Goal: Task Accomplishment & Management: Manage account settings

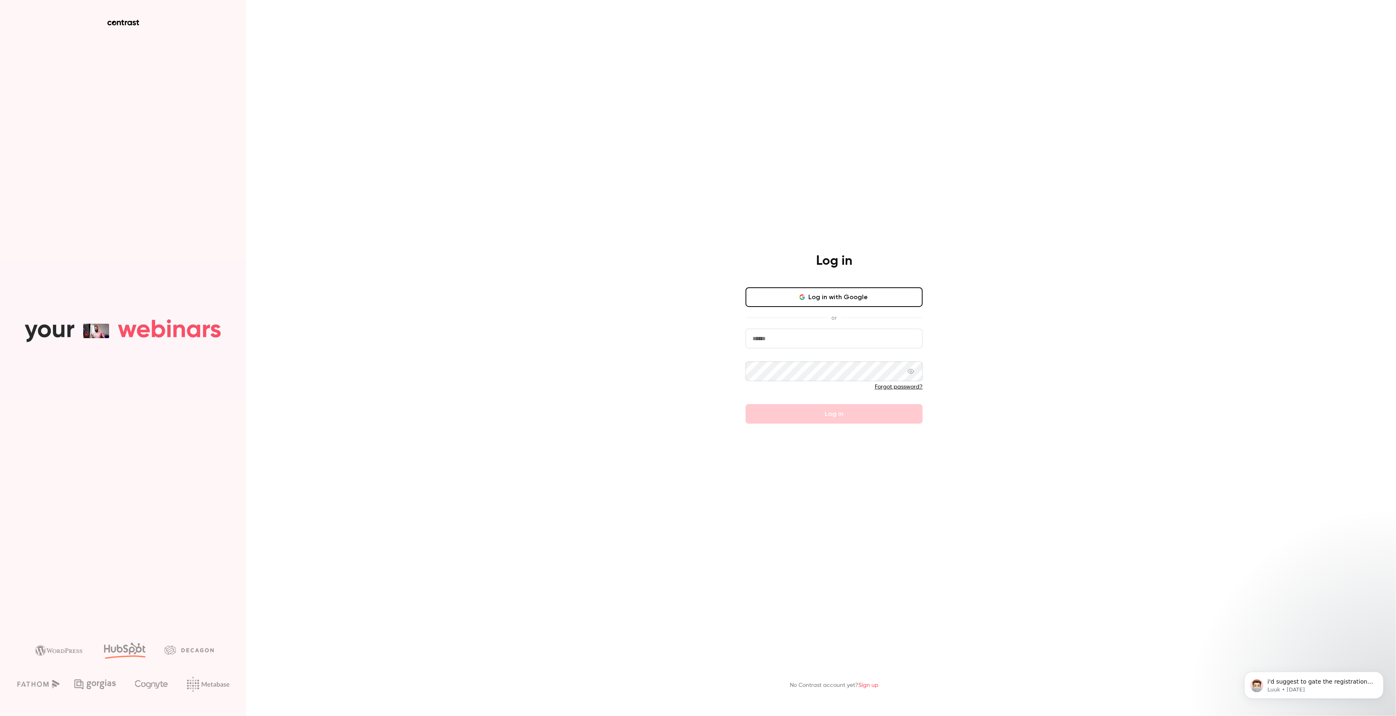
type input "**********"
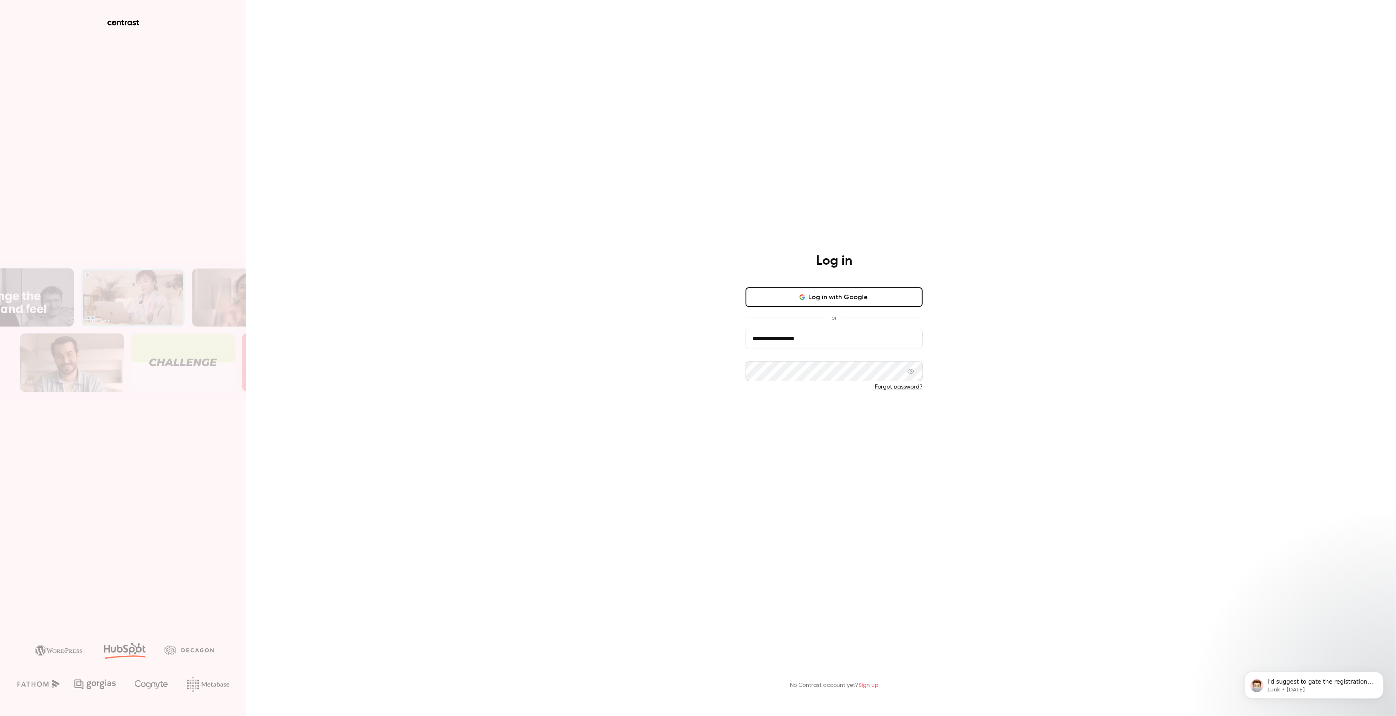
click at [807, 417] on button "Log in" at bounding box center [833, 414] width 177 height 20
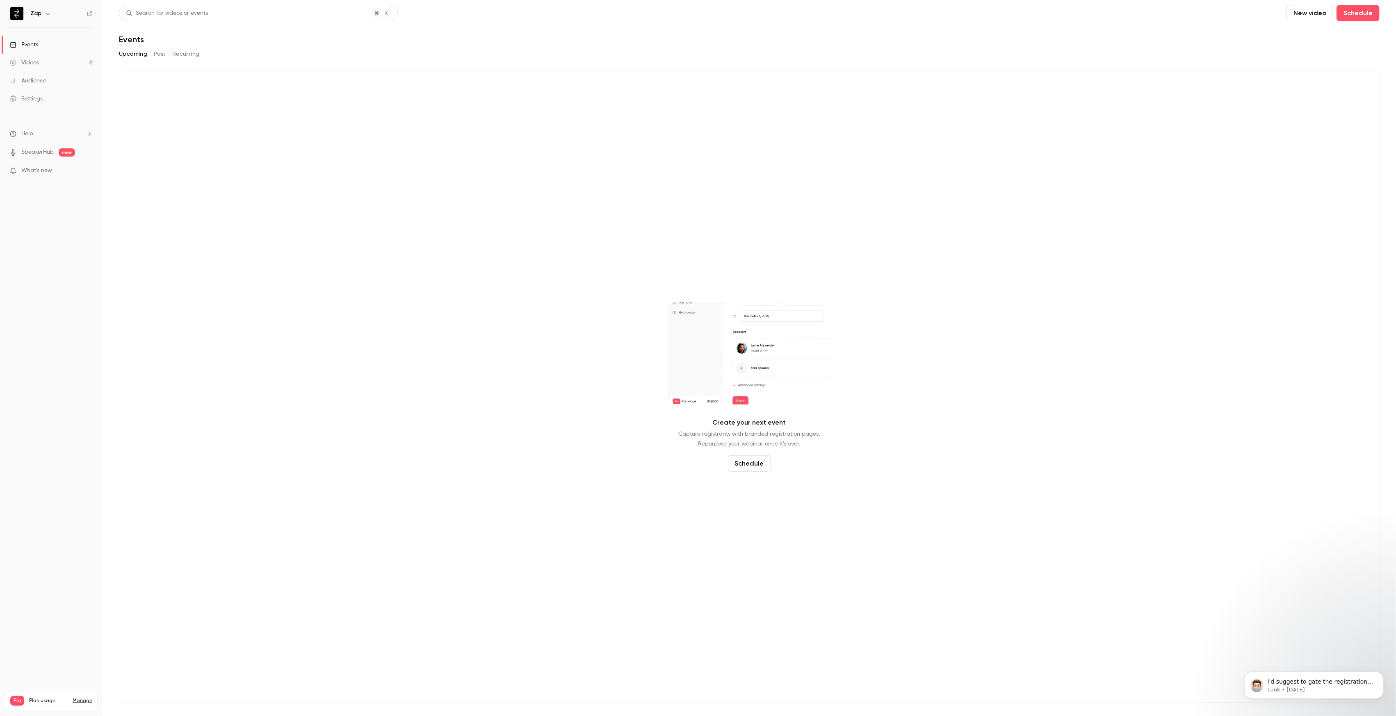
click at [752, 465] on button "Schedule" at bounding box center [749, 463] width 43 height 16
click at [746, 440] on span "Recurring event" at bounding box center [745, 440] width 43 height 9
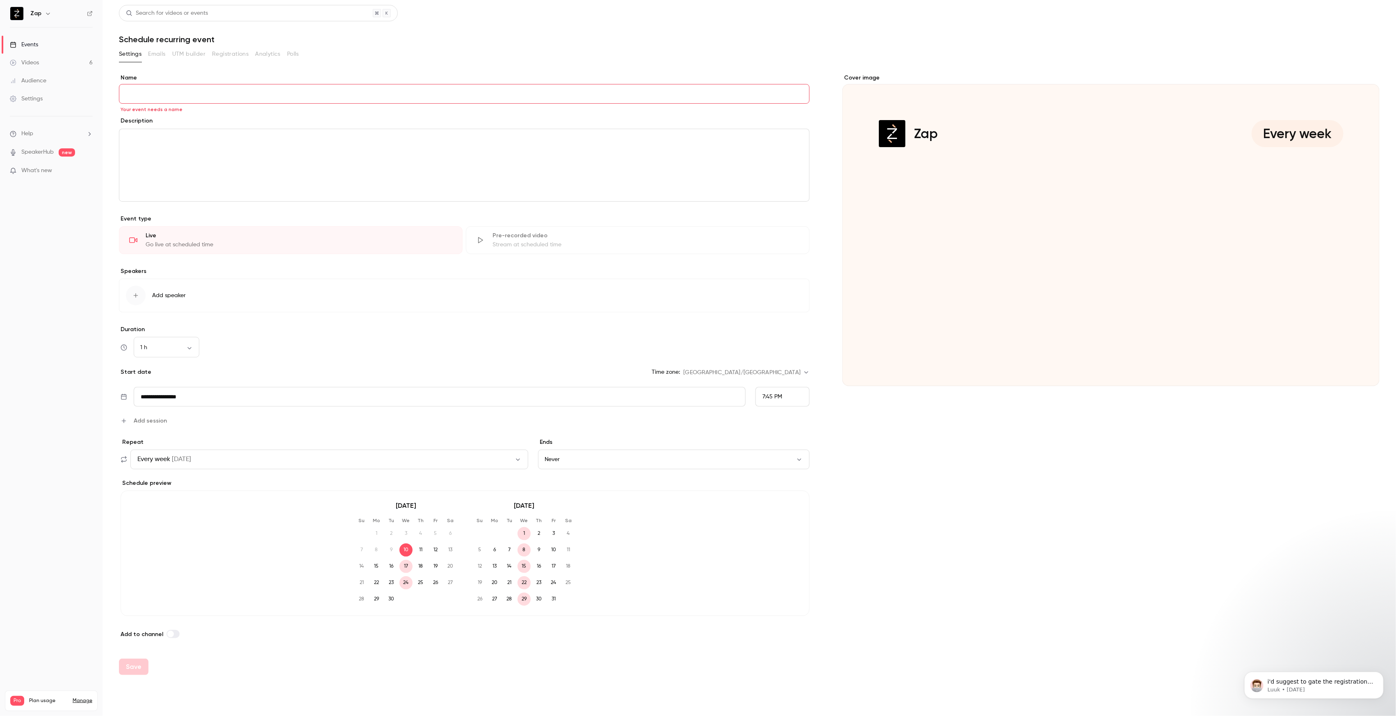
click at [197, 96] on input "Name" at bounding box center [464, 94] width 690 height 20
paste input "**********"
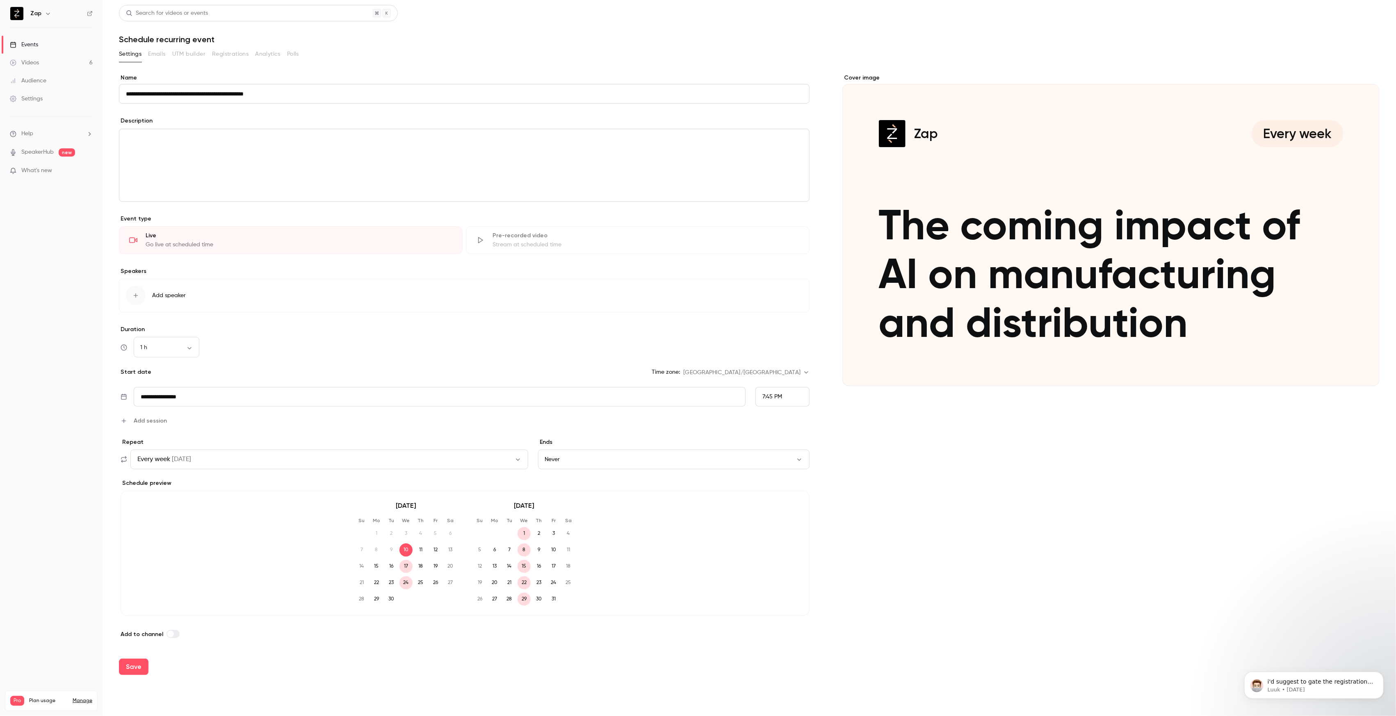
type input "**********"
click at [314, 150] on div "editor" at bounding box center [464, 165] width 690 height 72
click at [194, 166] on div "editor" at bounding box center [464, 165] width 690 height 72
click at [183, 349] on body "**********" at bounding box center [698, 358] width 1396 height 716
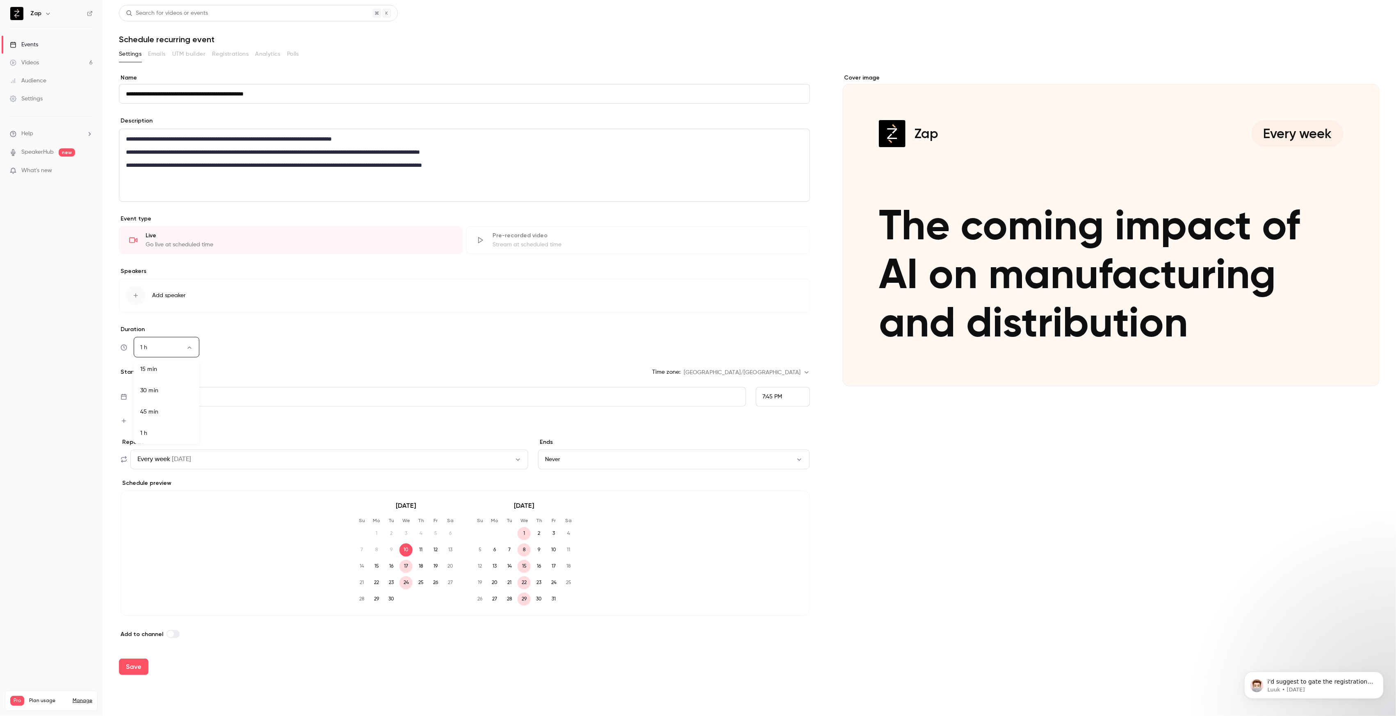
click at [159, 396] on li "30 min" at bounding box center [167, 390] width 66 height 21
type input "**"
click at [210, 395] on input "**********" at bounding box center [440, 397] width 612 height 20
click at [233, 330] on div "19" at bounding box center [232, 329] width 13 height 12
type input "**********"
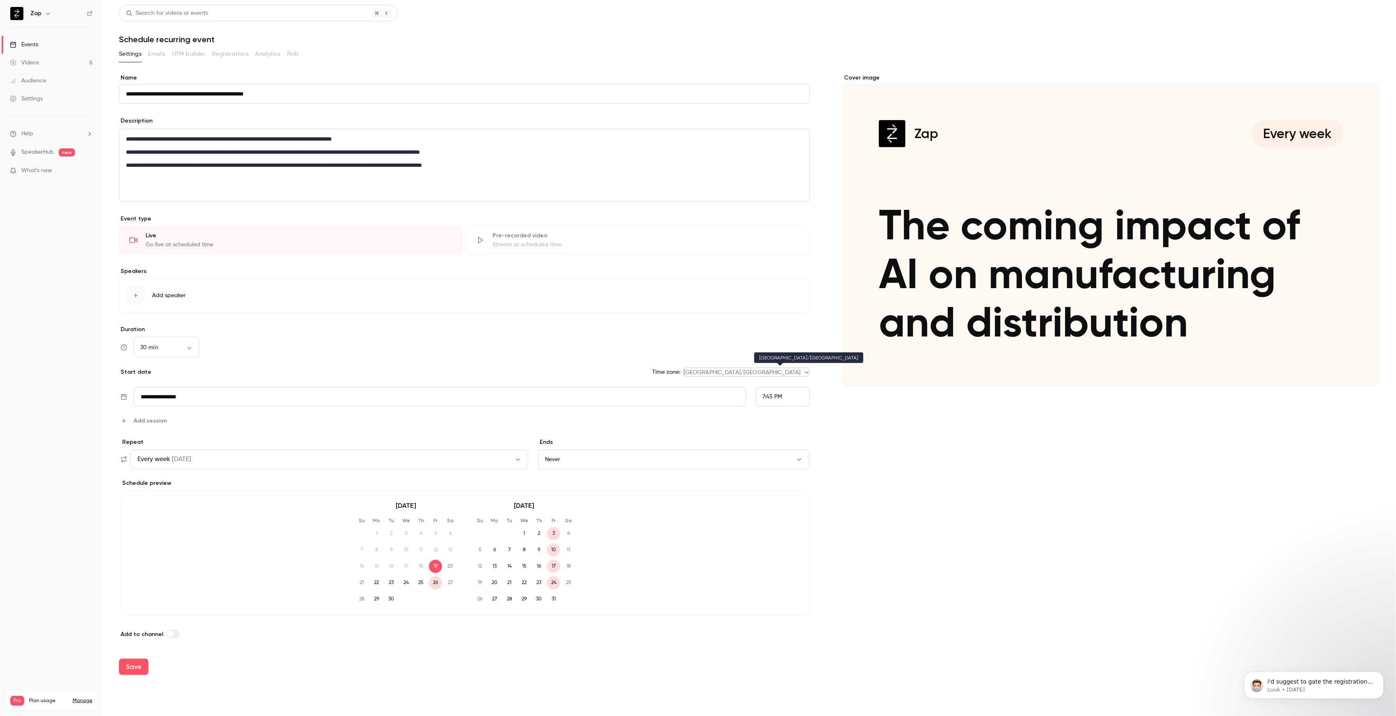
click at [796, 371] on body "**********" at bounding box center [698, 358] width 1396 height 716
click at [148, 375] on div at bounding box center [698, 358] width 1396 height 716
click at [148, 421] on span "Add session" at bounding box center [150, 421] width 33 height 9
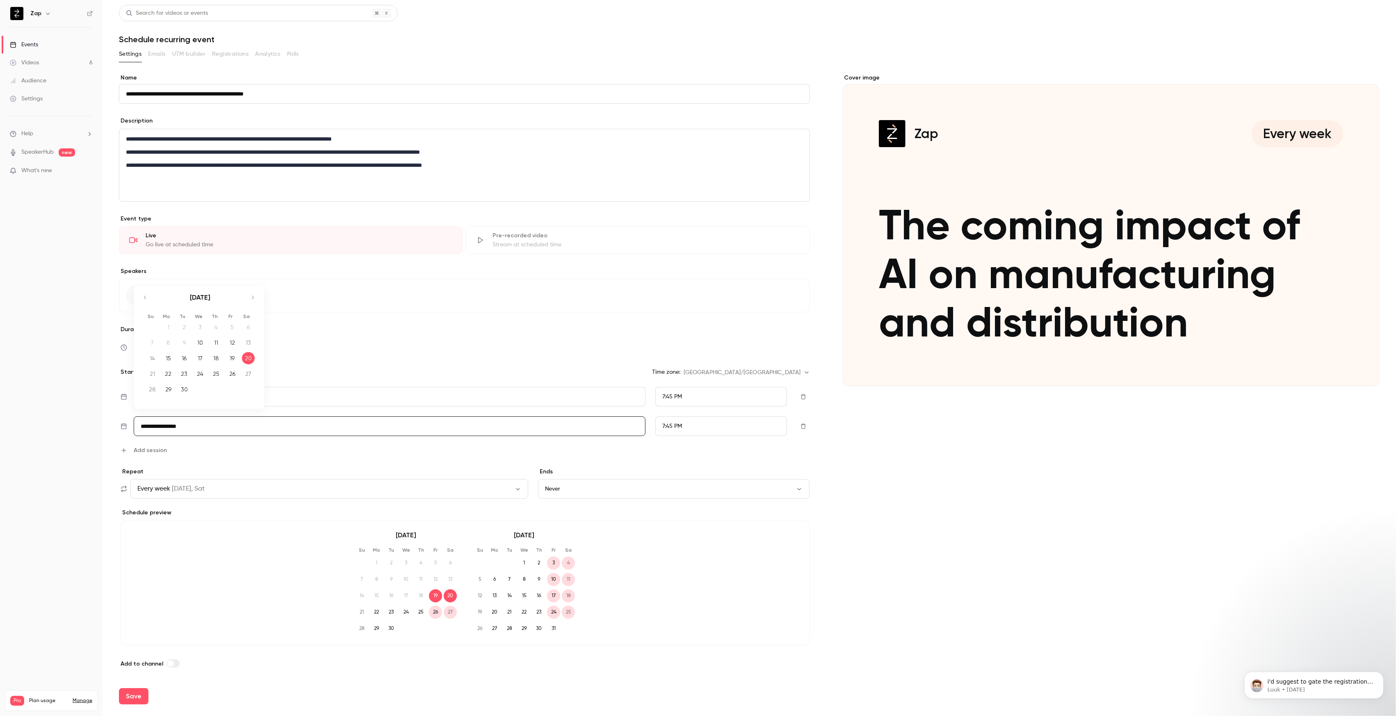
click at [489, 423] on input "**********" at bounding box center [390, 427] width 512 height 20
click at [230, 355] on div "19" at bounding box center [232, 358] width 13 height 12
type input "**********"
click at [676, 427] on span "7:45 PM" at bounding box center [672, 427] width 20 height 6
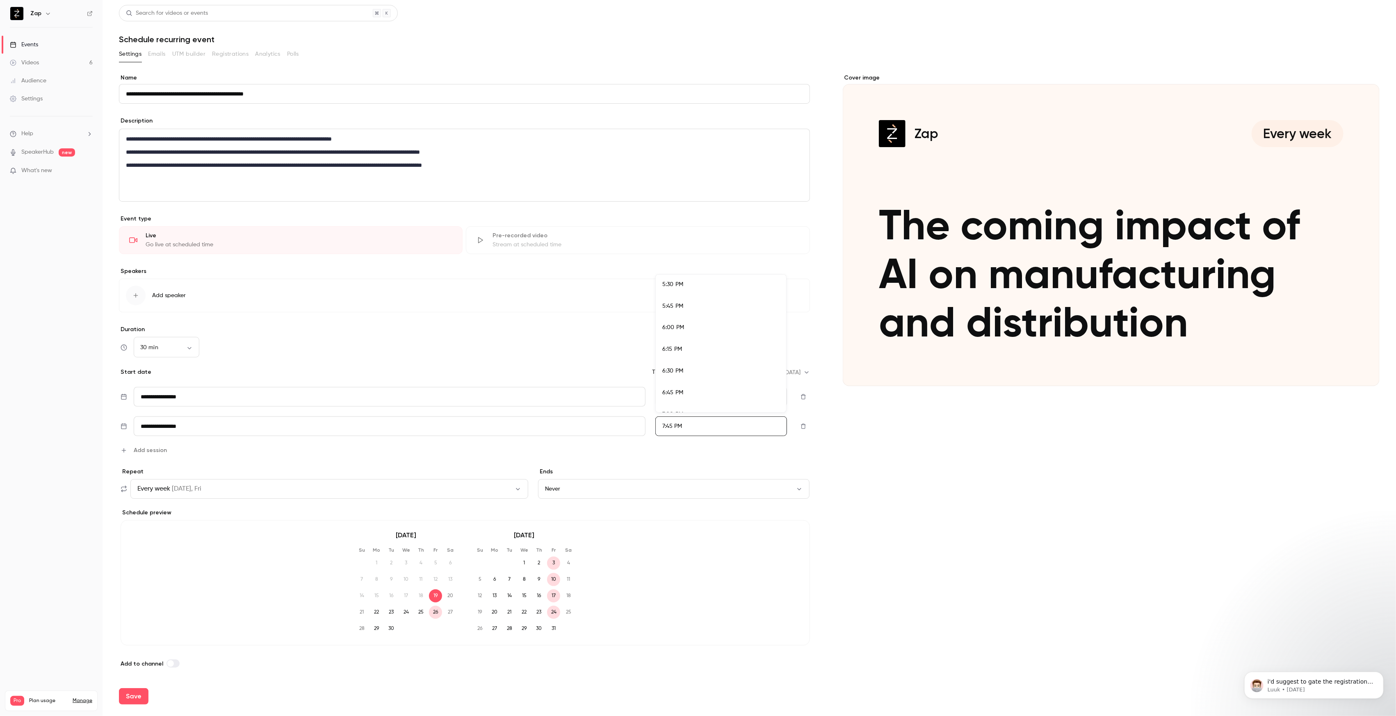
click at [687, 334] on li "6:00 PM" at bounding box center [721, 328] width 130 height 22
click at [687, 395] on div "7:45 PM" at bounding box center [720, 397] width 131 height 20
click at [681, 306] on span "6:00 AM" at bounding box center [673, 304] width 22 height 6
click at [469, 492] on button "Every week on Fri, Fri" at bounding box center [329, 489] width 398 height 20
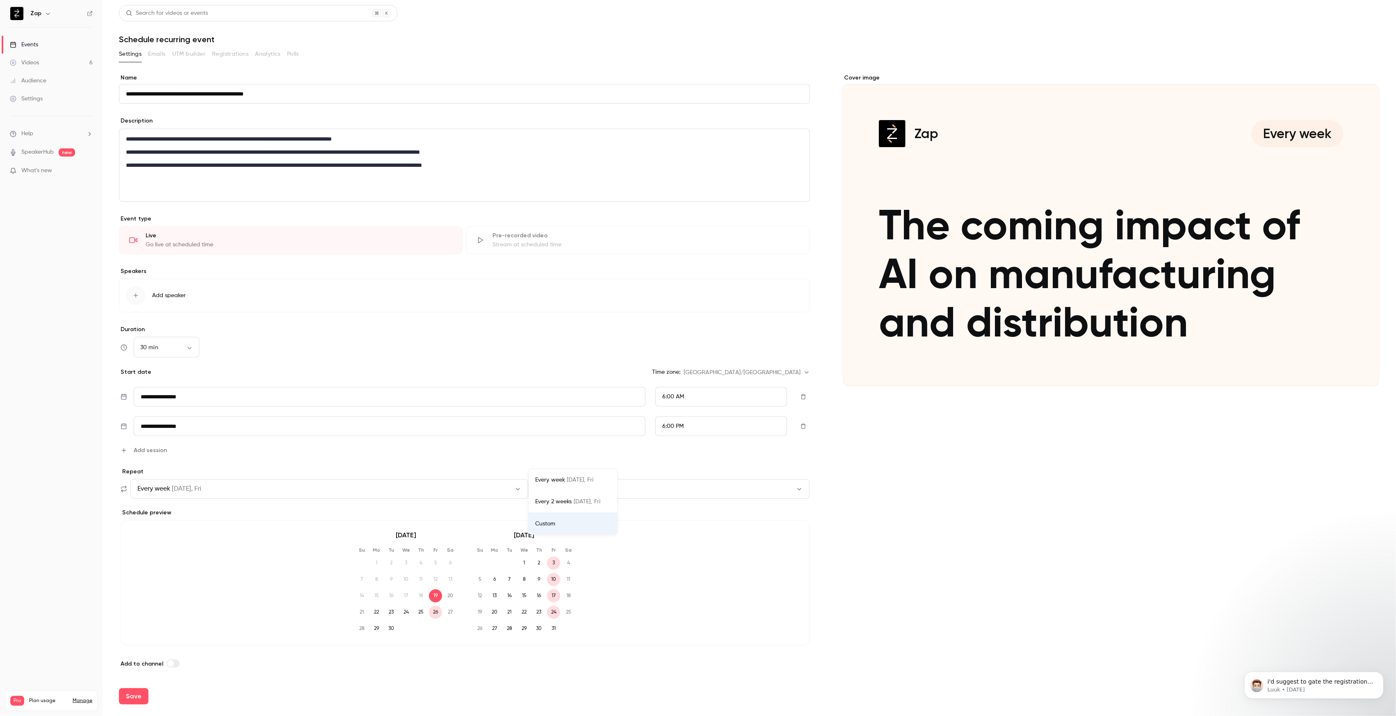
click at [469, 492] on div at bounding box center [698, 358] width 1396 height 716
click at [478, 489] on button "Every week on Fri, Fri" at bounding box center [329, 489] width 398 height 20
click at [380, 467] on div at bounding box center [698, 358] width 1396 height 716
click at [196, 487] on span "on Fri, Fri" at bounding box center [187, 489] width 30 height 10
click at [558, 524] on div "Custom" at bounding box center [572, 524] width 75 height 8
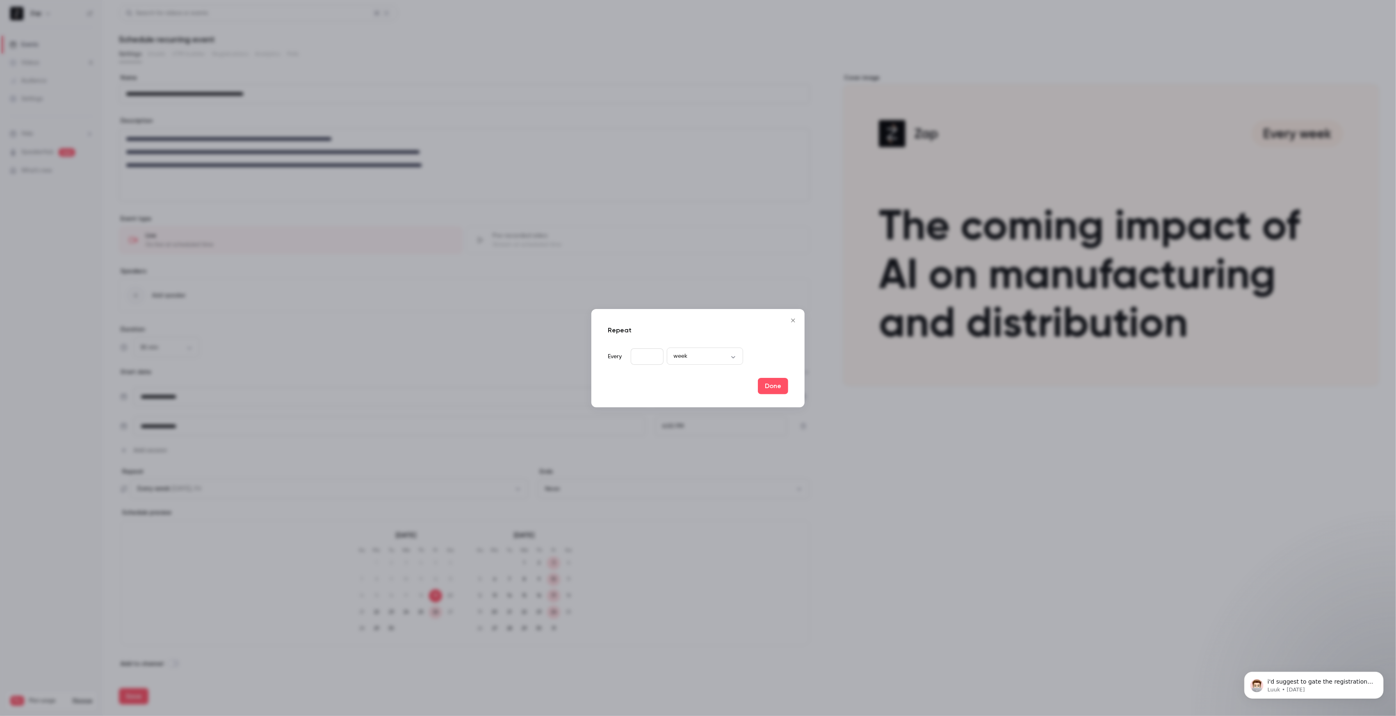
click at [651, 359] on input "*" at bounding box center [647, 356] width 33 height 16
click at [654, 358] on input "*" at bounding box center [647, 356] width 33 height 16
click at [688, 361] on div "week **** ​" at bounding box center [705, 356] width 76 height 16
click at [724, 354] on body "**********" at bounding box center [698, 358] width 1396 height 716
click at [697, 397] on li "month" at bounding box center [705, 402] width 76 height 21
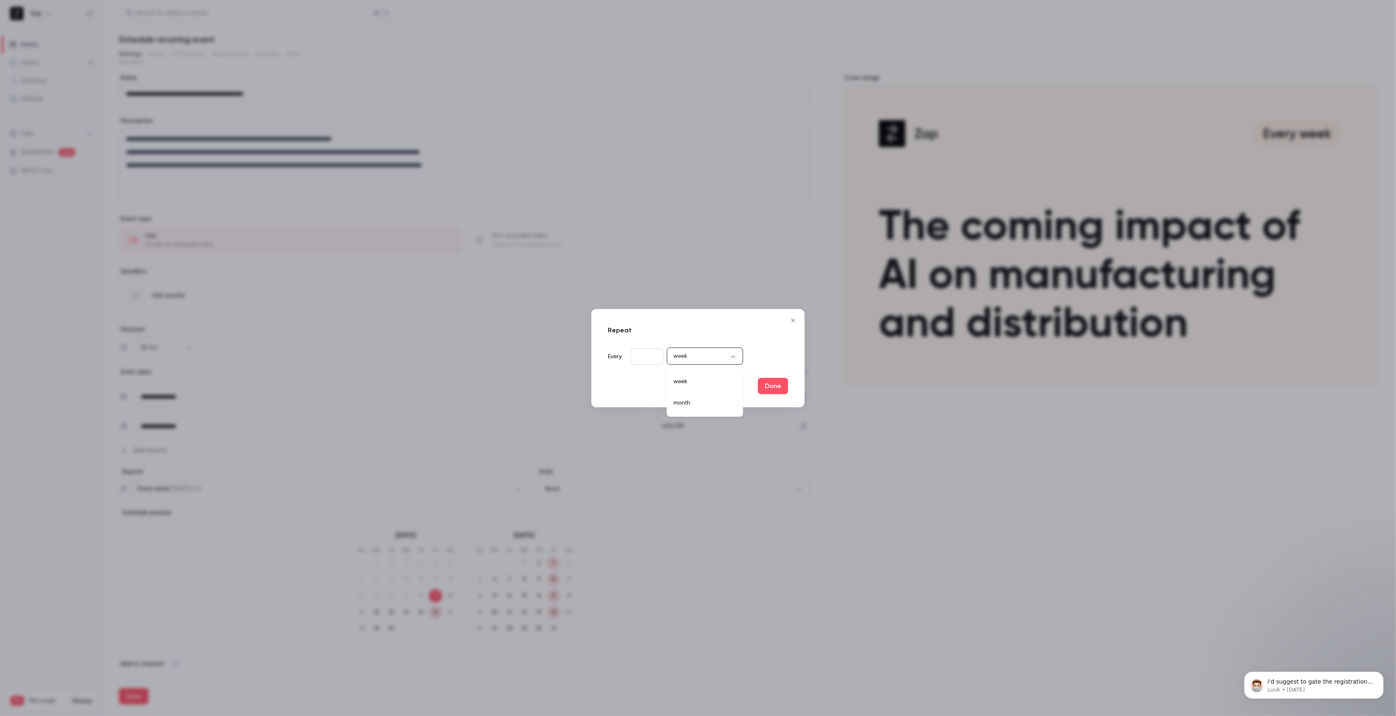
type input "*****"
click at [774, 389] on button "Done" at bounding box center [773, 386] width 30 height 16
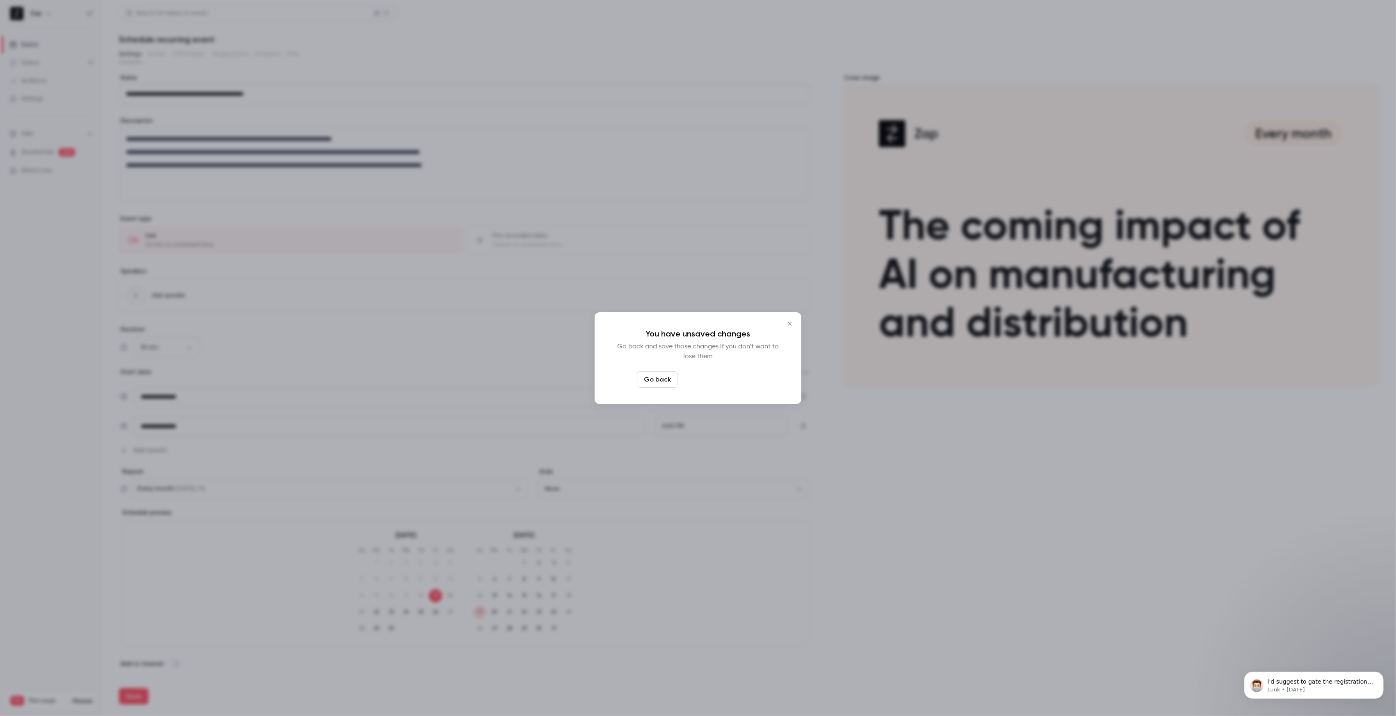
click at [720, 377] on button "Leave page anyway" at bounding box center [720, 379] width 78 height 16
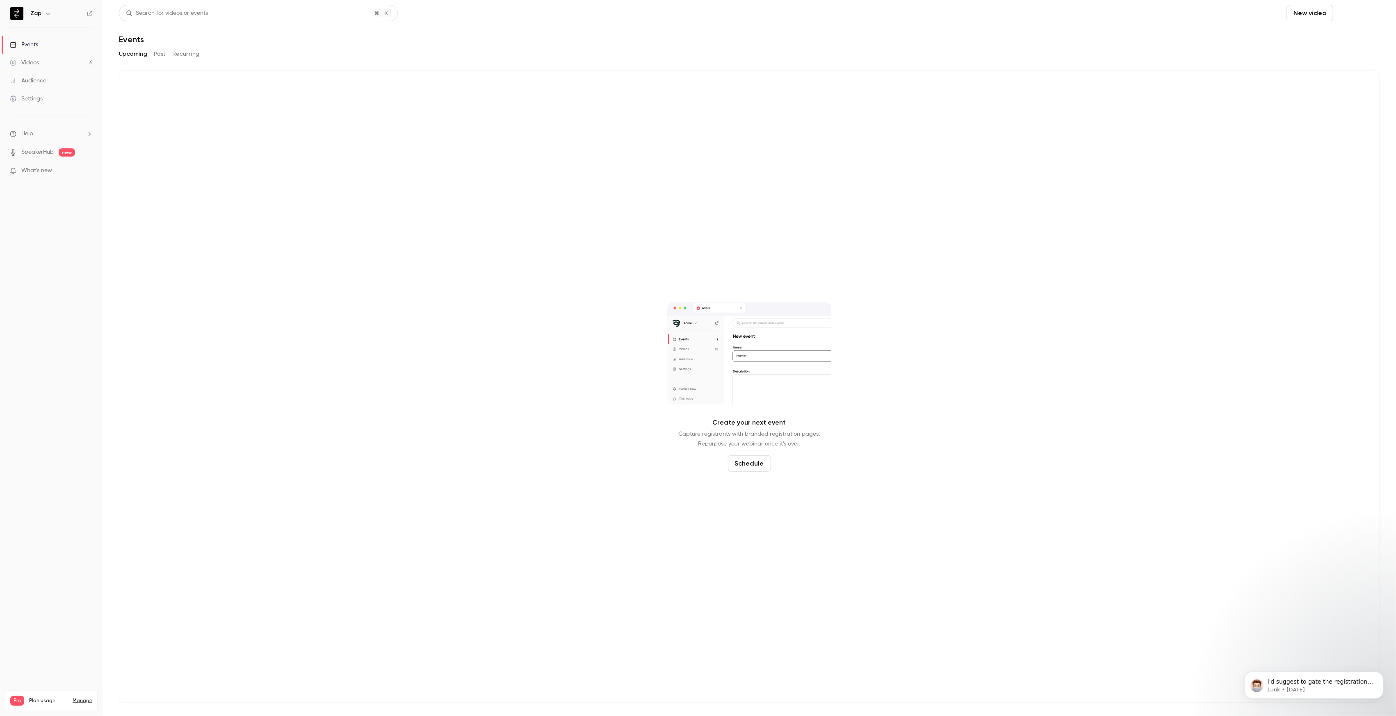
click at [1351, 14] on button "Schedule" at bounding box center [1357, 13] width 43 height 16
click at [1326, 57] on span "Recurring event" at bounding box center [1331, 57] width 43 height 9
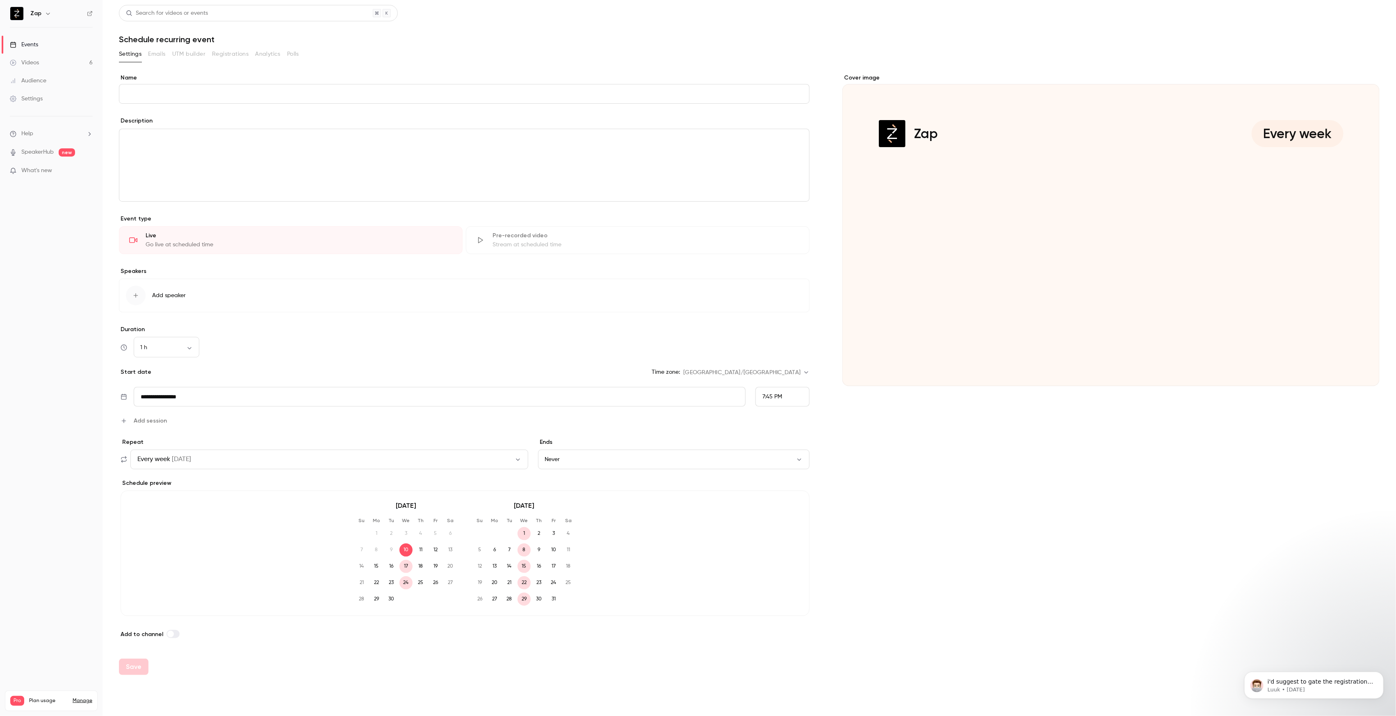
click at [209, 399] on input "**********" at bounding box center [440, 397] width 612 height 20
click at [233, 330] on div "19" at bounding box center [232, 329] width 13 height 12
type input "**********"
click at [784, 392] on div "7:45 PM" at bounding box center [782, 397] width 54 height 20
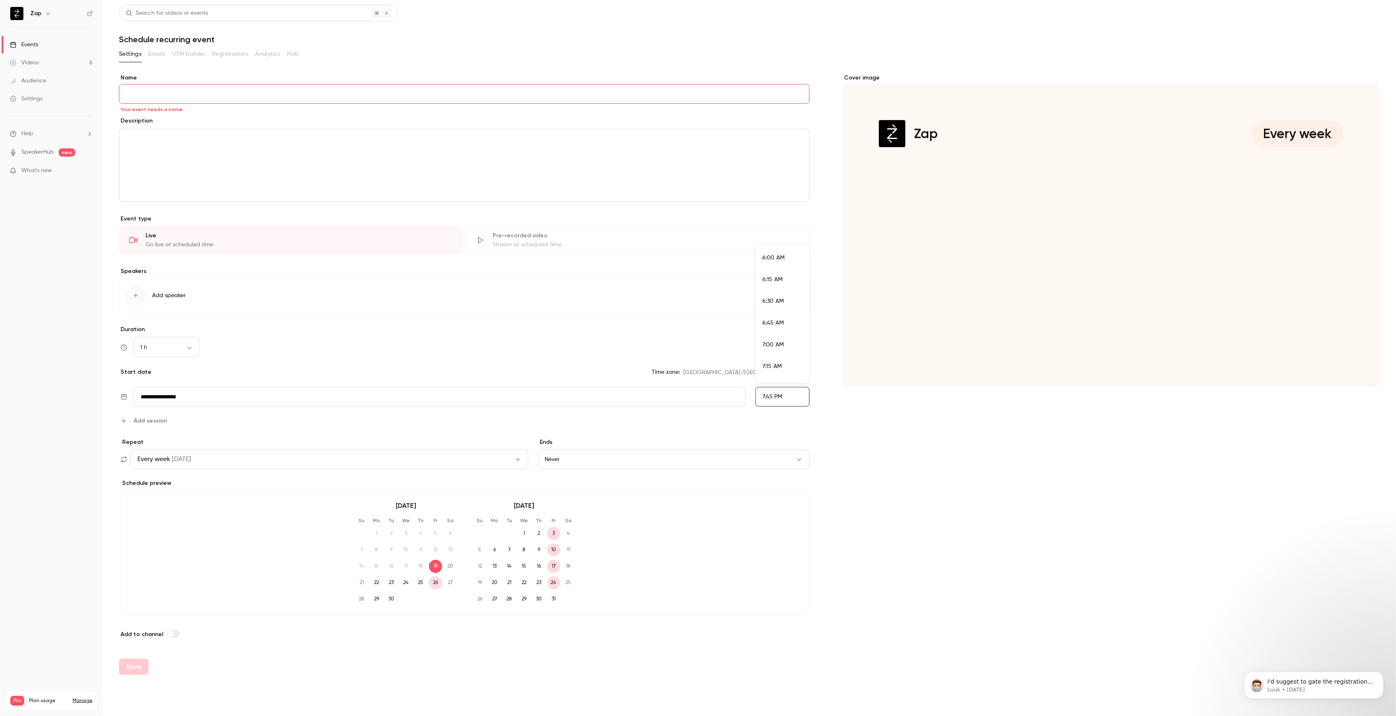
click at [772, 257] on span "6:00 AM" at bounding box center [773, 258] width 22 height 6
click at [147, 421] on span "Add session" at bounding box center [150, 421] width 33 height 9
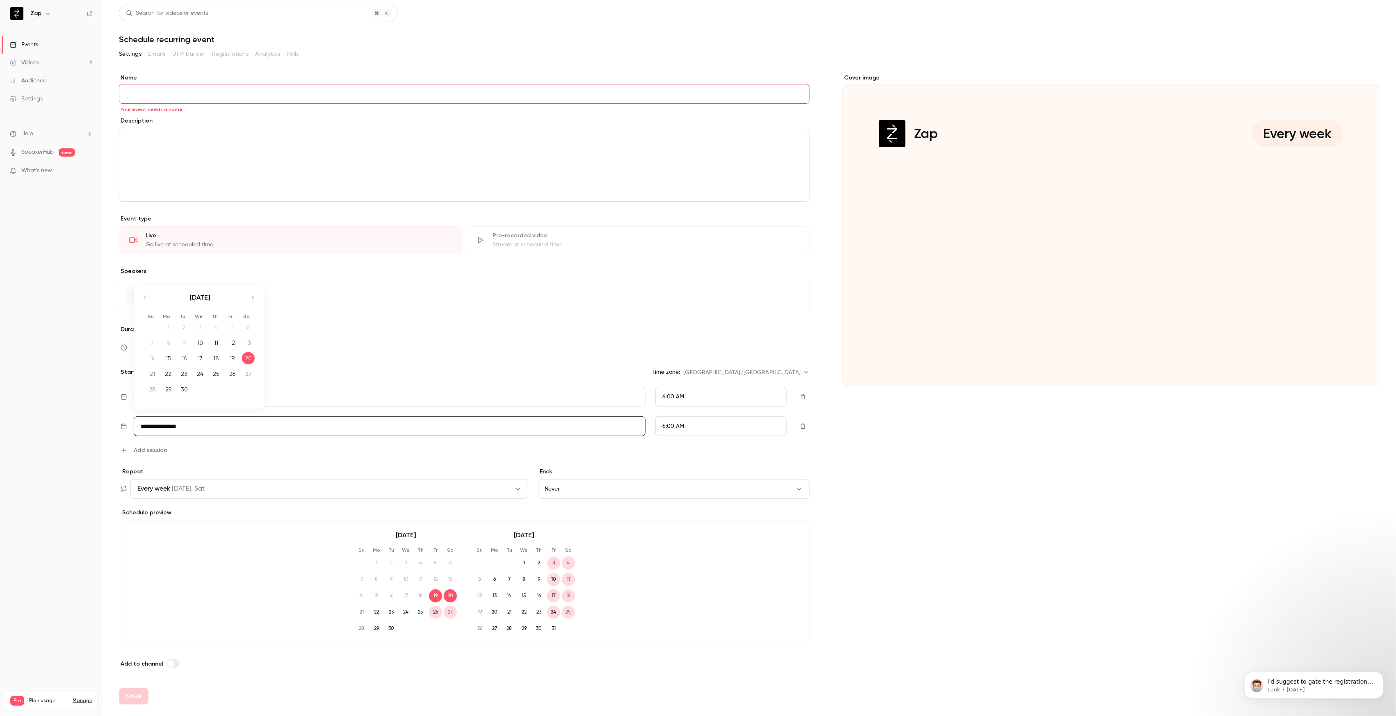
click at [319, 424] on input "**********" at bounding box center [390, 427] width 512 height 20
click at [235, 359] on div "19" at bounding box center [232, 358] width 13 height 12
type input "**********"
click at [672, 427] on span "6:00 AM" at bounding box center [673, 427] width 22 height 6
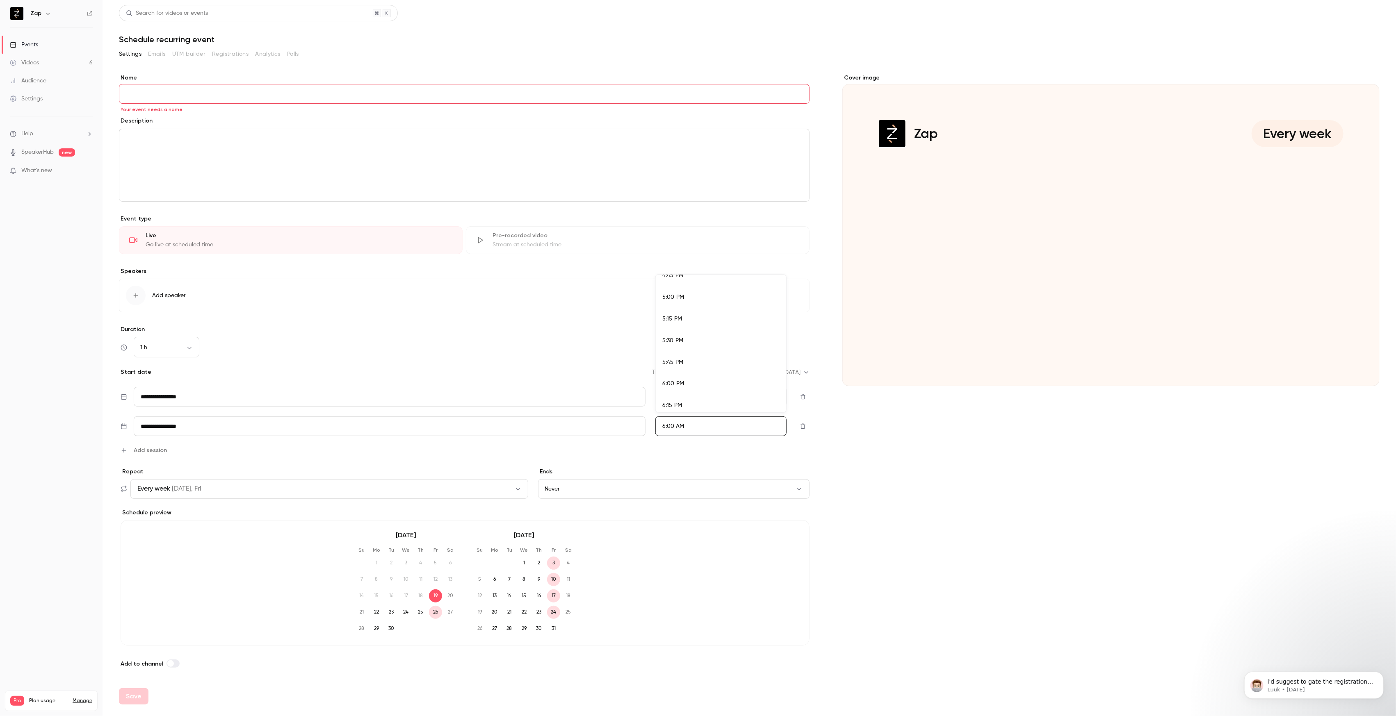
click at [667, 383] on span "6:00 PM" at bounding box center [673, 384] width 22 height 6
click at [151, 451] on span "Add session" at bounding box center [150, 450] width 33 height 9
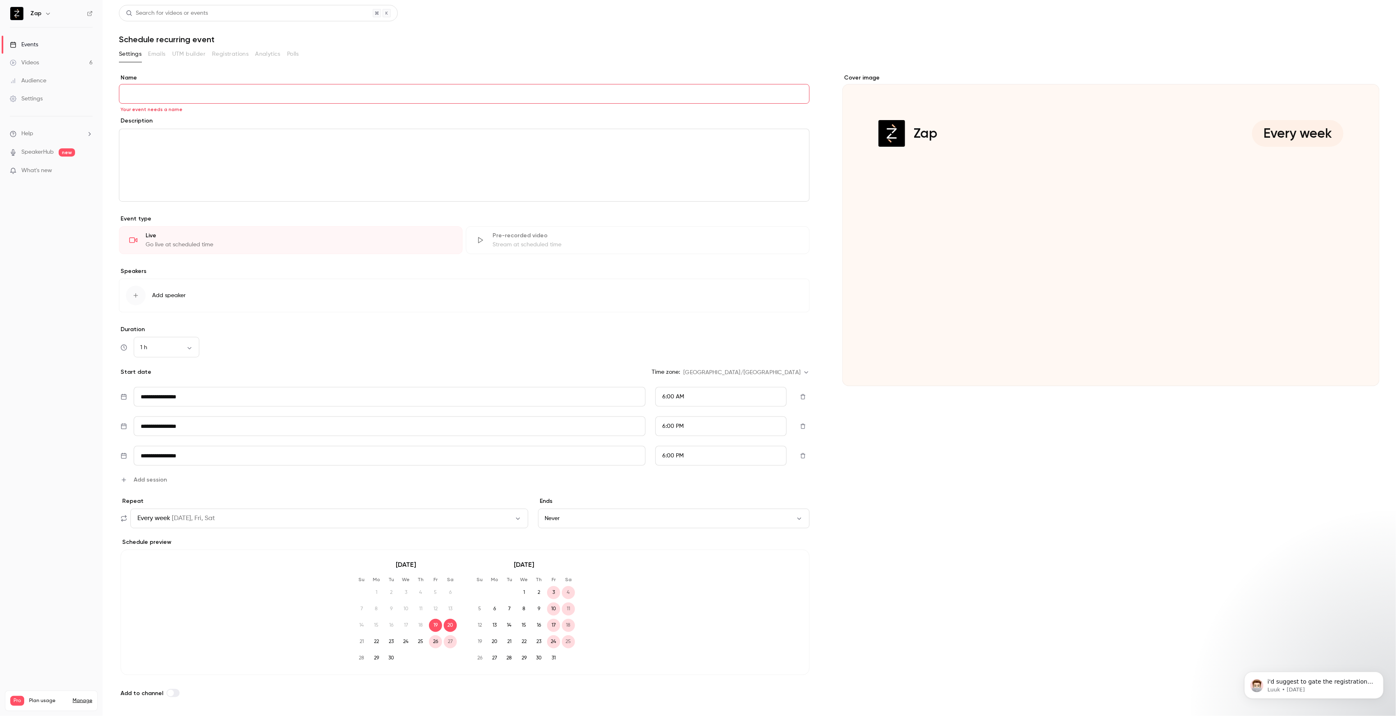
click at [799, 454] on icon "button" at bounding box center [802, 456] width 7 height 6
click at [168, 96] on input "Name" at bounding box center [464, 94] width 690 height 20
click at [171, 91] on input "Name" at bounding box center [464, 94] width 690 height 20
paste input "**********"
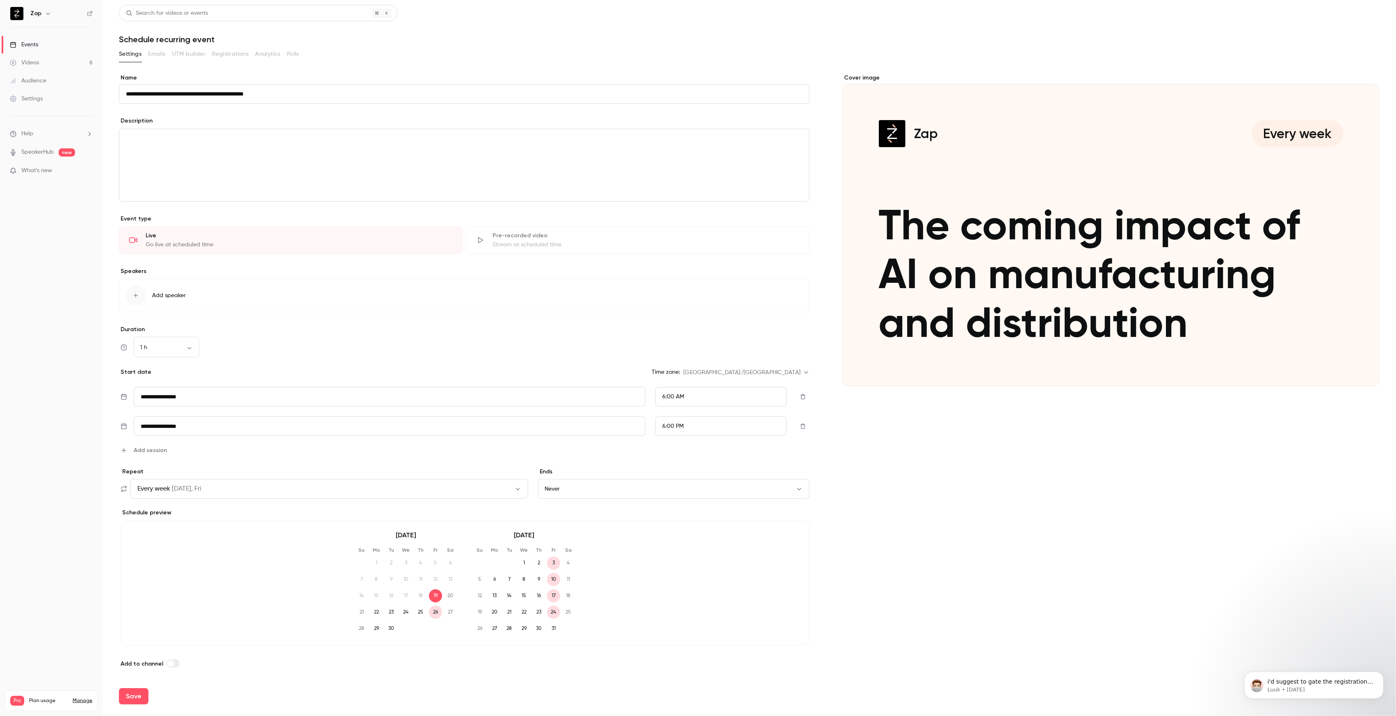
type input "**********"
click at [169, 143] on p "editor" at bounding box center [464, 139] width 676 height 10
click at [210, 173] on div "editor" at bounding box center [464, 165] width 690 height 72
click at [136, 699] on button "Save" at bounding box center [134, 696] width 30 height 16
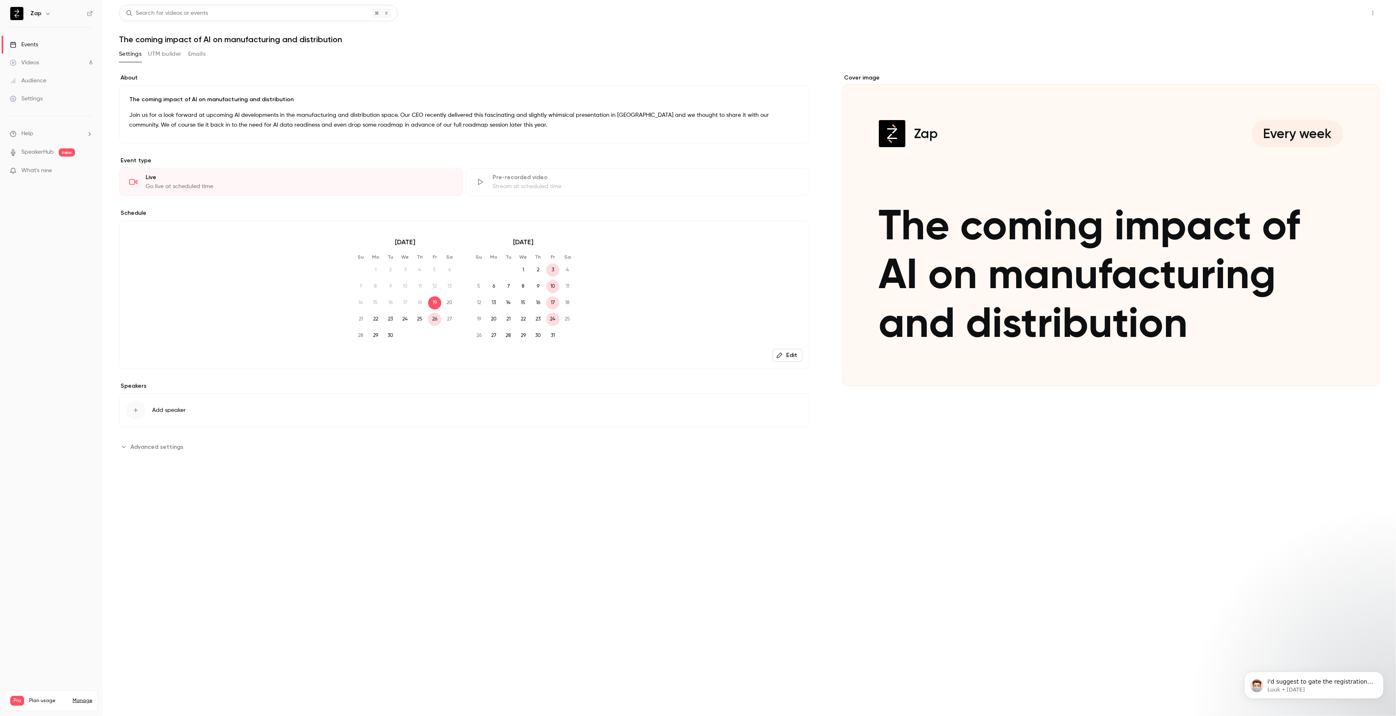
click at [1354, 13] on button "Share" at bounding box center [1343, 13] width 32 height 16
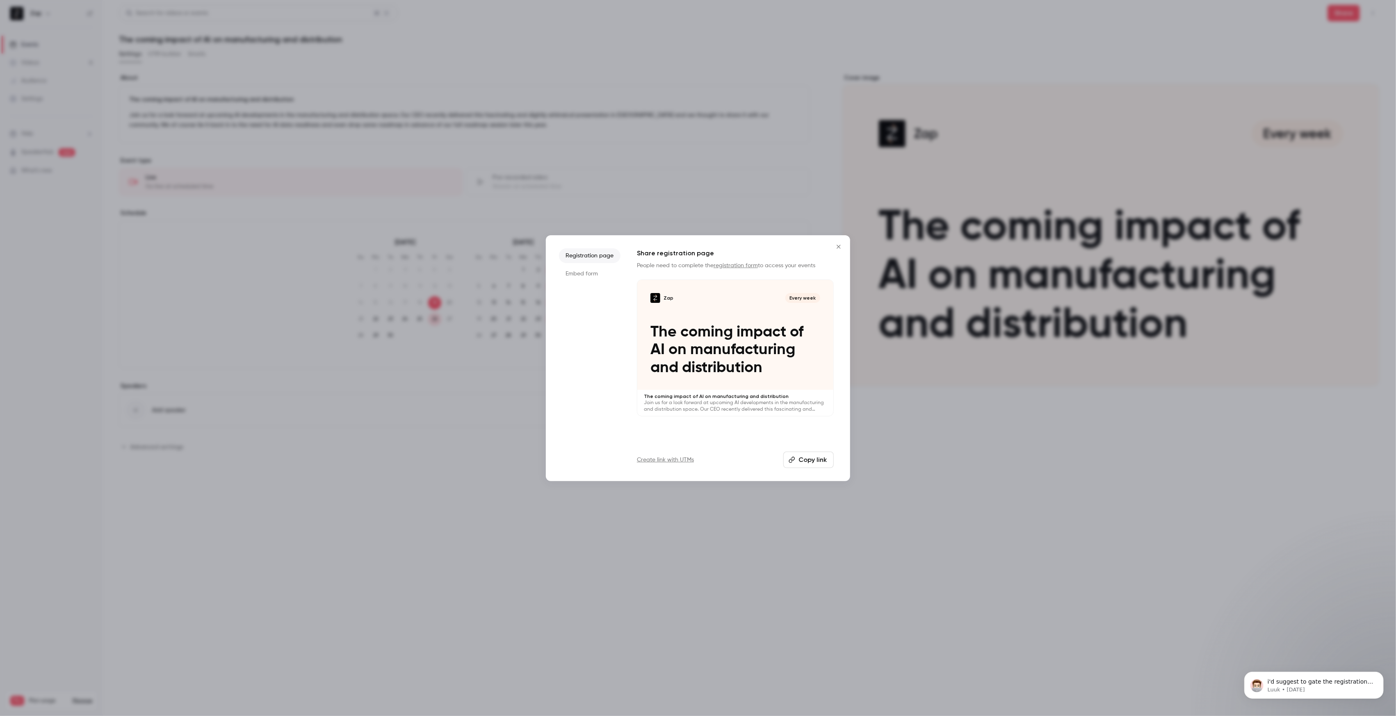
click at [810, 463] on button "Copy link" at bounding box center [808, 460] width 50 height 16
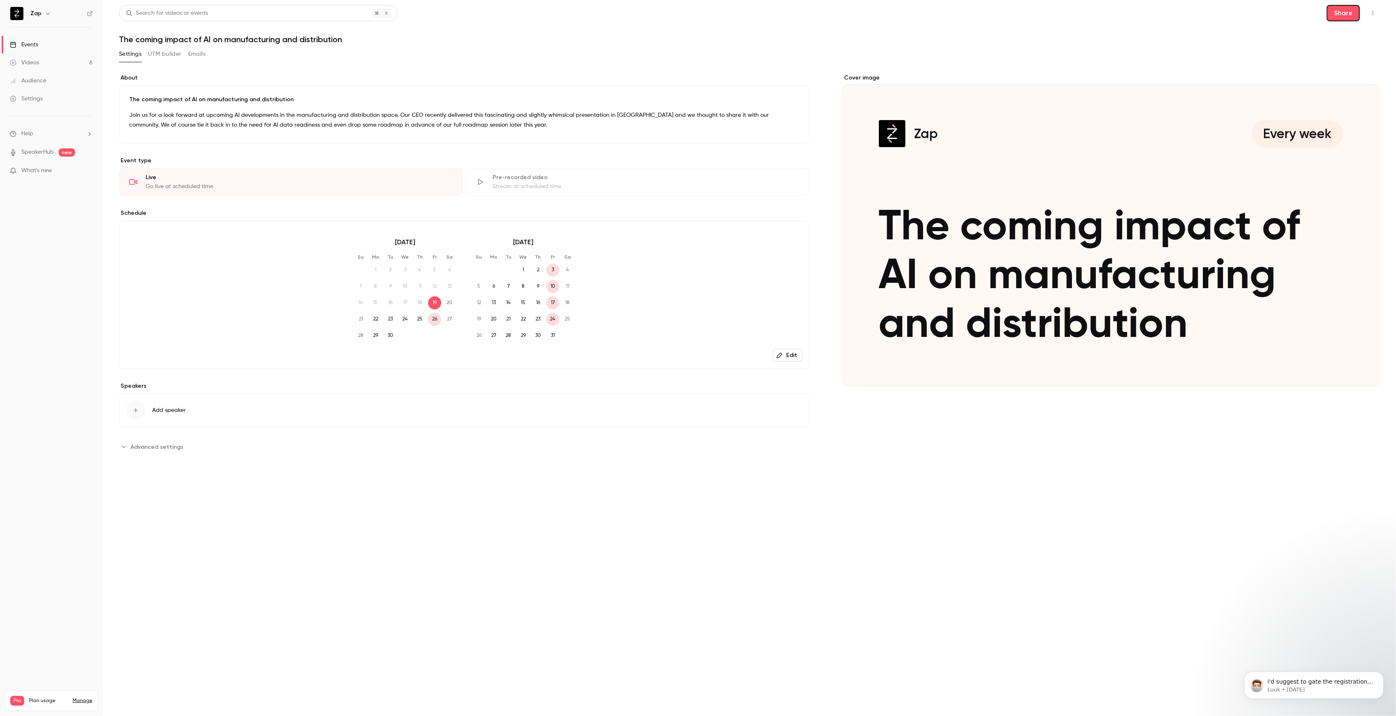
click at [32, 42] on div "Events" at bounding box center [24, 45] width 28 height 8
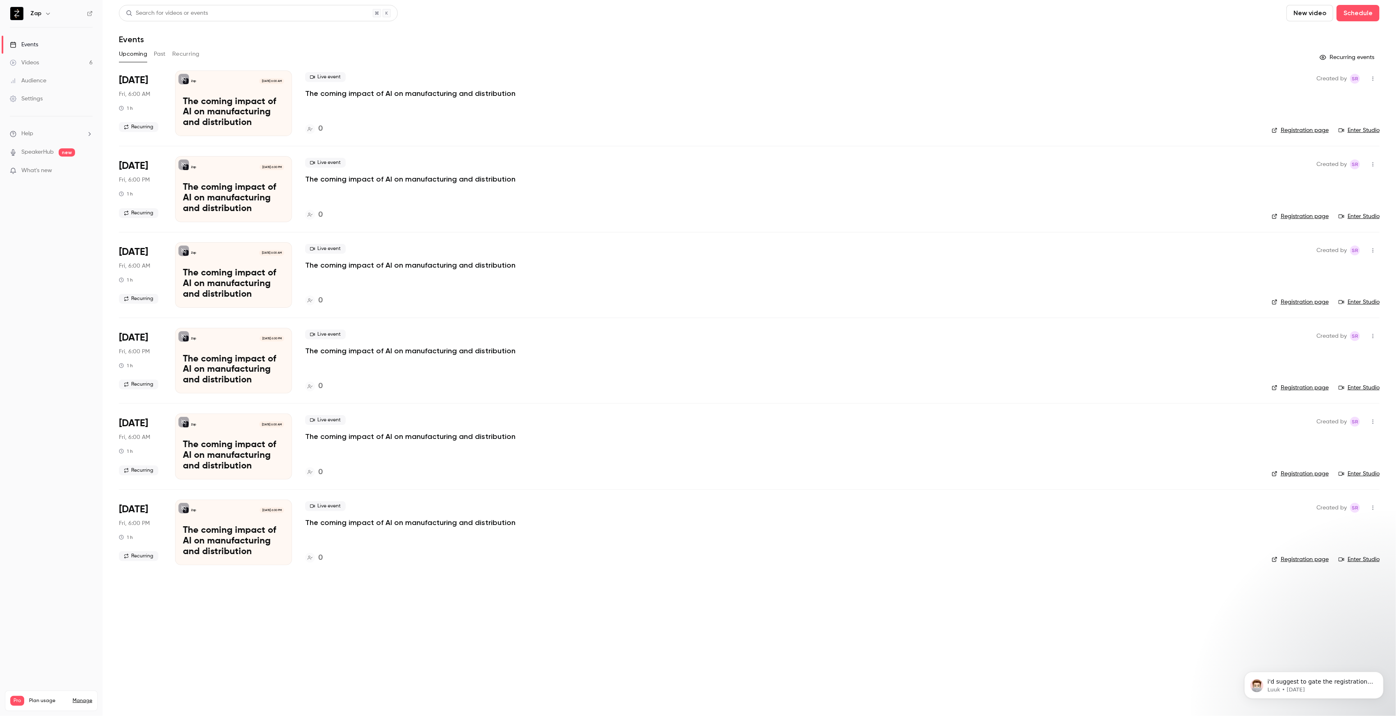
click at [191, 55] on button "Recurring" at bounding box center [185, 54] width 27 height 13
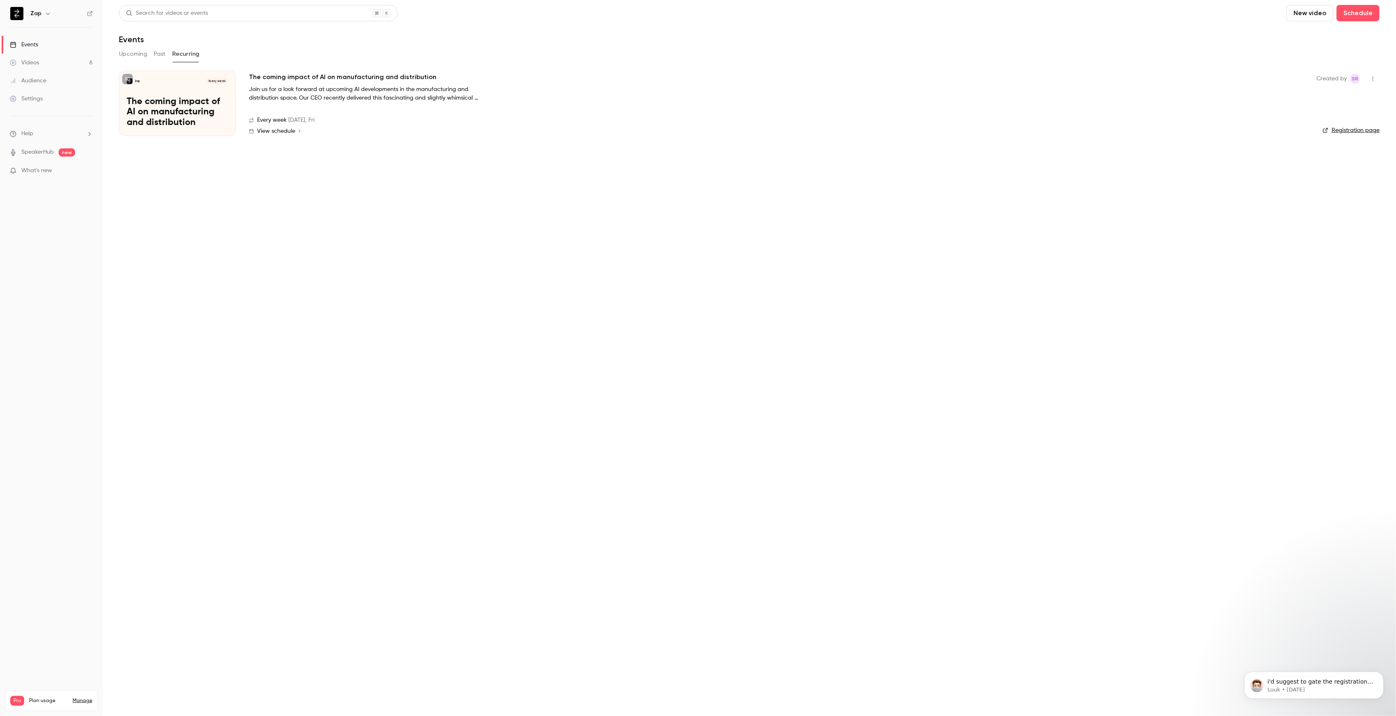
click at [1375, 79] on icon "button" at bounding box center [1372, 79] width 7 height 6
click at [1325, 121] on div "Delete" at bounding box center [1341, 121] width 62 height 8
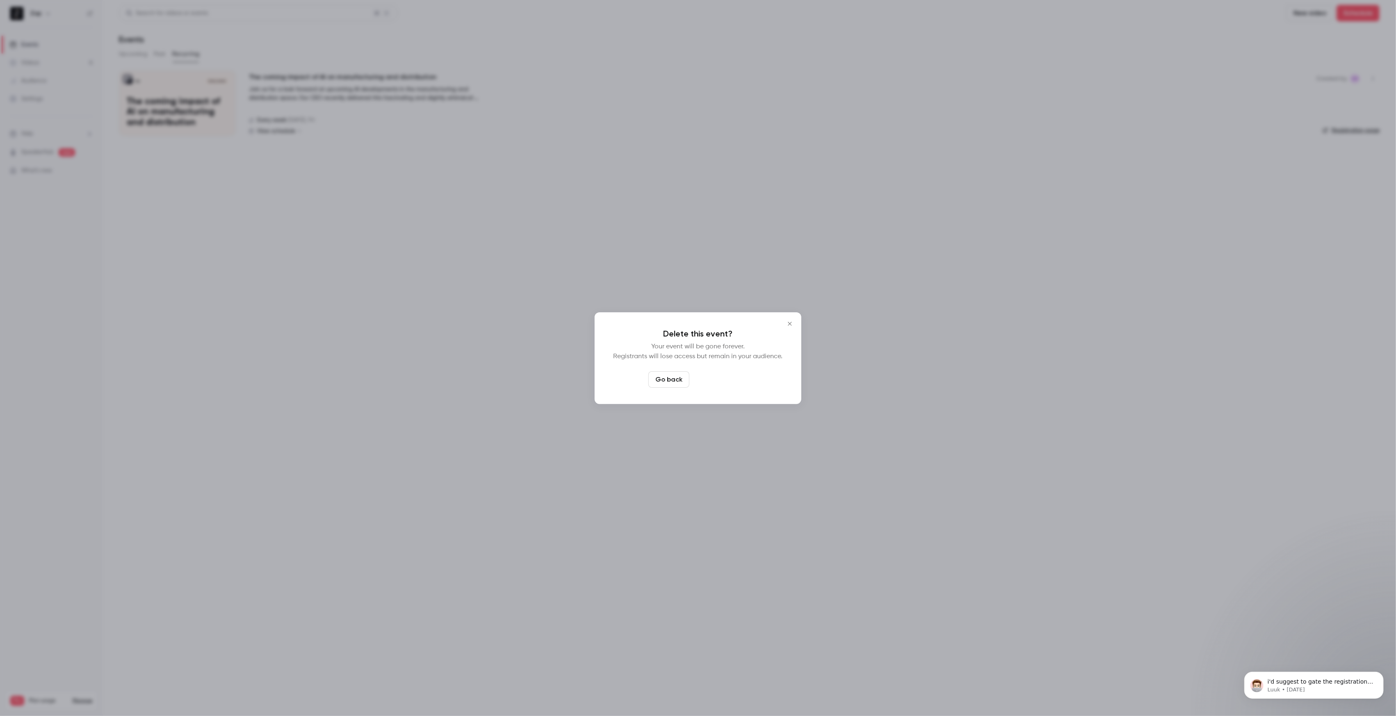
click at [716, 377] on button "Delete event" at bounding box center [719, 379] width 55 height 16
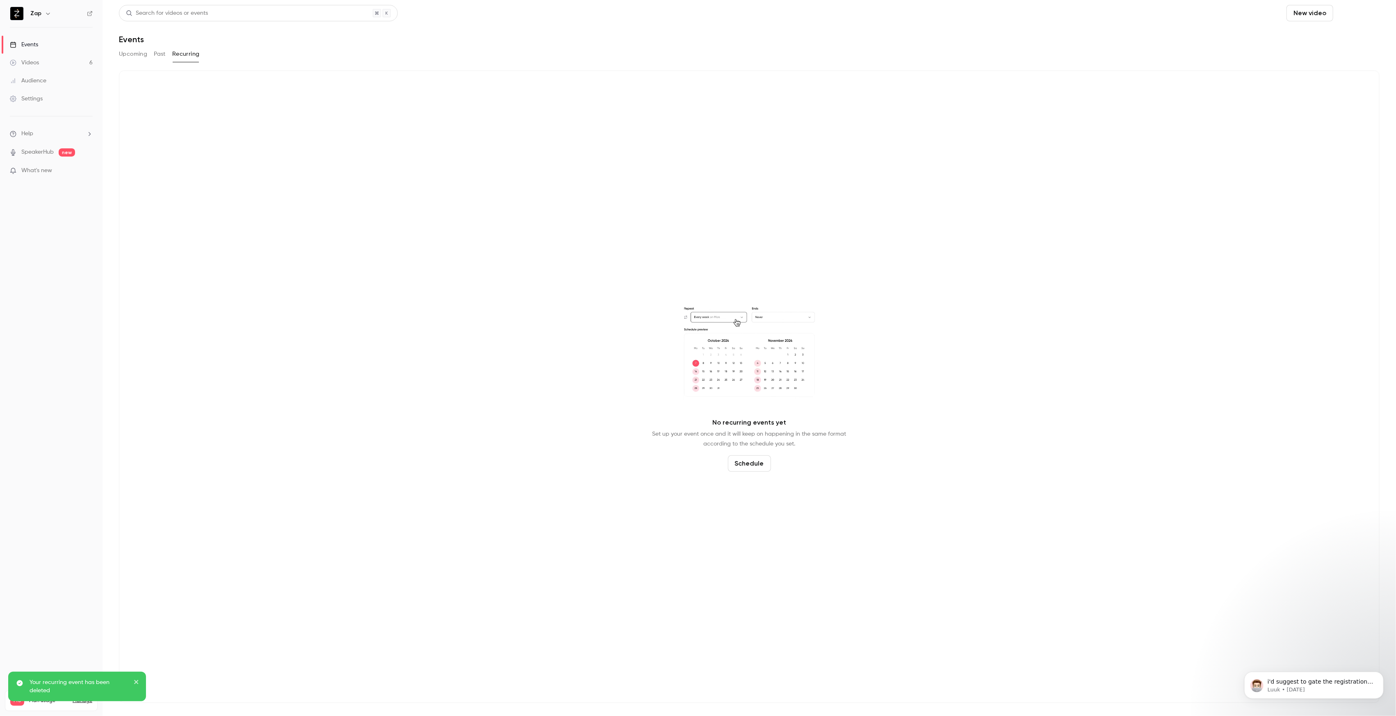
click at [1352, 13] on button "Schedule" at bounding box center [1357, 13] width 43 height 16
click at [1334, 53] on span "Recurring event" at bounding box center [1331, 57] width 43 height 9
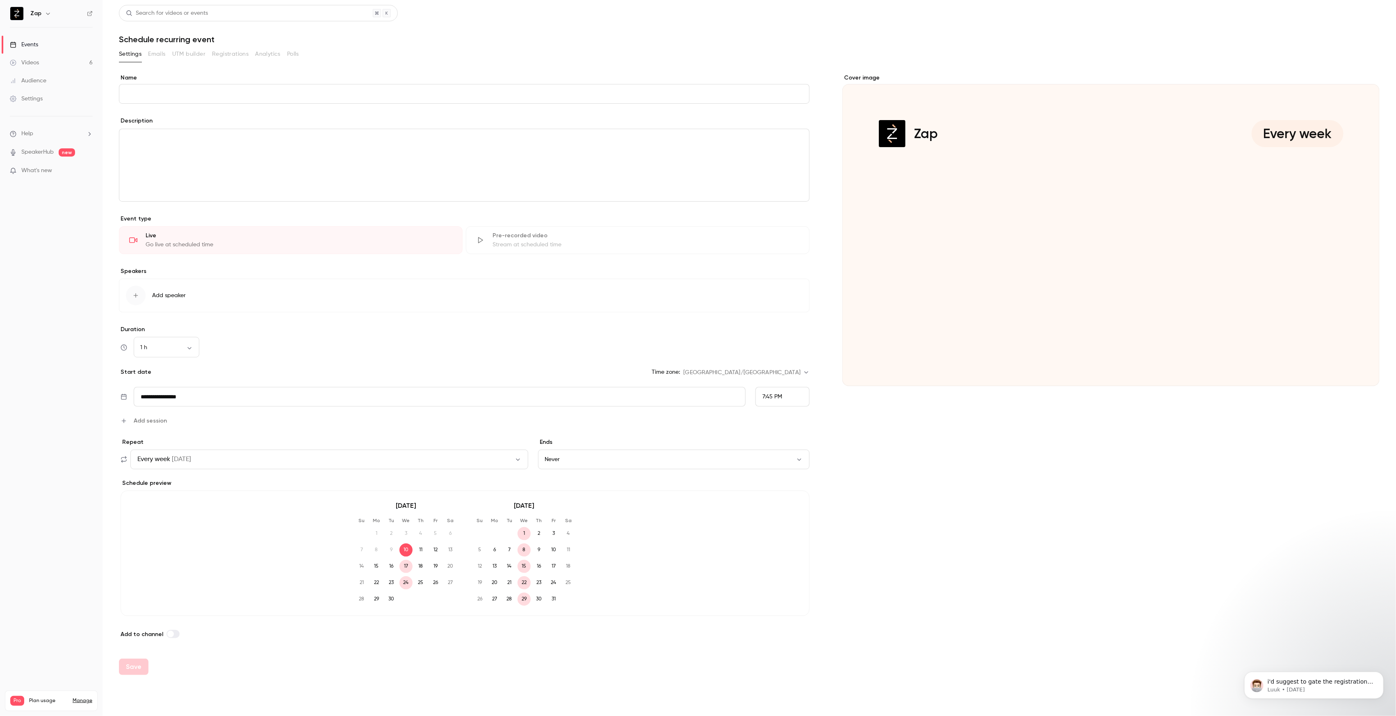
click at [593, 457] on button "Never" at bounding box center [673, 460] width 271 height 20
click at [193, 396] on input "**********" at bounding box center [440, 397] width 612 height 20
click at [233, 329] on div "19" at bounding box center [232, 329] width 13 height 12
type input "**********"
click at [790, 399] on div "7:45 PM" at bounding box center [782, 397] width 54 height 20
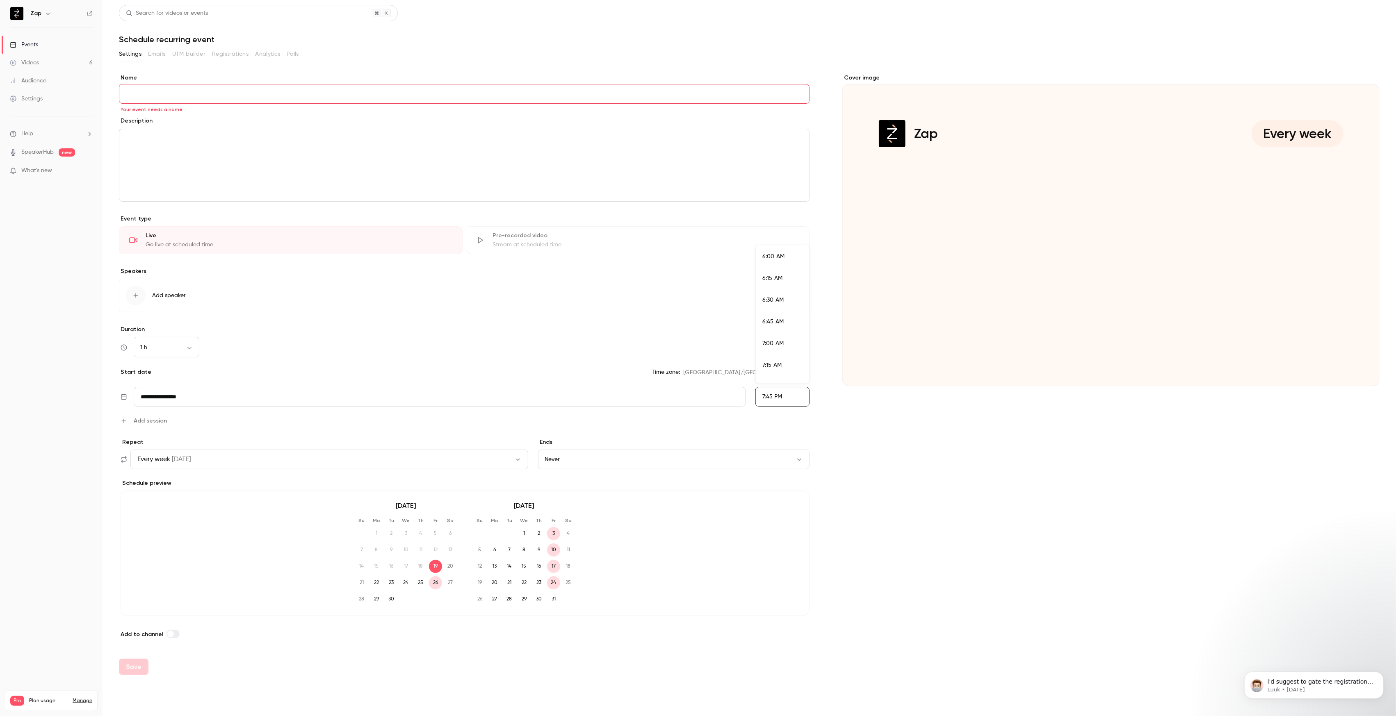
scroll to position [474, 0]
click at [780, 302] on span "6:00 AM" at bounding box center [773, 304] width 22 height 6
click at [146, 420] on span "Add session" at bounding box center [150, 421] width 33 height 9
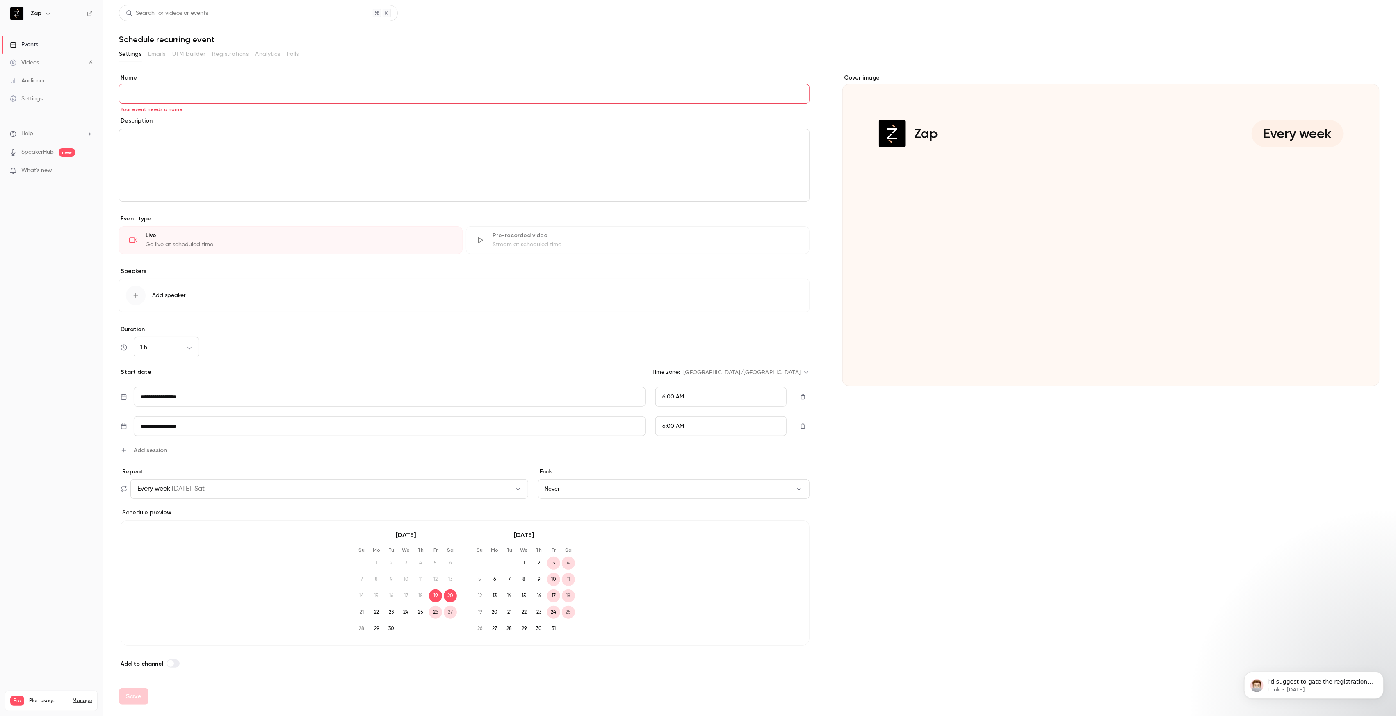
click at [228, 432] on input "**********" at bounding box center [390, 427] width 512 height 20
click at [236, 359] on div "19" at bounding box center [232, 358] width 13 height 12
type input "**********"
click at [761, 426] on div "6:00 AM" at bounding box center [720, 427] width 131 height 20
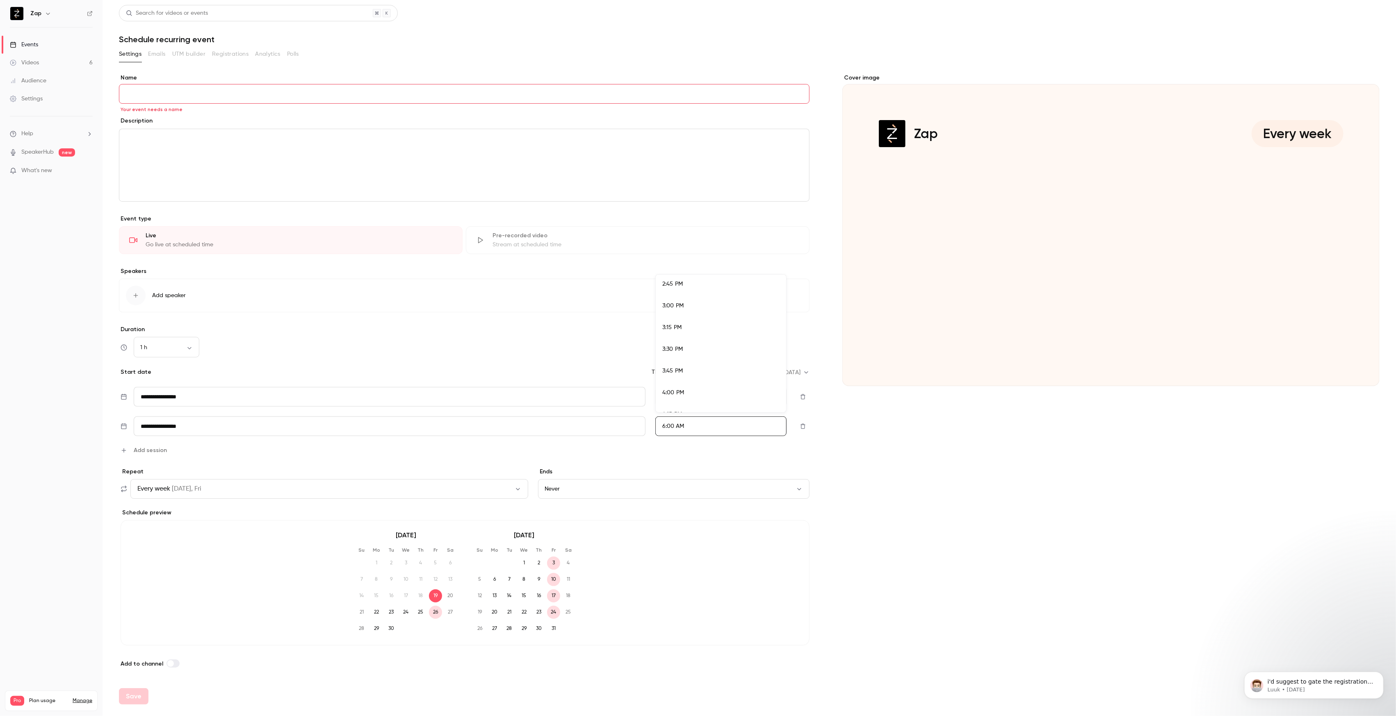
click at [673, 391] on span "4:00 PM" at bounding box center [673, 393] width 22 height 6
click at [588, 489] on button "Never" at bounding box center [673, 489] width 271 height 20
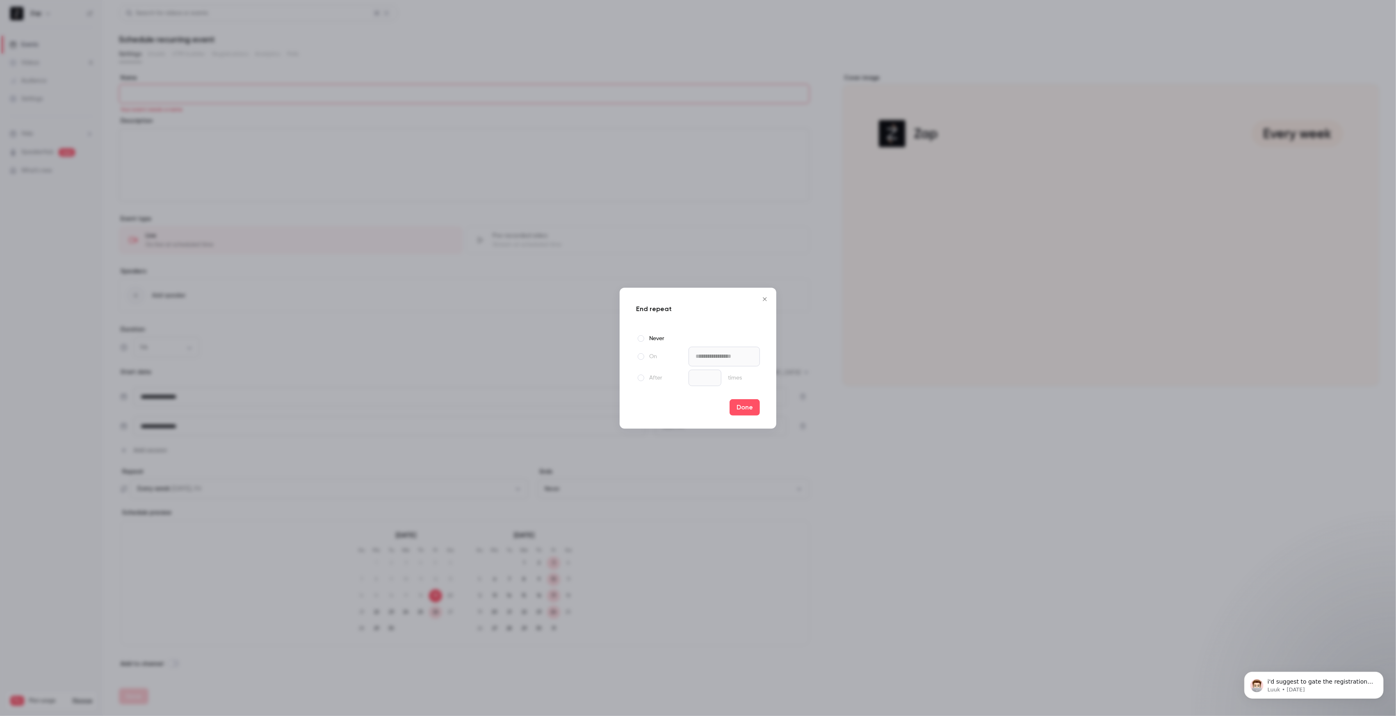
click at [641, 378] on div at bounding box center [641, 378] width 10 height 10
click at [706, 382] on input "*" at bounding box center [704, 378] width 33 height 16
type input "*"
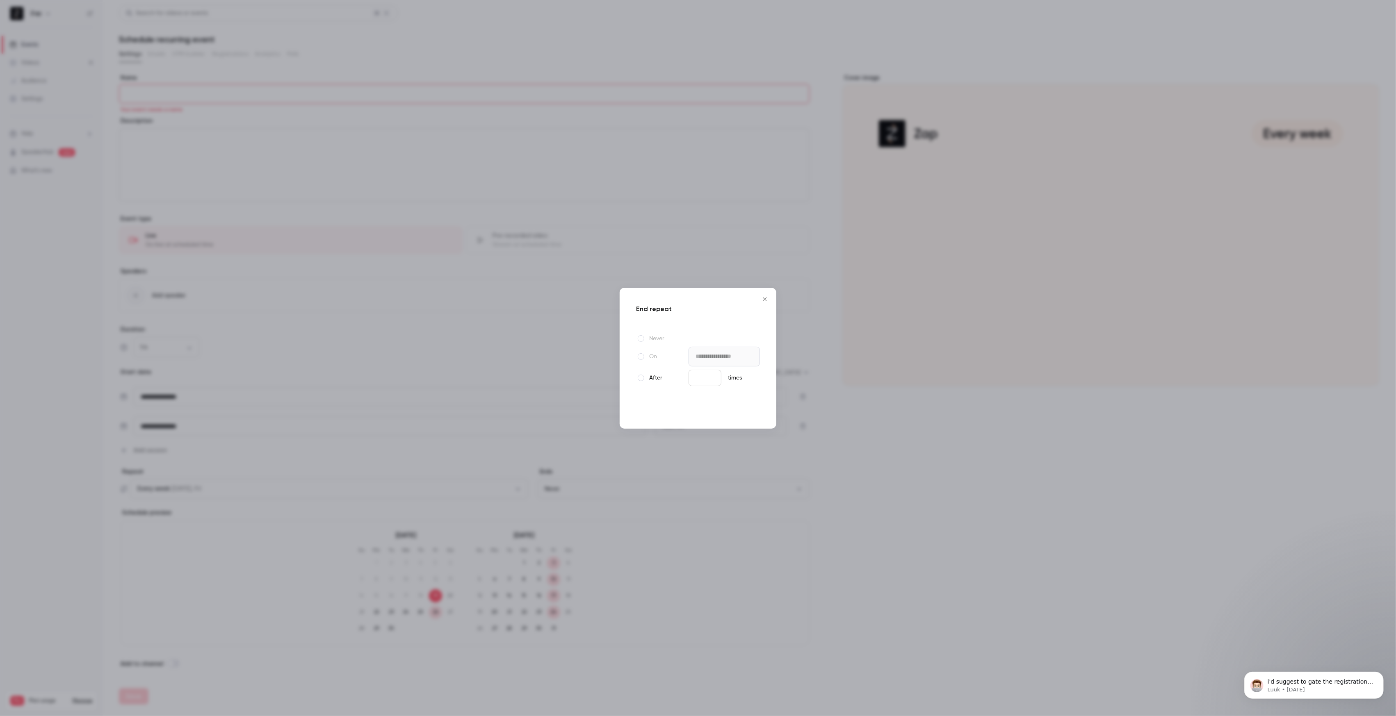
click at [750, 405] on button "Done" at bounding box center [744, 407] width 30 height 16
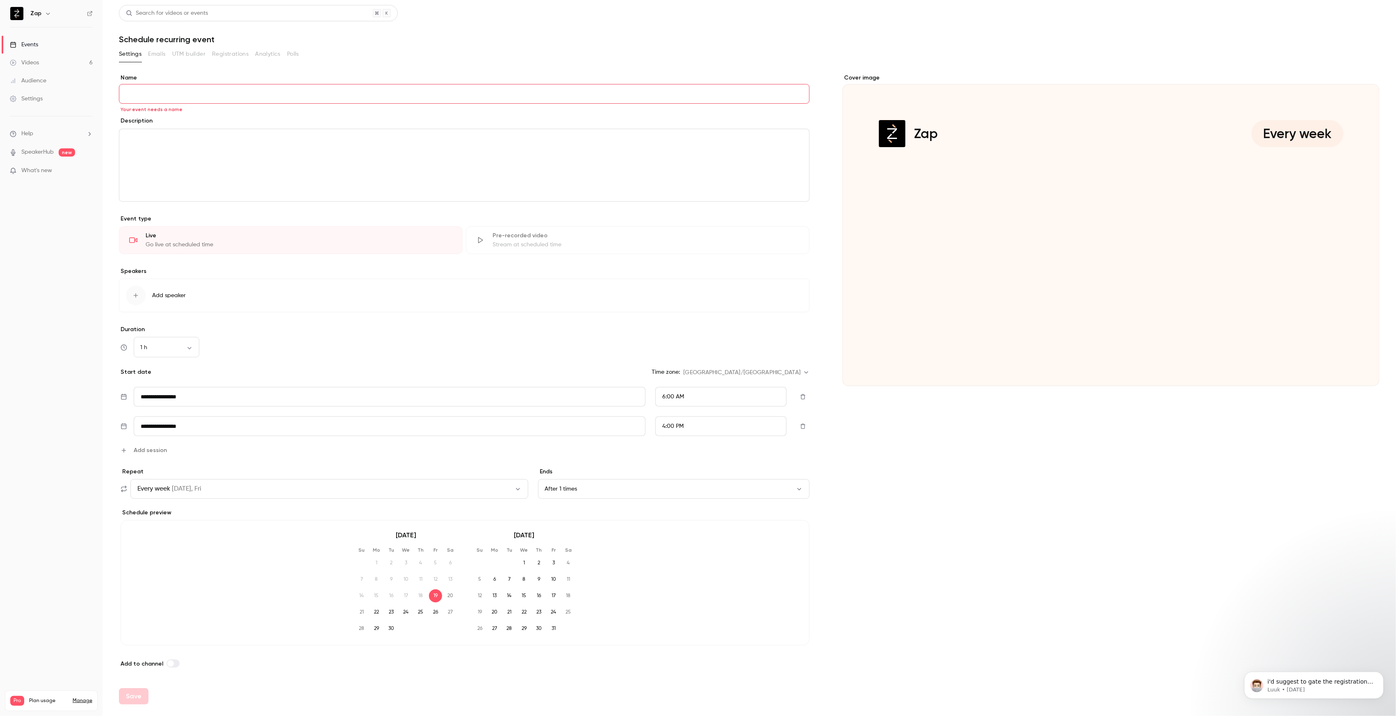
click at [174, 97] on input "Name" at bounding box center [464, 94] width 690 height 20
paste input "**********"
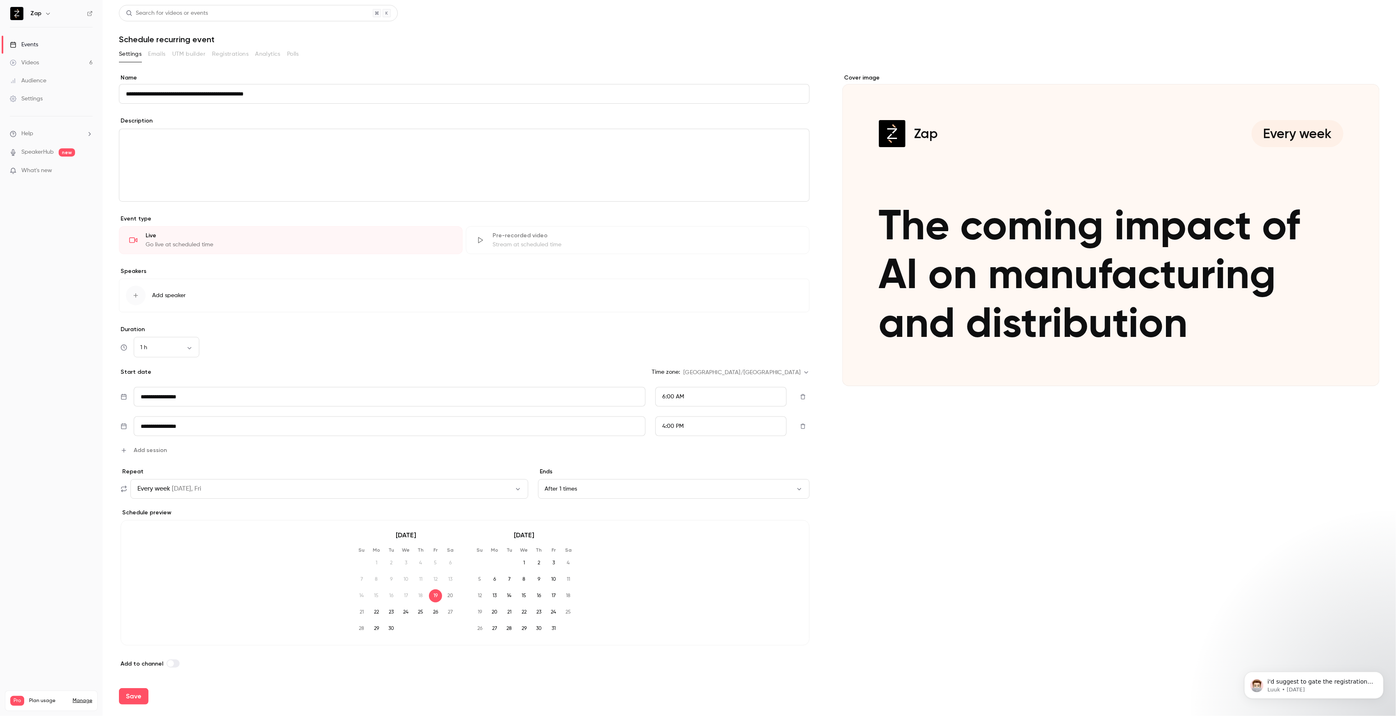
type input "**********"
click at [207, 141] on p "editor" at bounding box center [464, 139] width 676 height 10
click at [193, 152] on div "editor" at bounding box center [464, 165] width 690 height 72
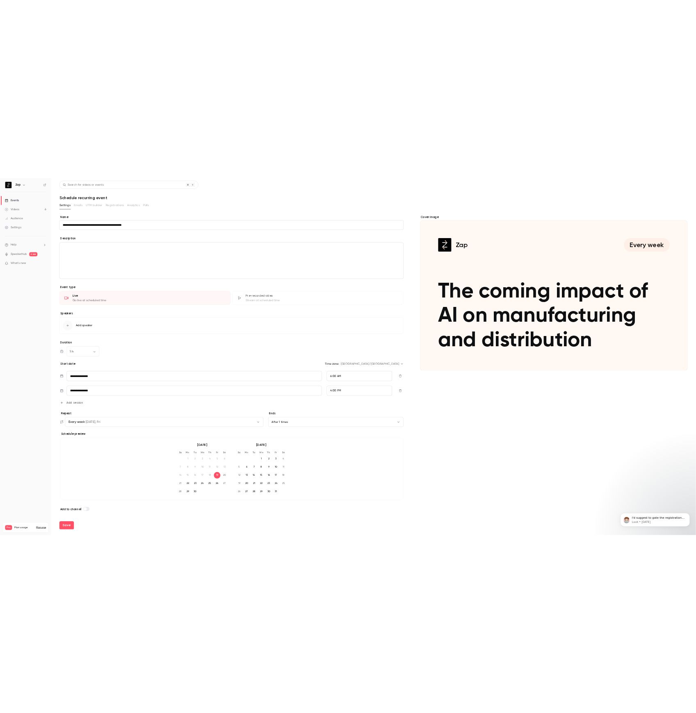
scroll to position [0, 0]
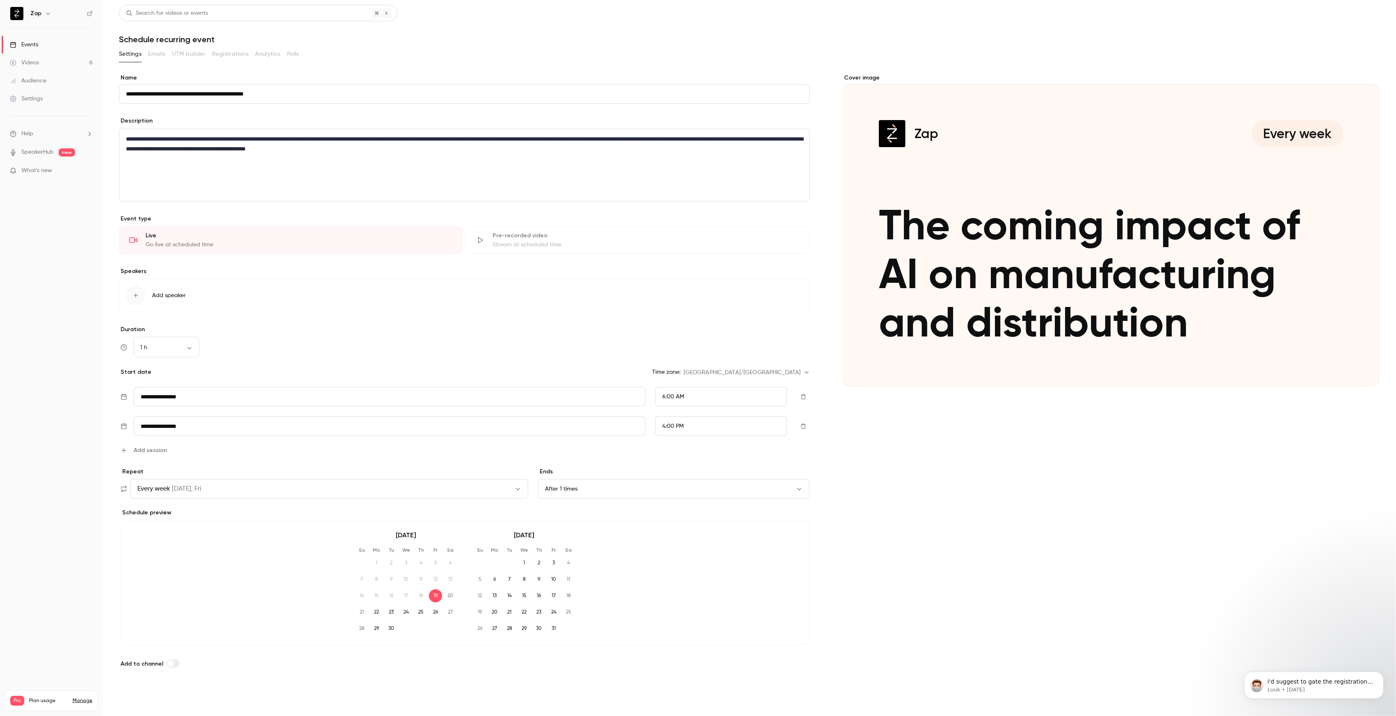
click at [136, 697] on button "Save" at bounding box center [134, 696] width 30 height 16
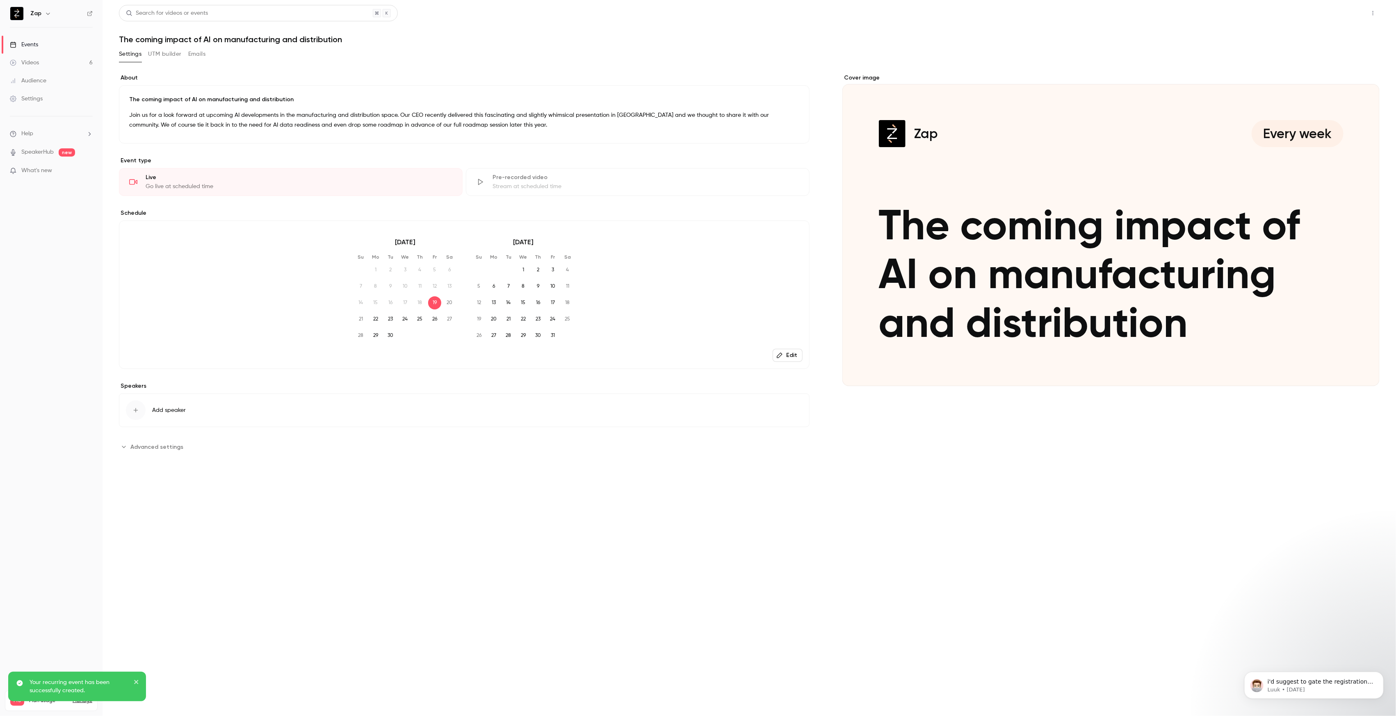
click at [1342, 17] on button "Share" at bounding box center [1343, 13] width 32 height 16
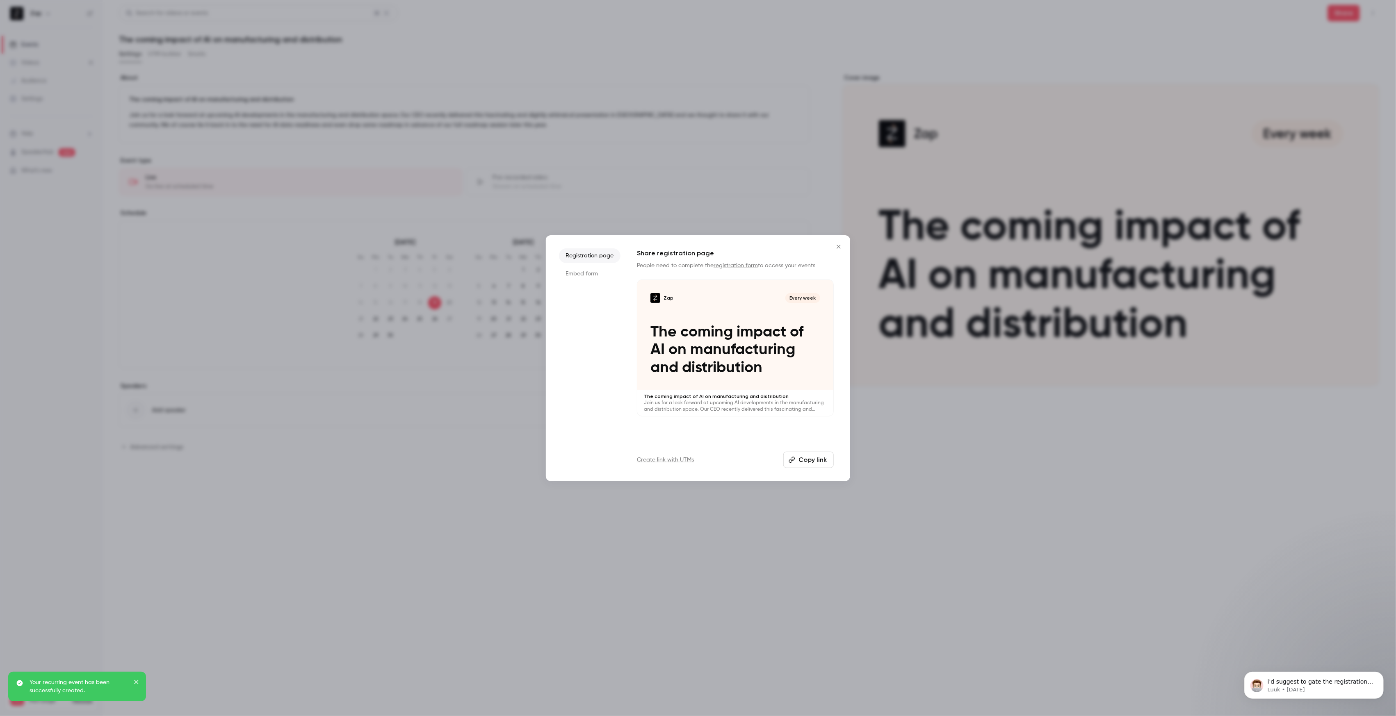
click at [803, 461] on button "Copy link" at bounding box center [808, 460] width 50 height 16
click at [837, 246] on icon "Close" at bounding box center [838, 247] width 10 height 7
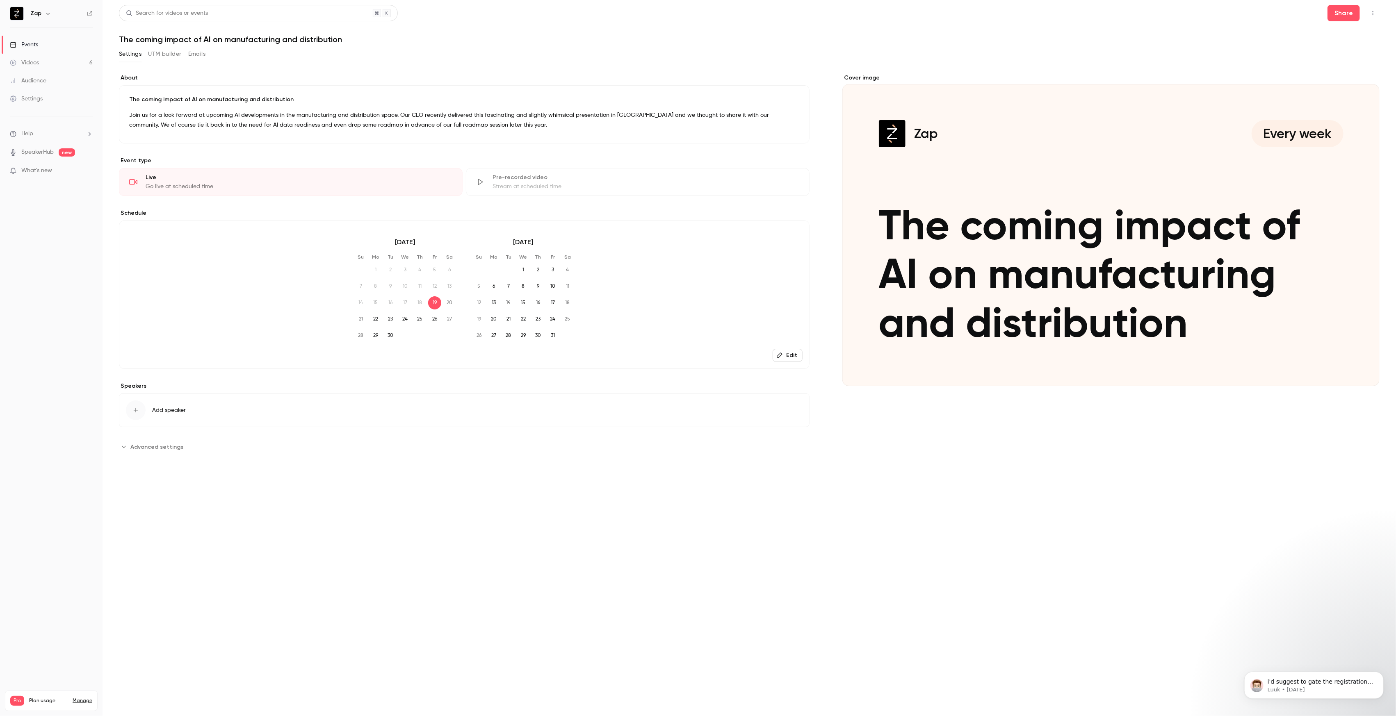
click at [793, 359] on button "Edit" at bounding box center [787, 355] width 30 height 13
click at [781, 394] on button "After 1 times" at bounding box center [669, 395] width 266 height 20
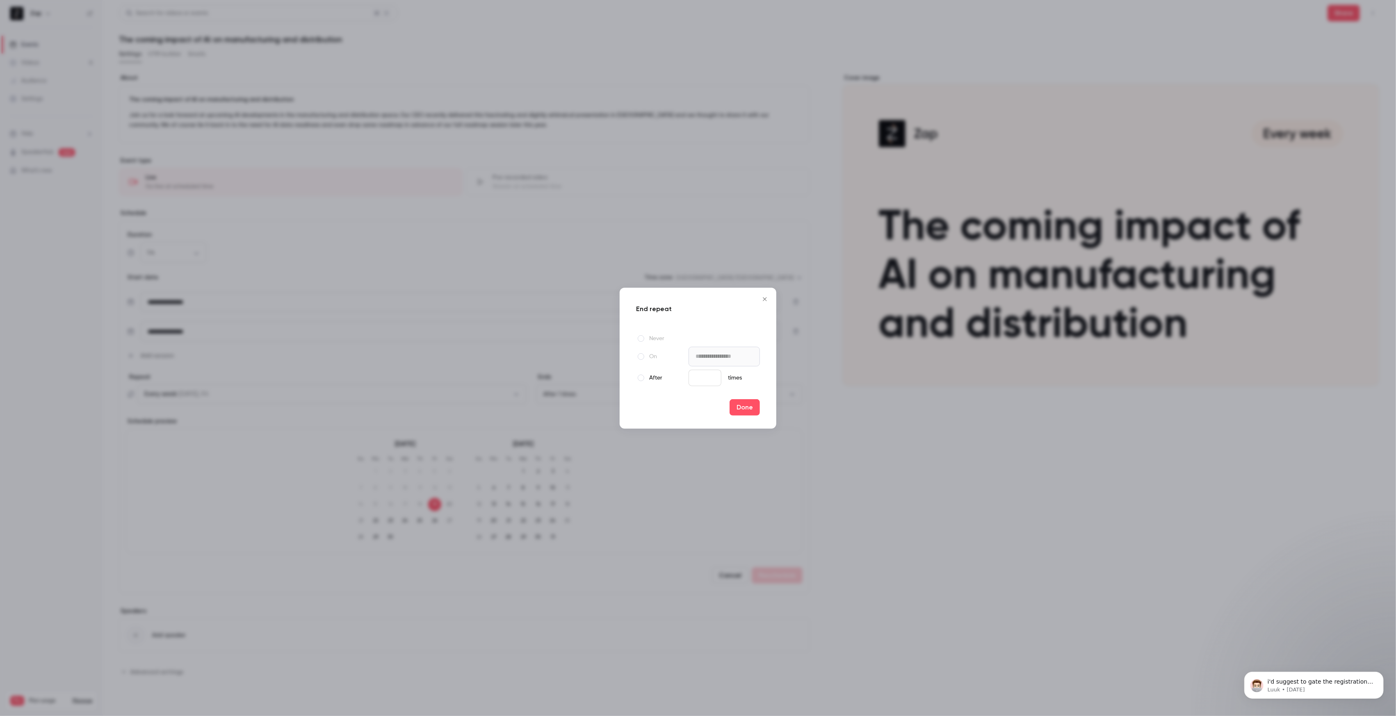
click at [697, 377] on input "*" at bounding box center [704, 378] width 33 height 16
type input "*"
click at [644, 377] on label "After" at bounding box center [660, 378] width 49 height 10
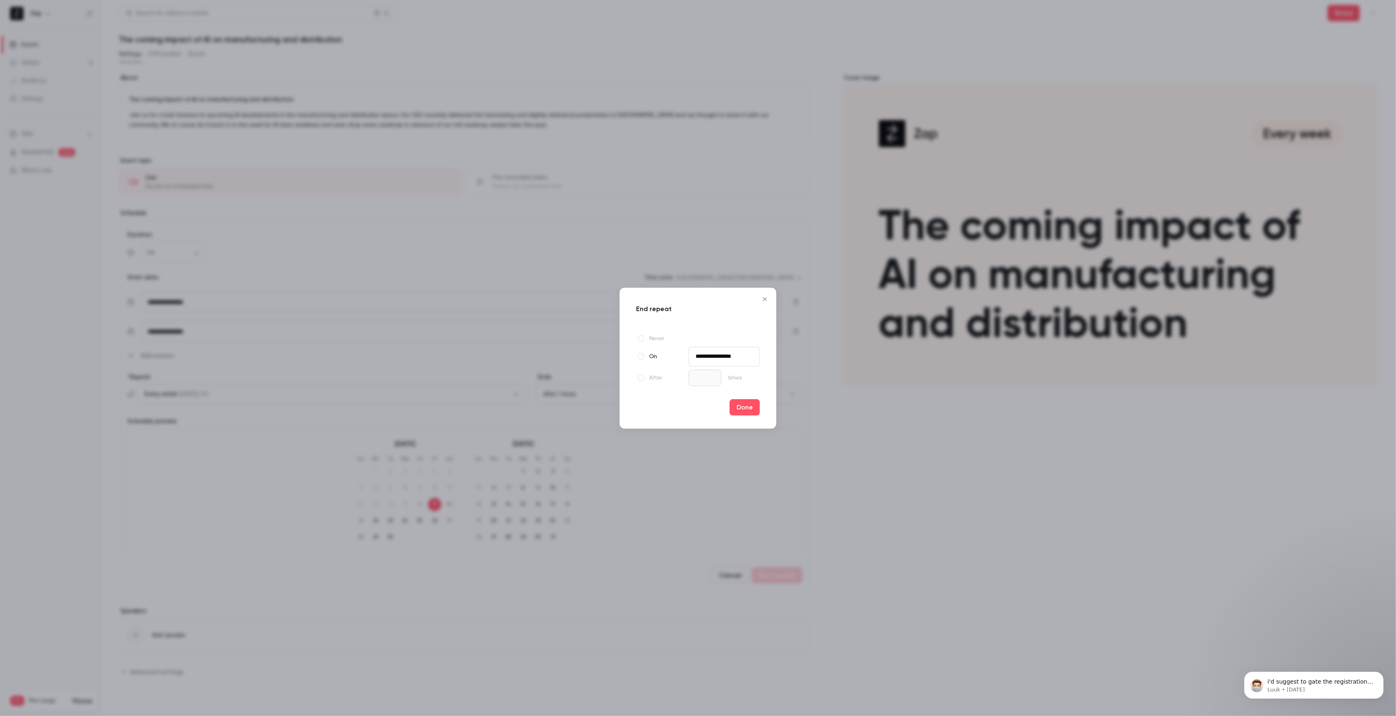
type input "**********"
type input "*"
click at [698, 381] on input "*" at bounding box center [704, 378] width 33 height 16
click at [650, 380] on label "After" at bounding box center [660, 378] width 49 height 10
click at [708, 378] on input "*" at bounding box center [704, 378] width 33 height 16
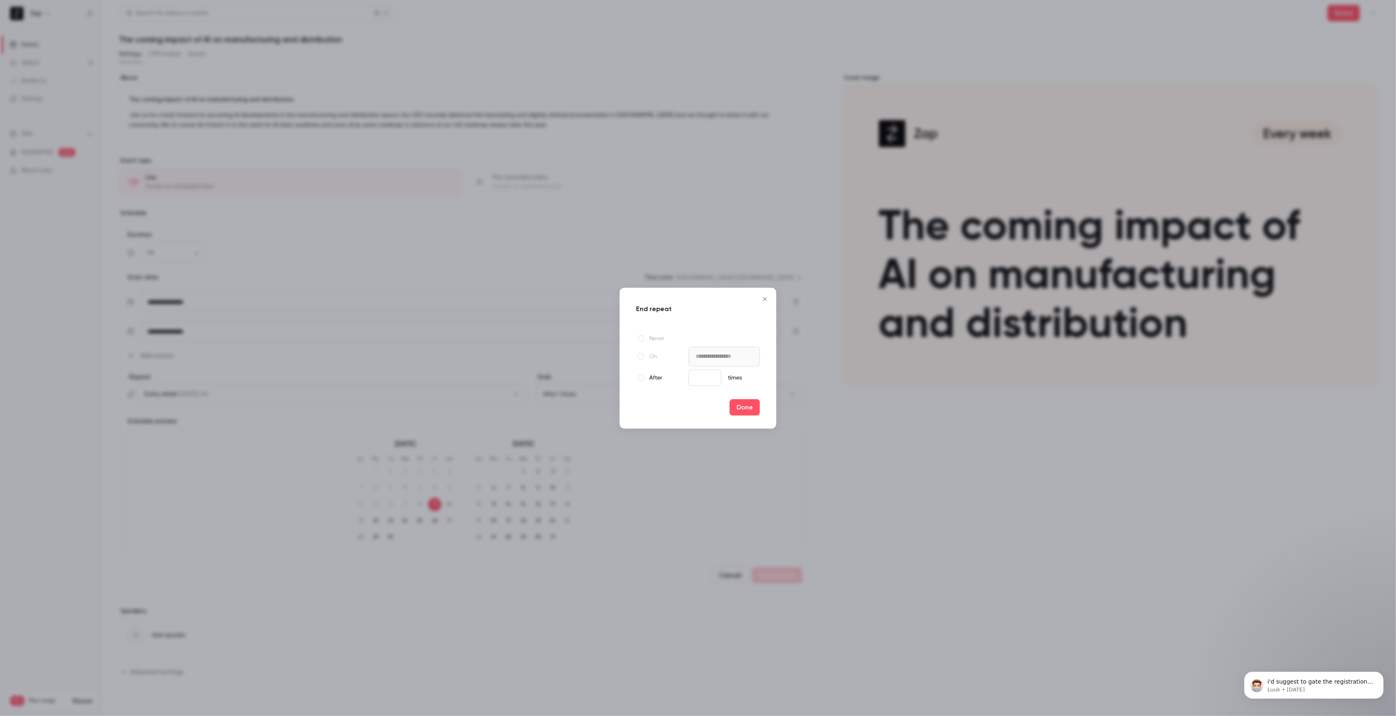
type input "*"
click at [708, 378] on input "*" at bounding box center [704, 378] width 33 height 16
click at [749, 408] on button "Done" at bounding box center [744, 407] width 30 height 16
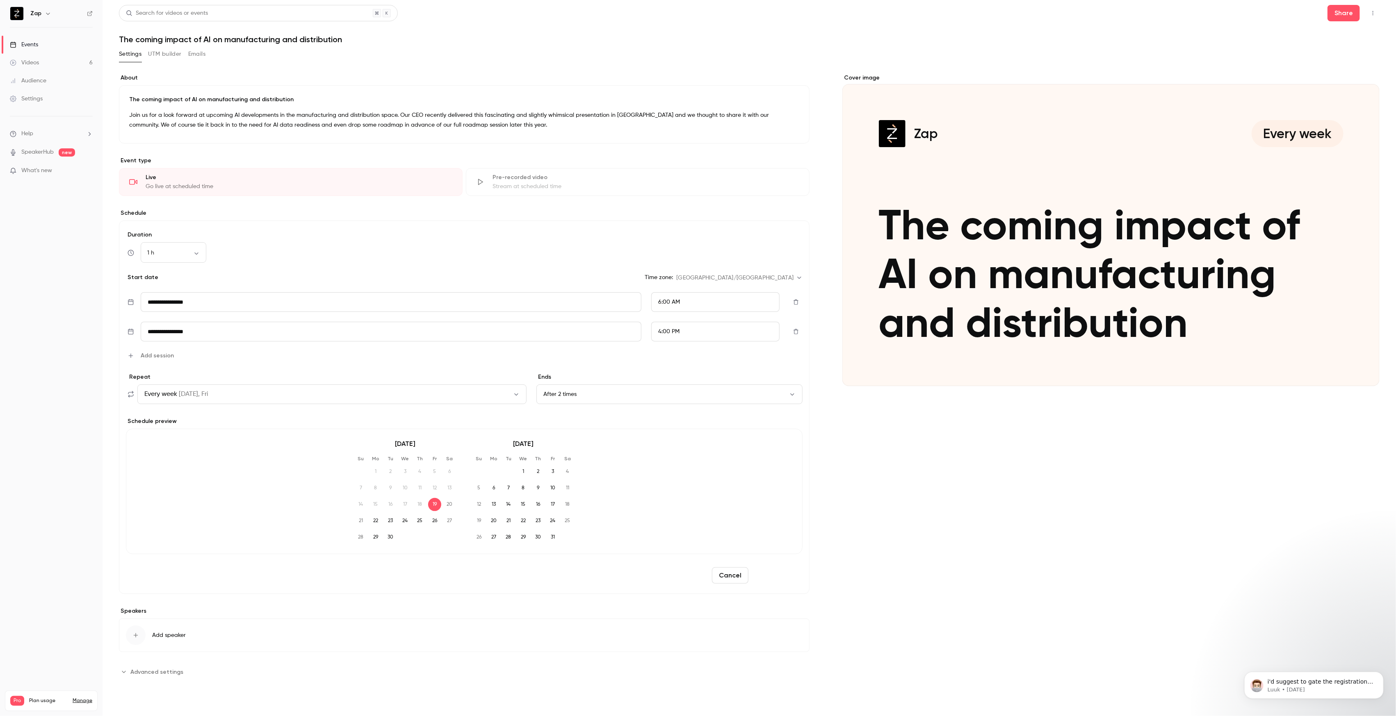
click at [783, 574] on button "Reschedule" at bounding box center [776, 575] width 51 height 16
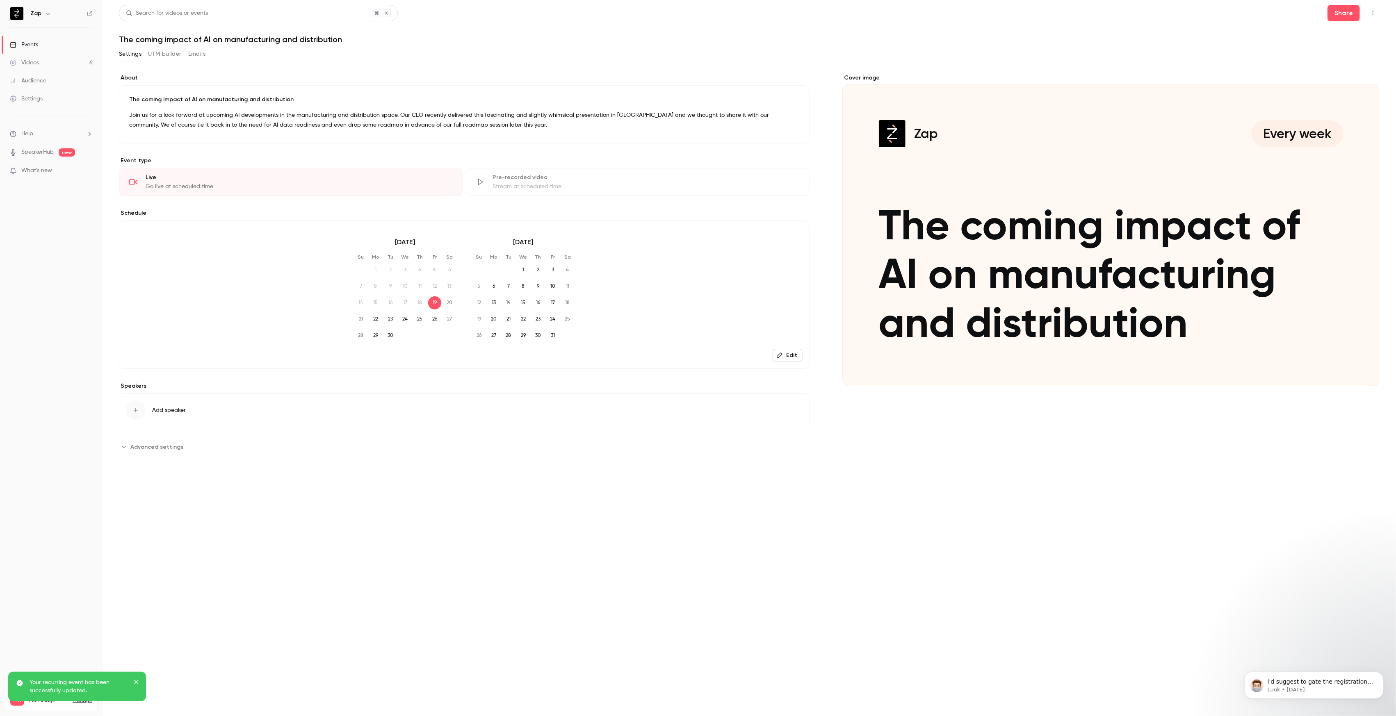
click at [1361, 371] on icon "Cover image" at bounding box center [1364, 371] width 9 height 7
click at [167, 411] on span "Add speaker" at bounding box center [169, 410] width 34 height 8
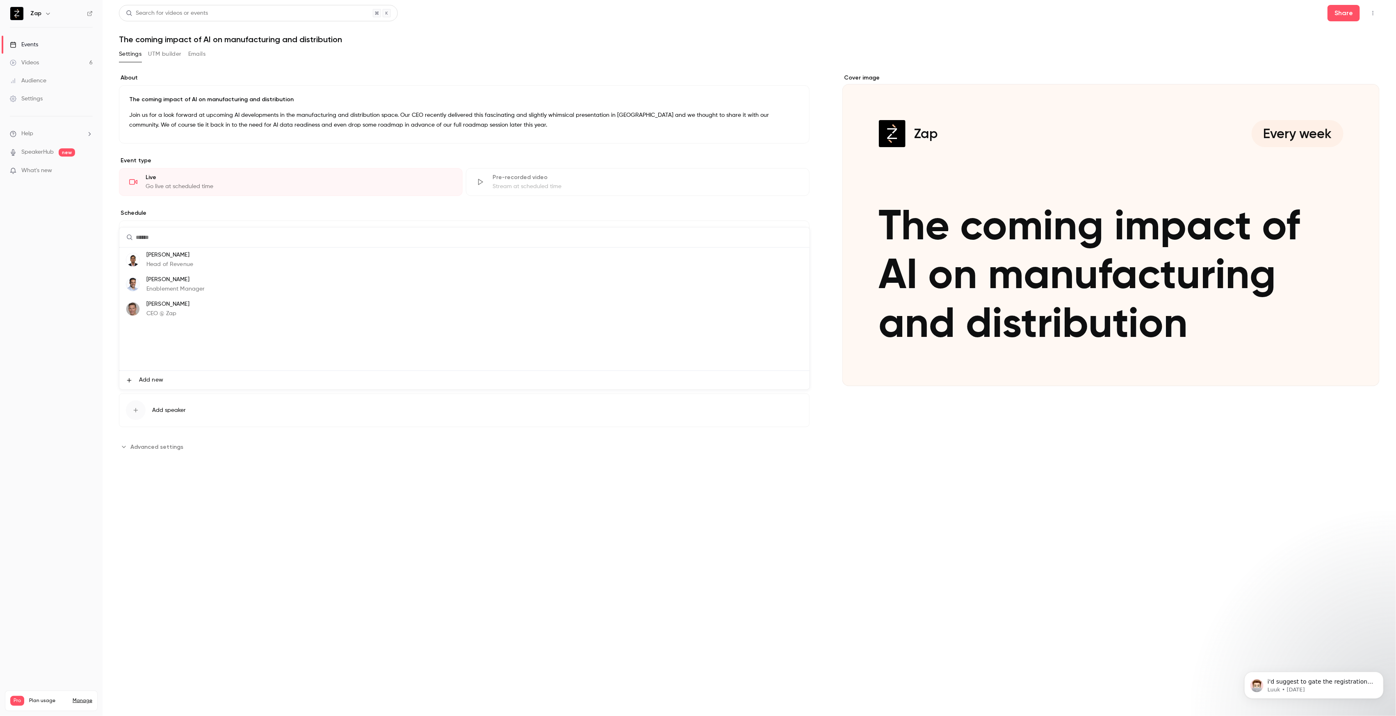
click at [162, 307] on p "[PERSON_NAME]" at bounding box center [167, 304] width 43 height 9
click at [148, 485] on span "Advanced settings" at bounding box center [156, 484] width 53 height 9
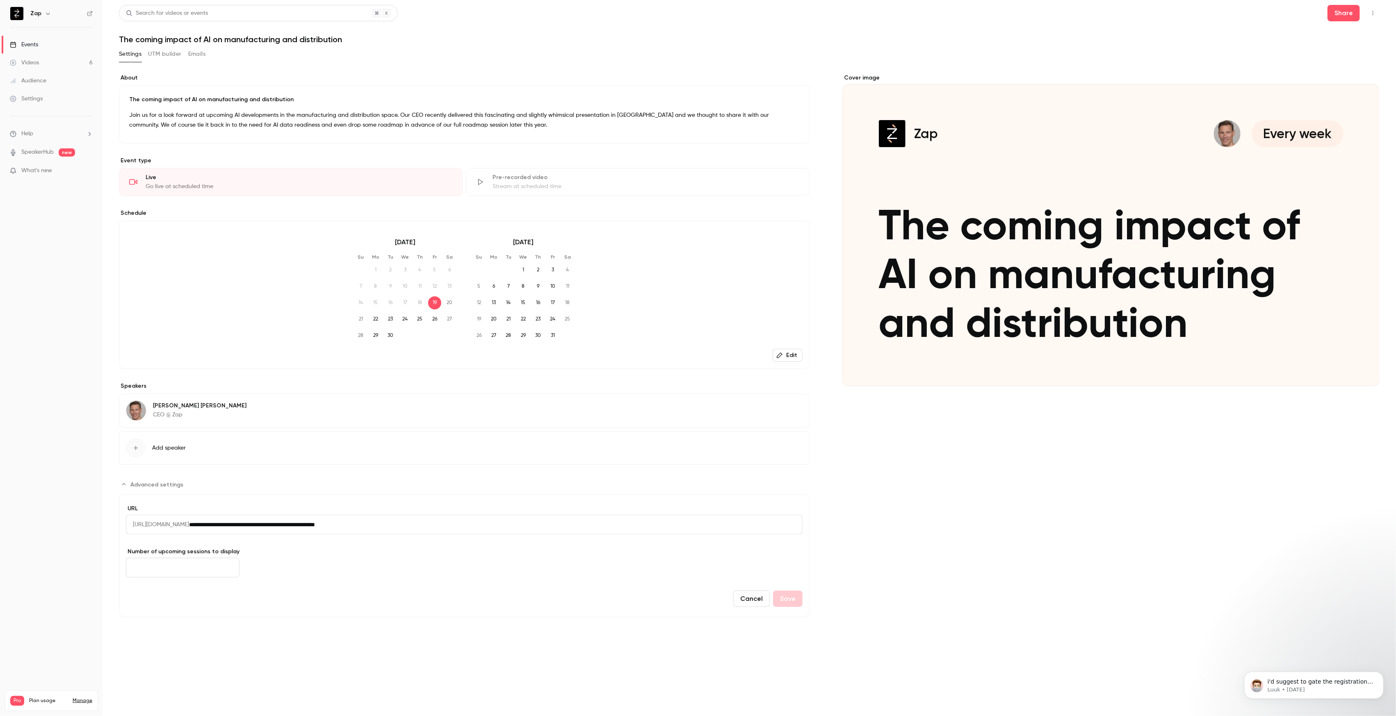
click at [183, 567] on input "*" at bounding box center [183, 568] width 114 height 20
type input "*"
click at [787, 600] on button "Save" at bounding box center [788, 599] width 30 height 16
click at [168, 51] on button "UTM builder" at bounding box center [164, 54] width 33 height 13
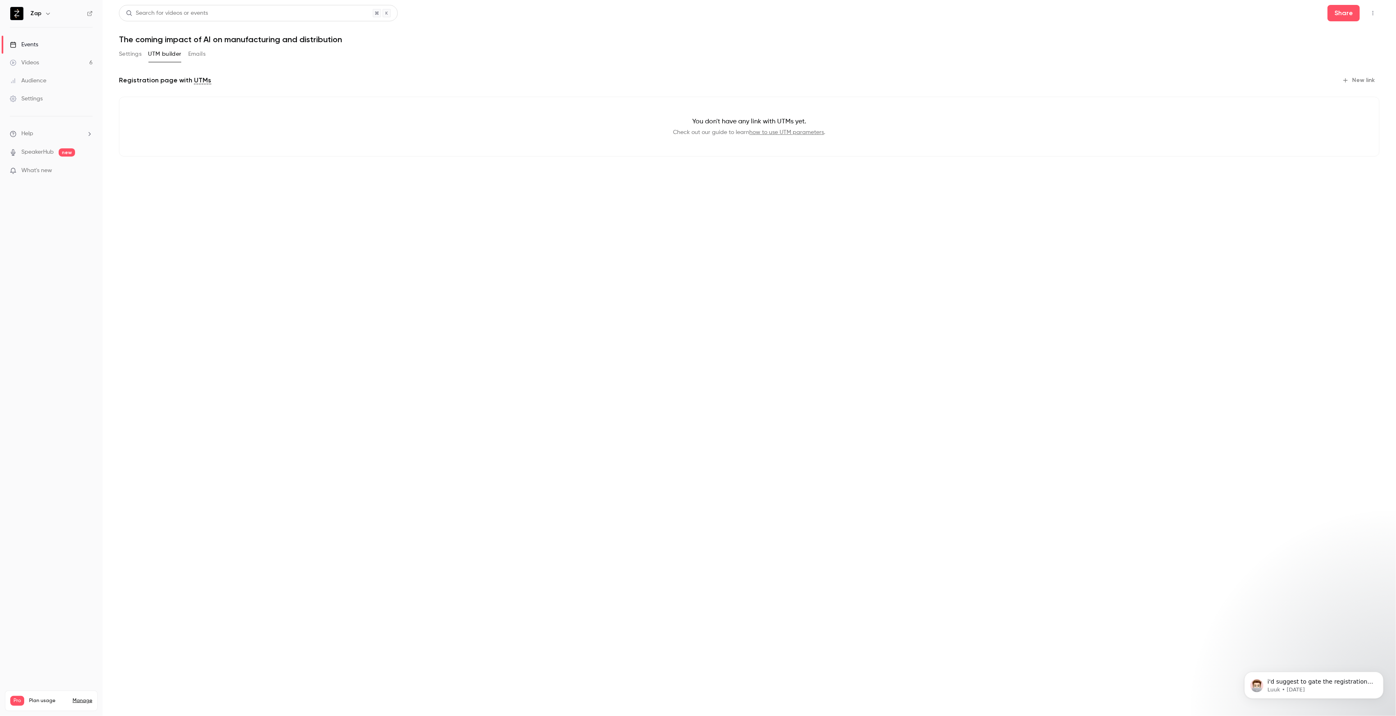
click at [196, 53] on button "Emails" at bounding box center [196, 54] width 17 height 13
click at [128, 54] on button "Settings" at bounding box center [130, 54] width 23 height 13
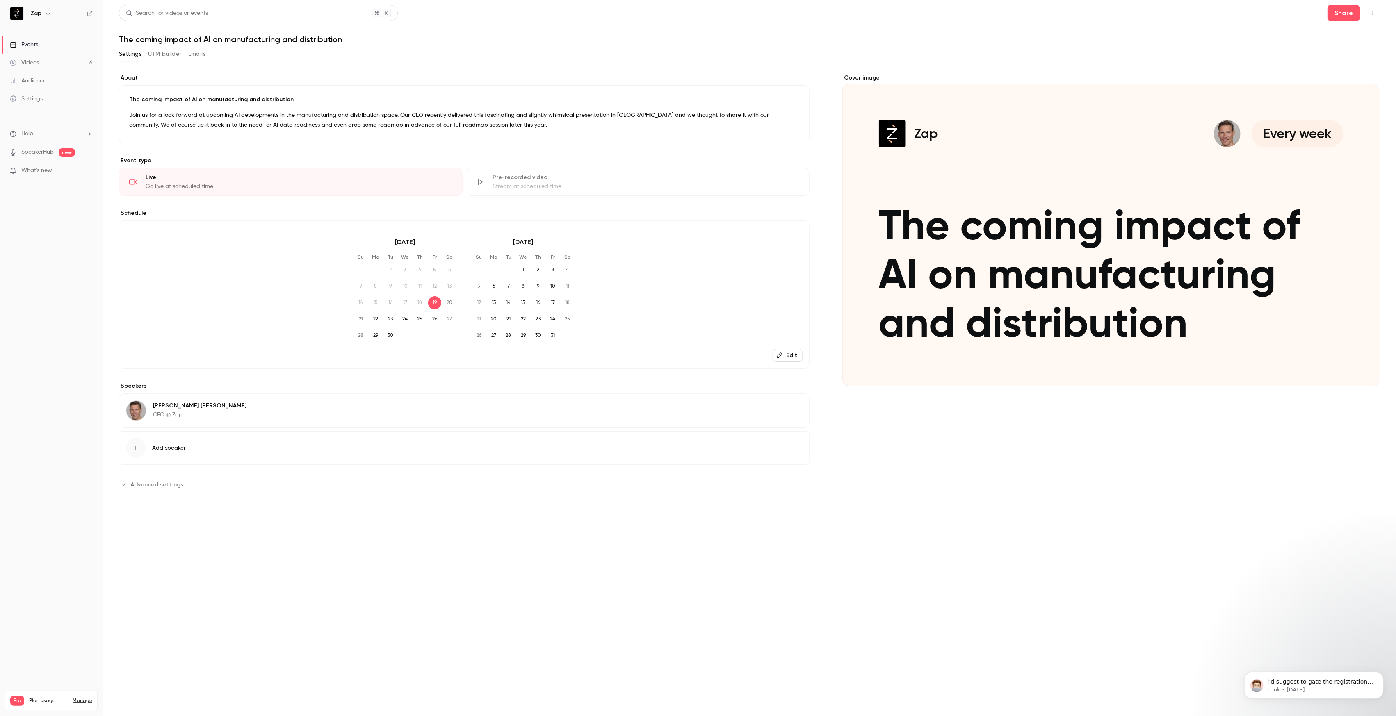
click at [33, 41] on div "Events" at bounding box center [24, 45] width 28 height 8
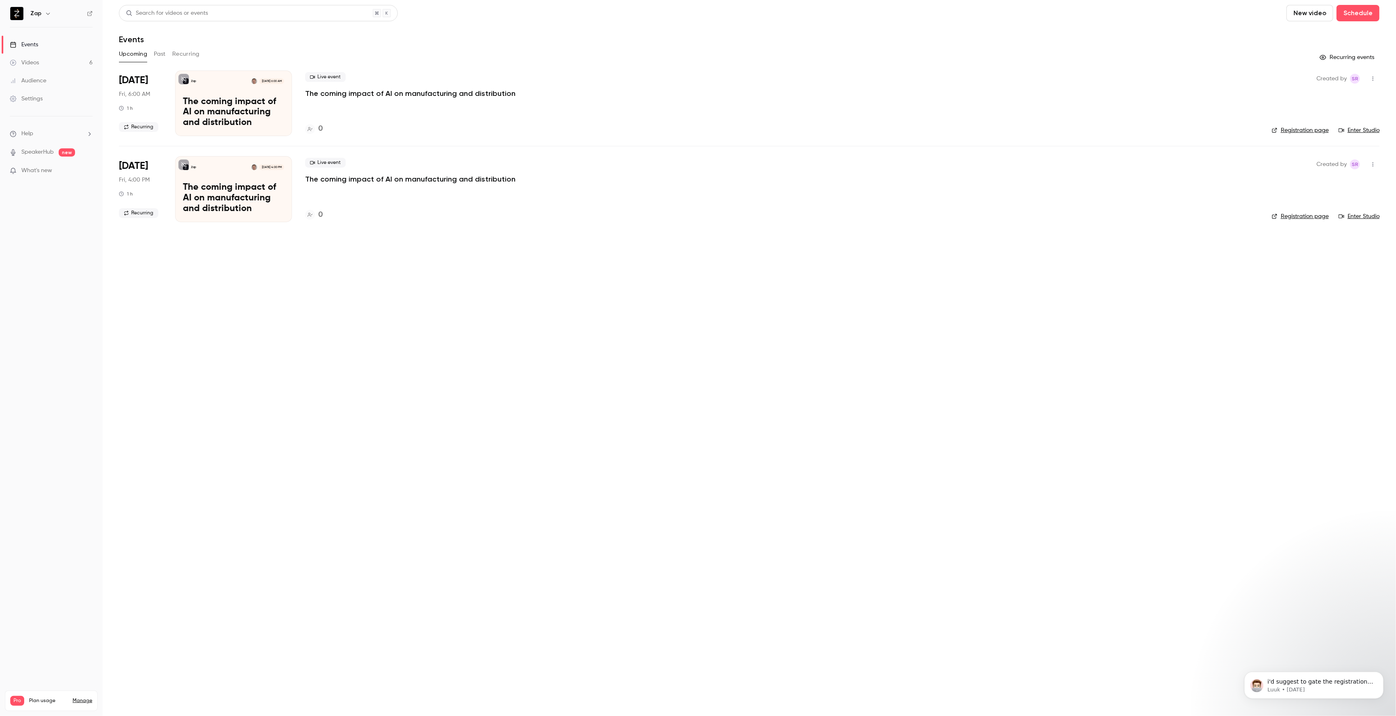
click at [183, 55] on button "Recurring" at bounding box center [185, 54] width 27 height 13
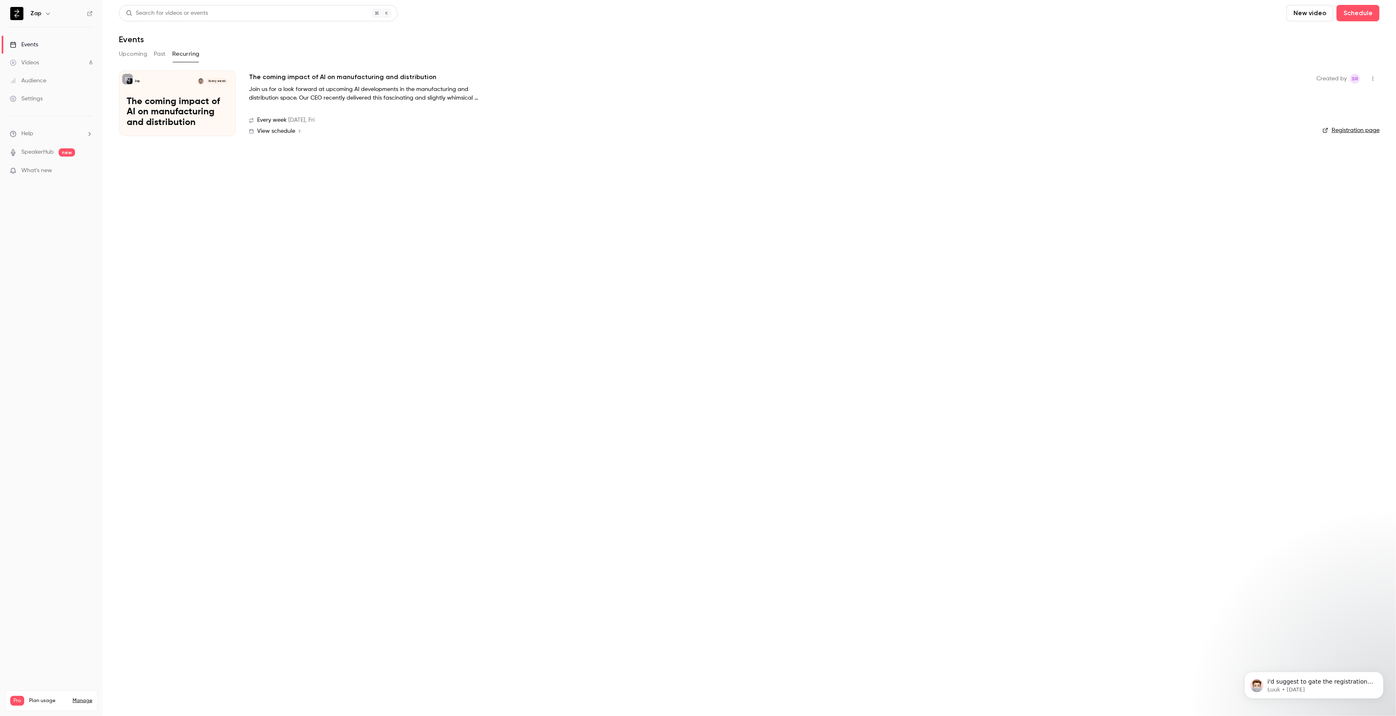
click at [219, 88] on div "Zap Every week The coming impact of AI on manufacturing and distribution" at bounding box center [177, 104] width 117 height 66
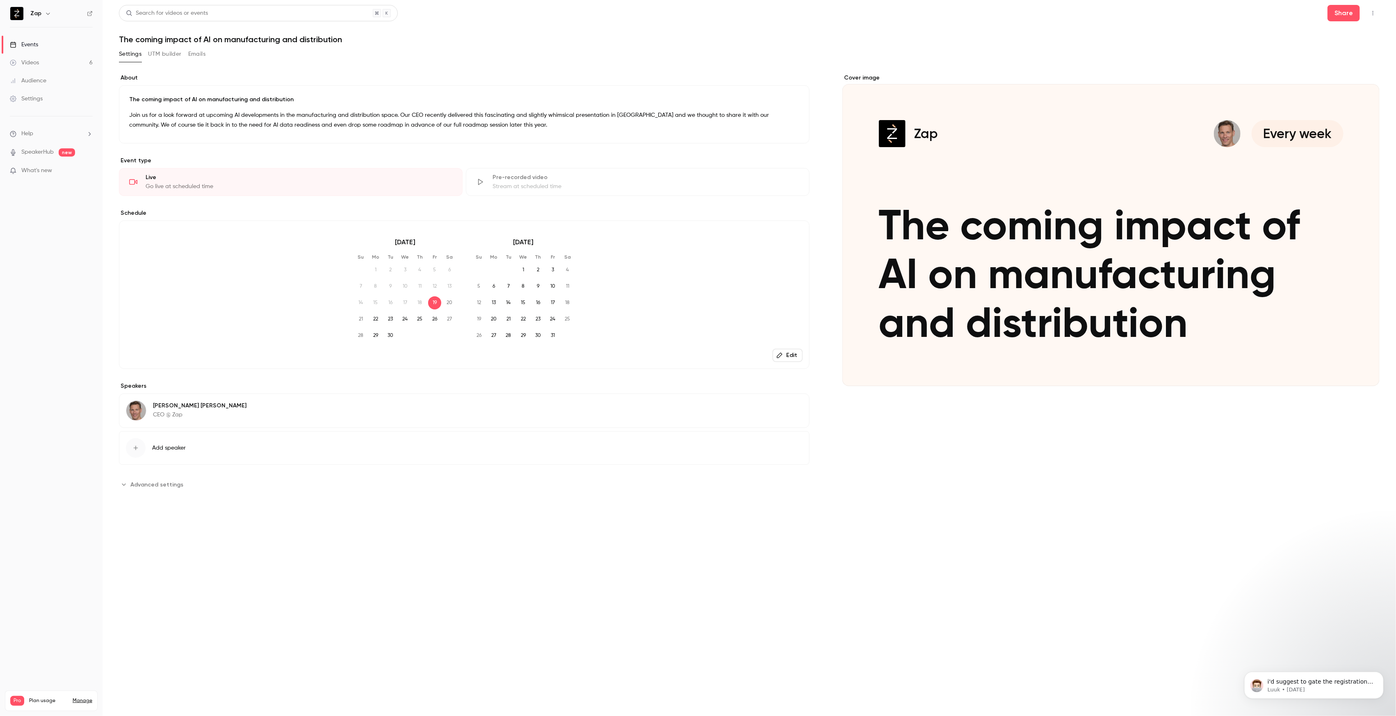
click at [1061, 207] on div "Cover image" at bounding box center [1110, 230] width 537 height 312
click at [0, 0] on input "Zap Every week The coming impact of AI on manufacturing and distribution" at bounding box center [0, 0] width 0 height 0
click at [1362, 373] on icon "Cover image" at bounding box center [1364, 371] width 5 height 5
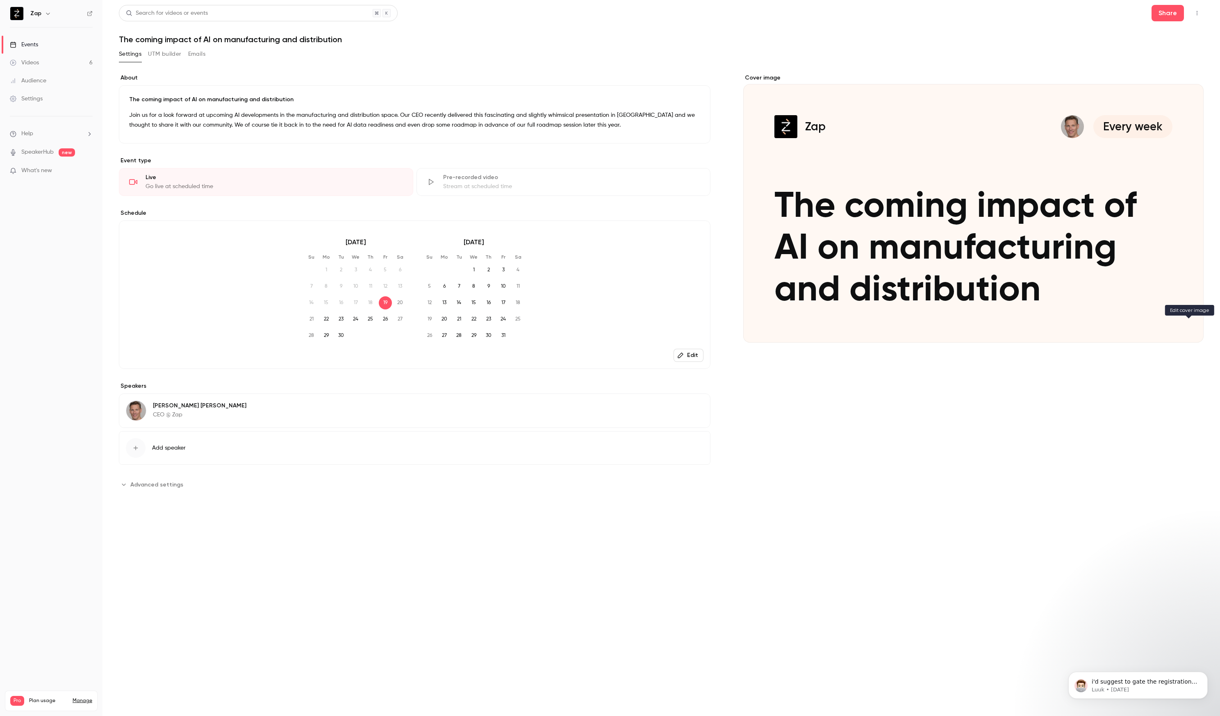
click at [1194, 332] on button "Zap Every week The coming impact of AI on manufacturing and distribution" at bounding box center [1189, 328] width 16 height 16
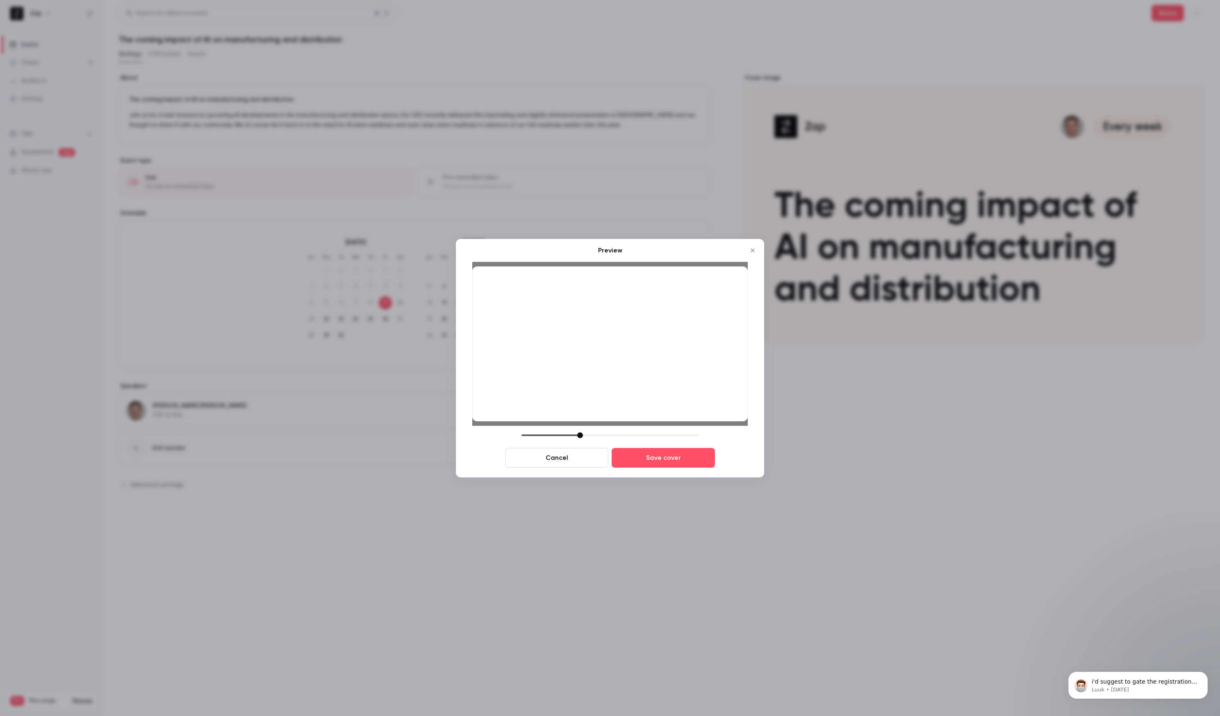
click at [690, 412] on div at bounding box center [610, 343] width 276 height 155
drag, startPoint x: 581, startPoint y: 435, endPoint x: 586, endPoint y: 434, distance: 4.9
click at [586, 434] on div at bounding box center [585, 436] width 6 height 6
click at [657, 459] on button "Save cover" at bounding box center [663, 458] width 103 height 20
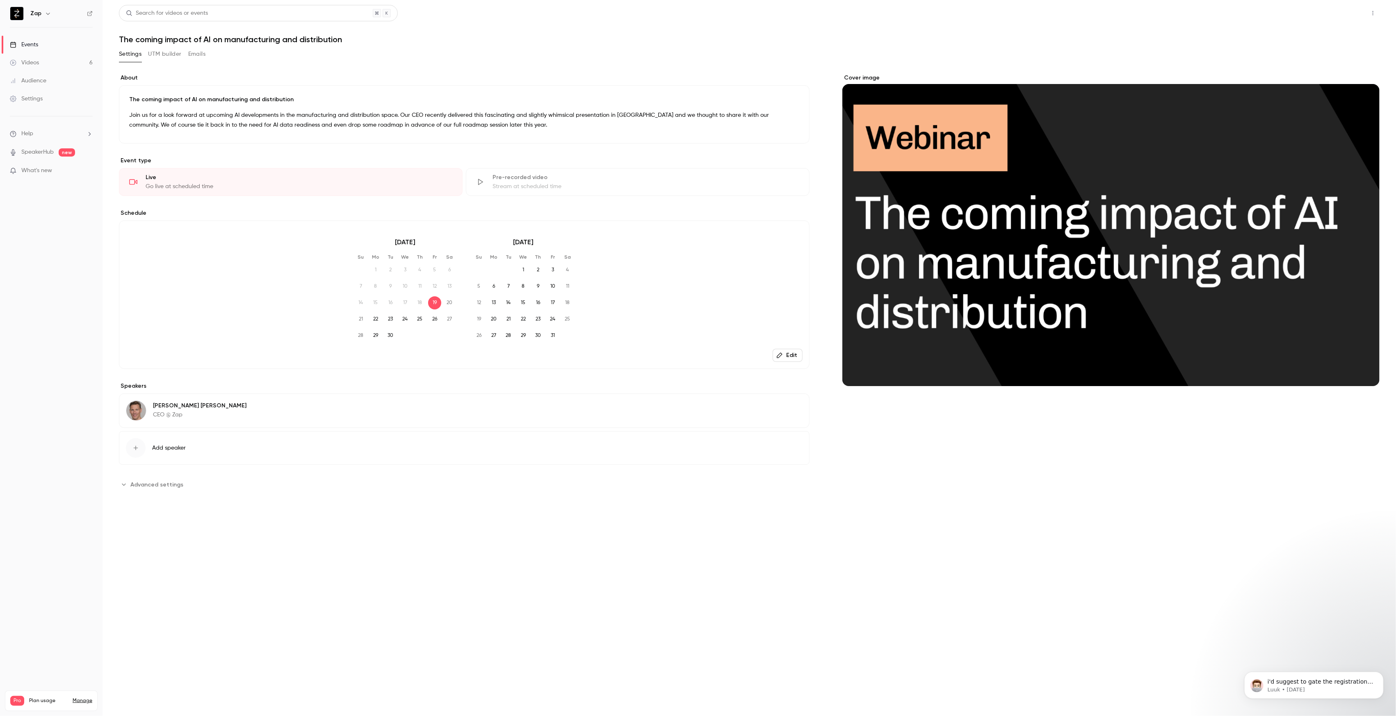
click at [1343, 11] on button "Share" at bounding box center [1343, 13] width 32 height 16
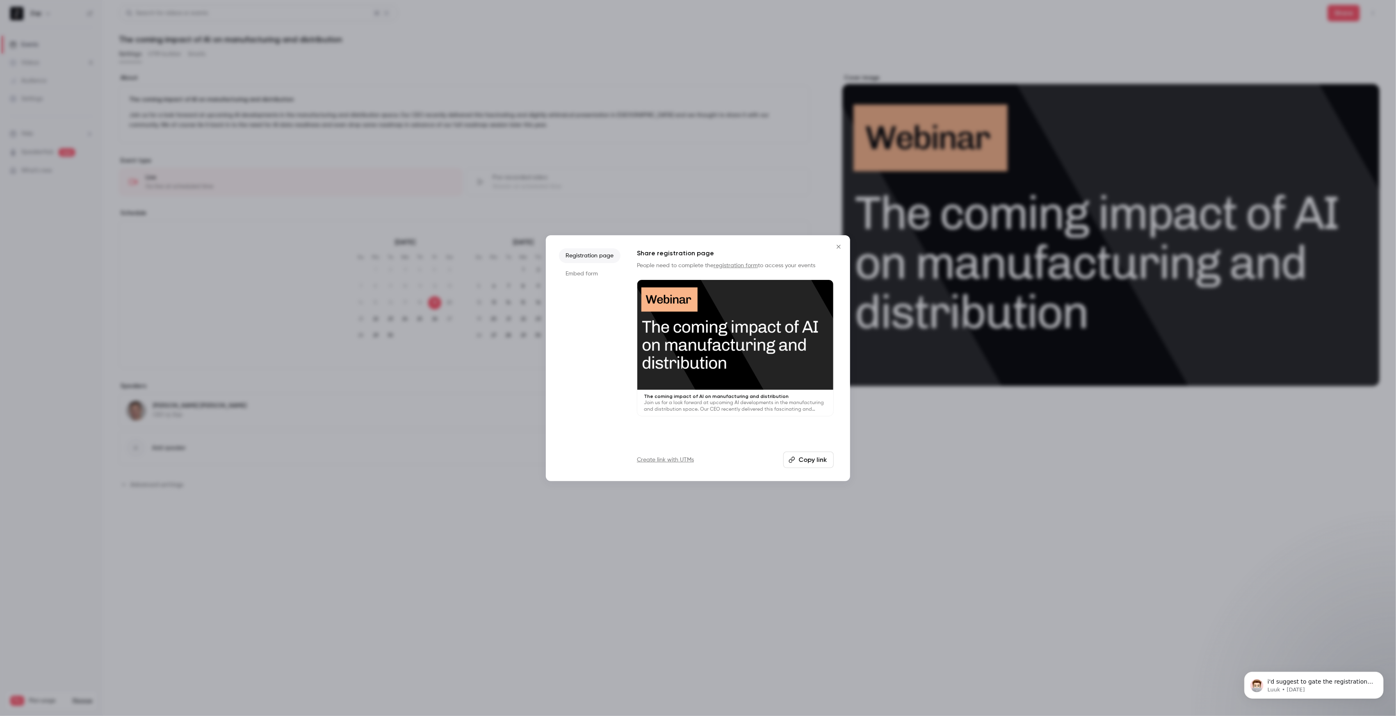
click at [804, 463] on button "Copy link" at bounding box center [808, 460] width 50 height 16
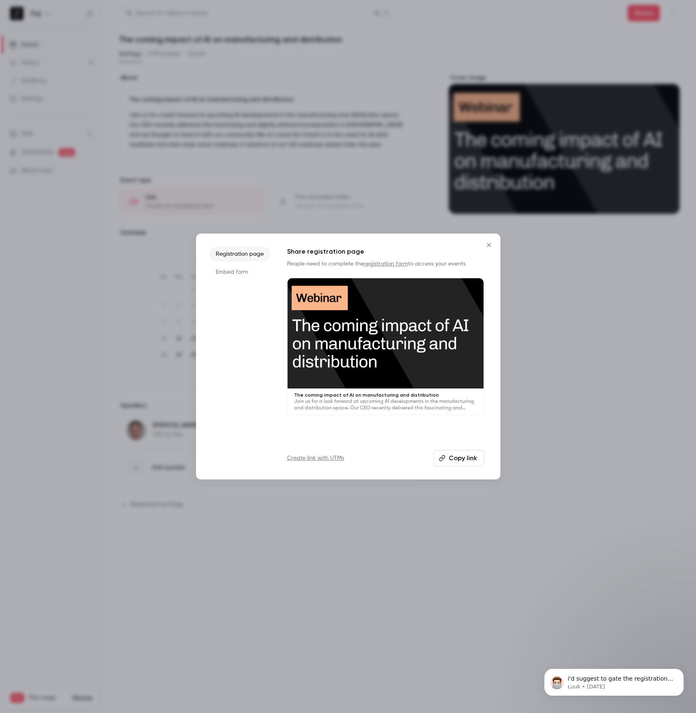
click at [486, 244] on icon "Close" at bounding box center [489, 245] width 10 height 7
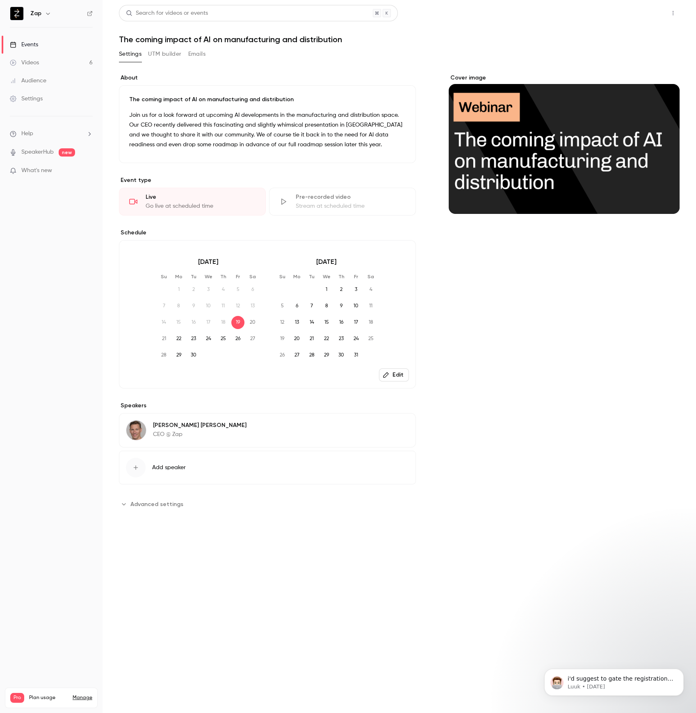
click at [641, 19] on button "Share" at bounding box center [643, 13] width 32 height 16
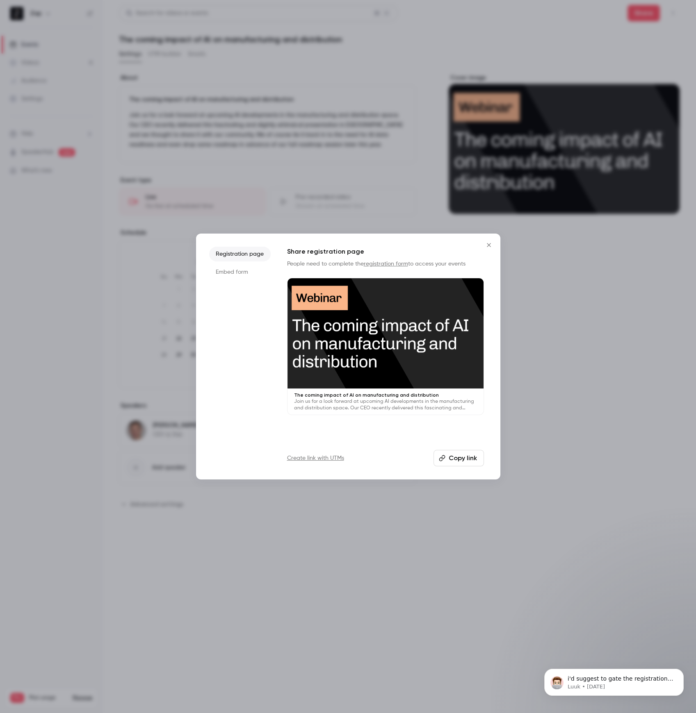
click at [235, 272] on li "Embed form" at bounding box center [239, 272] width 61 height 15
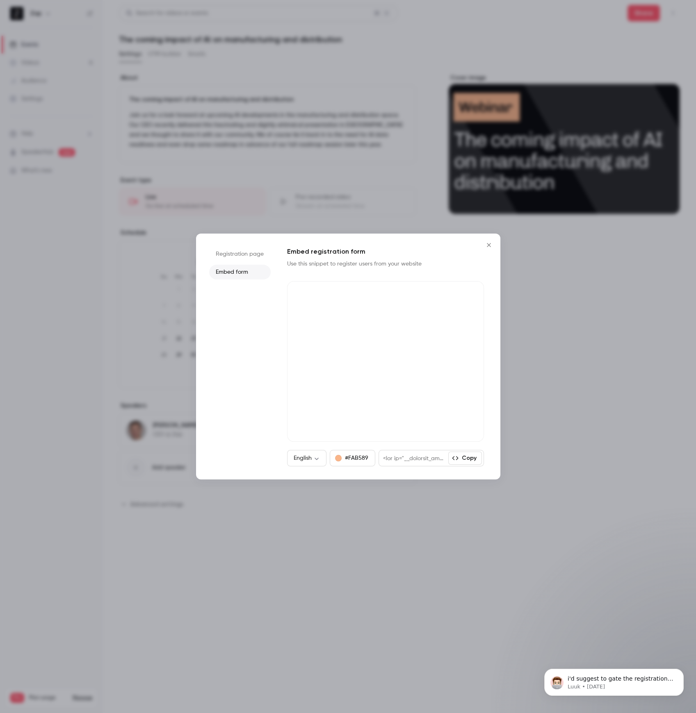
click at [246, 256] on li "Registration page" at bounding box center [239, 254] width 61 height 15
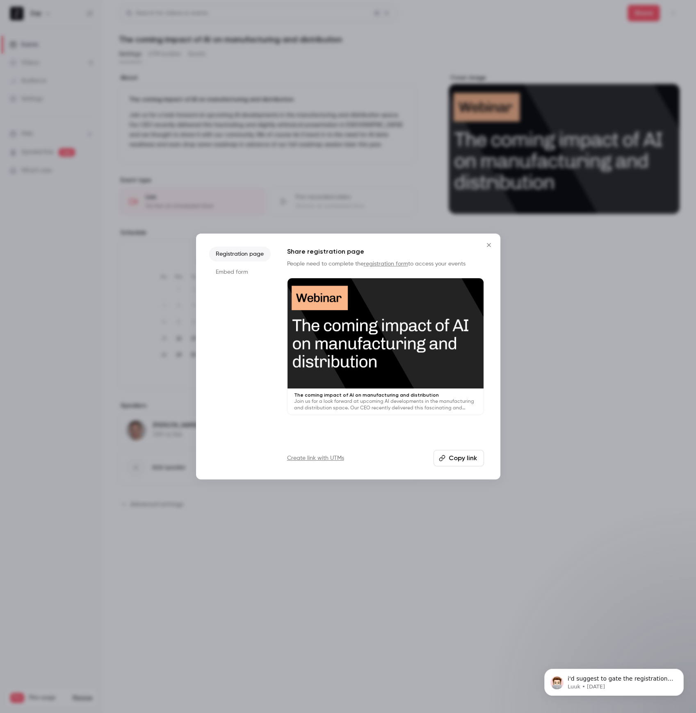
click at [239, 274] on li "Embed form" at bounding box center [239, 272] width 61 height 15
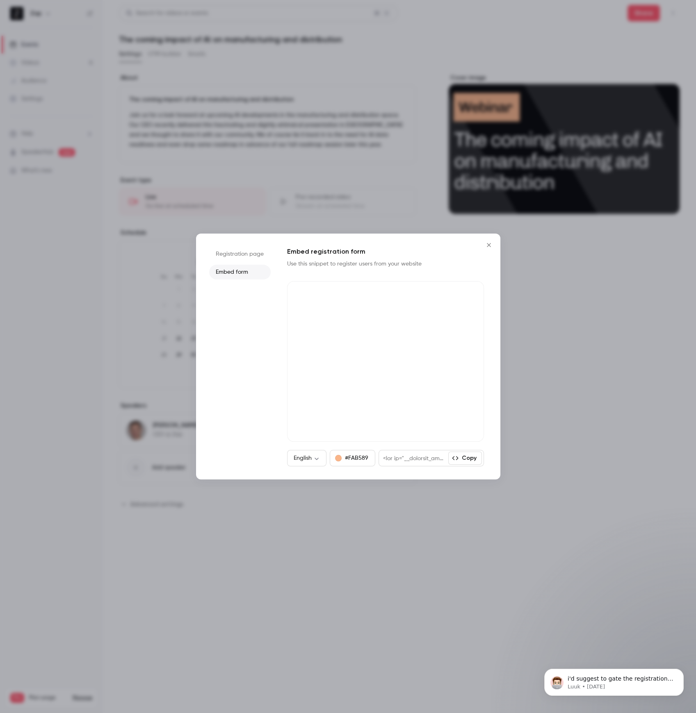
click at [236, 257] on li "Registration page" at bounding box center [239, 254] width 61 height 15
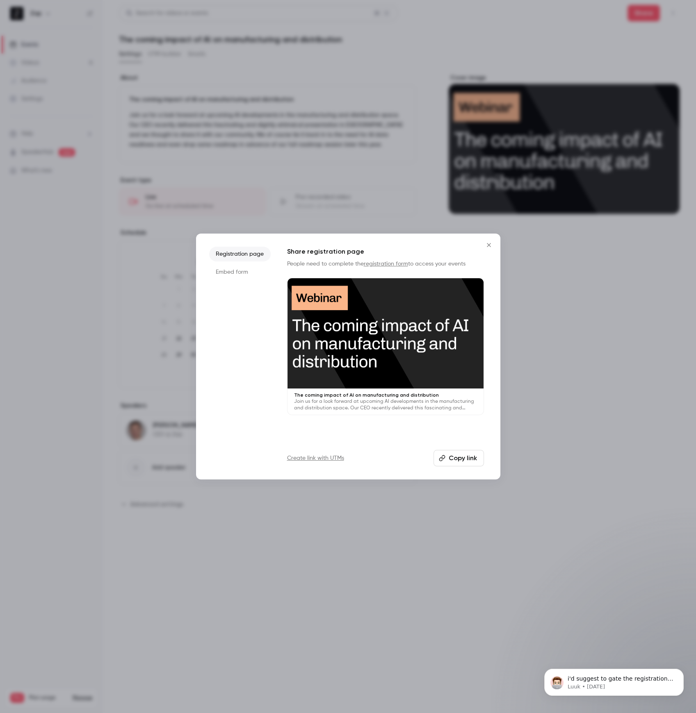
click at [486, 246] on icon "Close" at bounding box center [489, 245] width 10 height 7
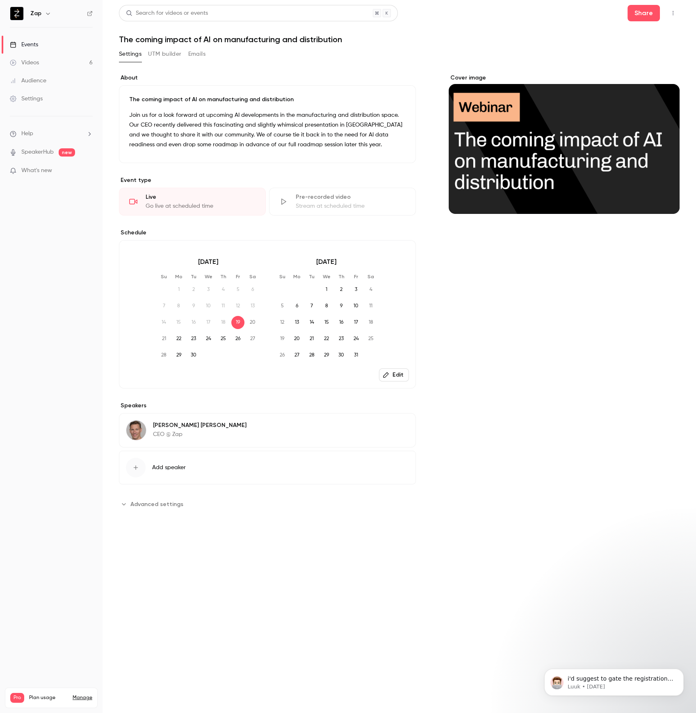
click at [166, 57] on button "UTM builder" at bounding box center [164, 54] width 33 height 13
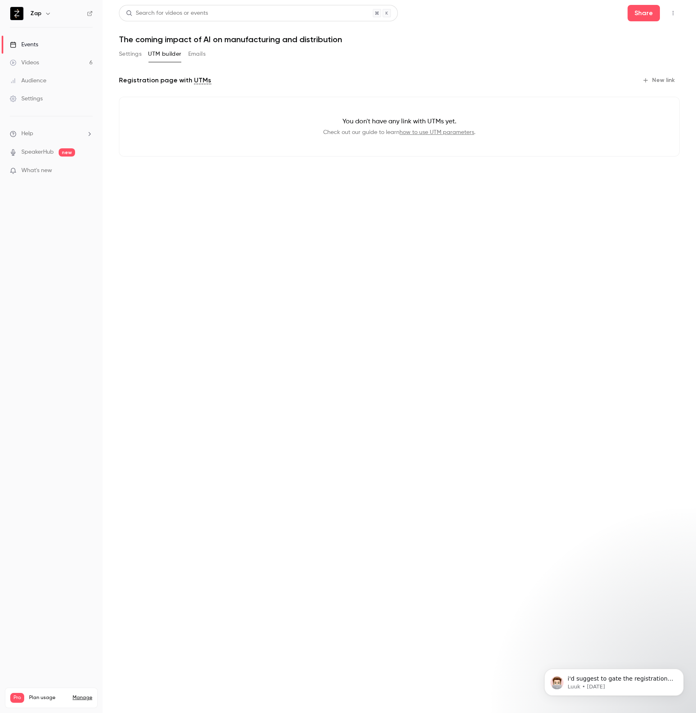
click at [34, 43] on div "Events" at bounding box center [24, 45] width 28 height 8
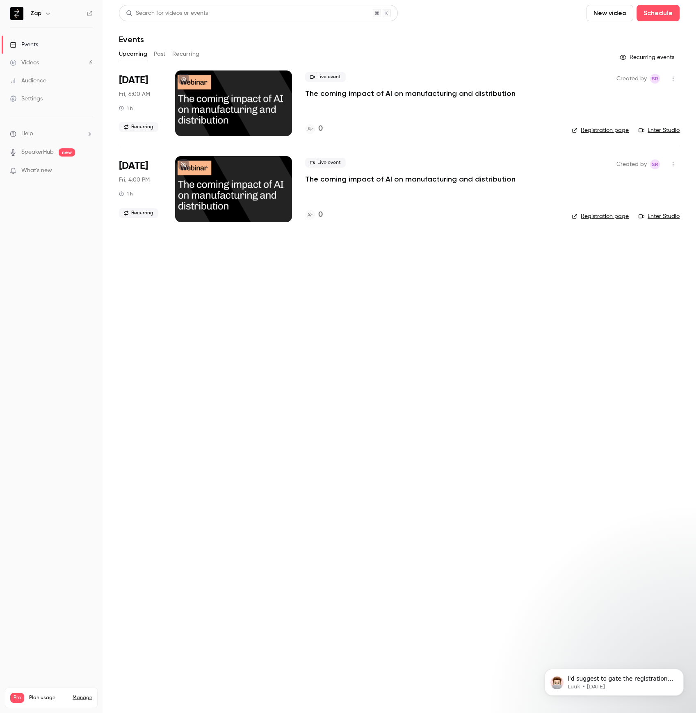
click at [672, 80] on icon "button" at bounding box center [672, 79] width 1 height 5
click at [627, 120] on div "Invite to Studio" at bounding box center [641, 121] width 62 height 8
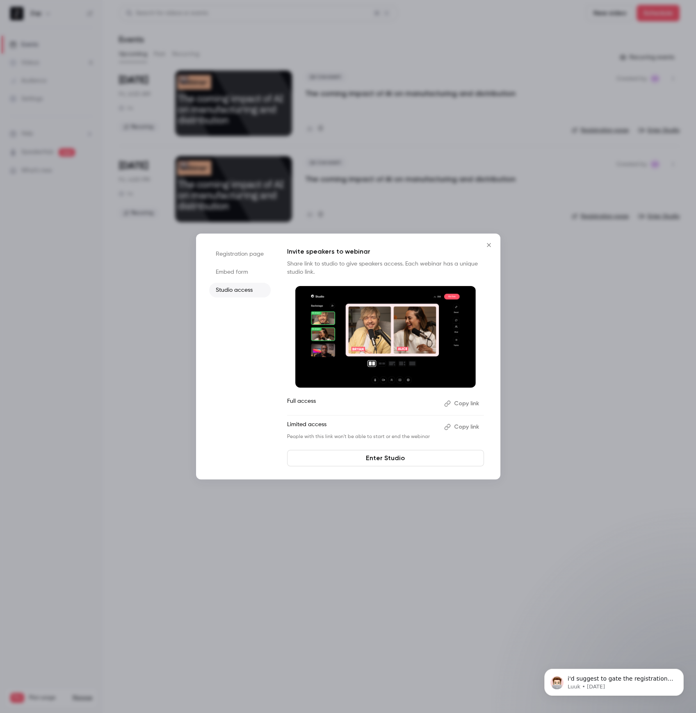
click at [487, 244] on icon "Close" at bounding box center [489, 245] width 10 height 7
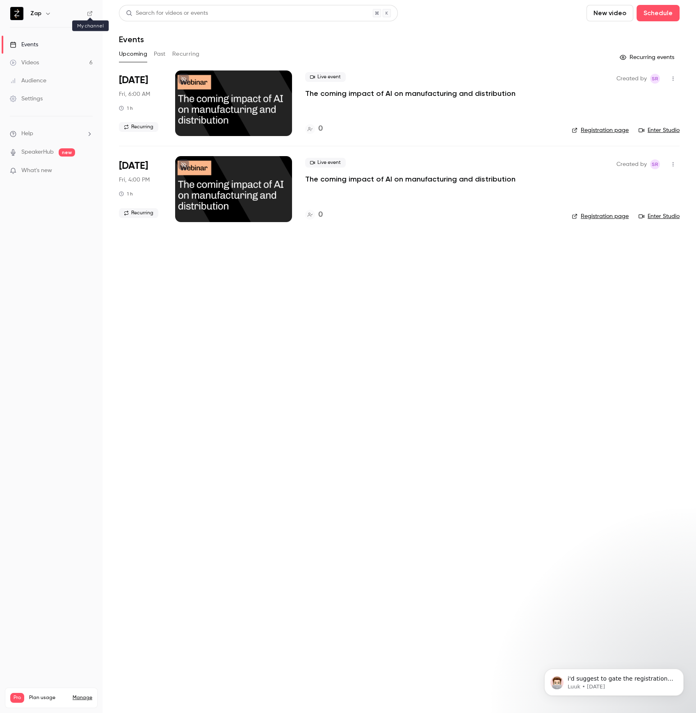
click at [87, 13] on icon at bounding box center [90, 14] width 6 height 6
click at [184, 78] on icon at bounding box center [183, 79] width 5 height 5
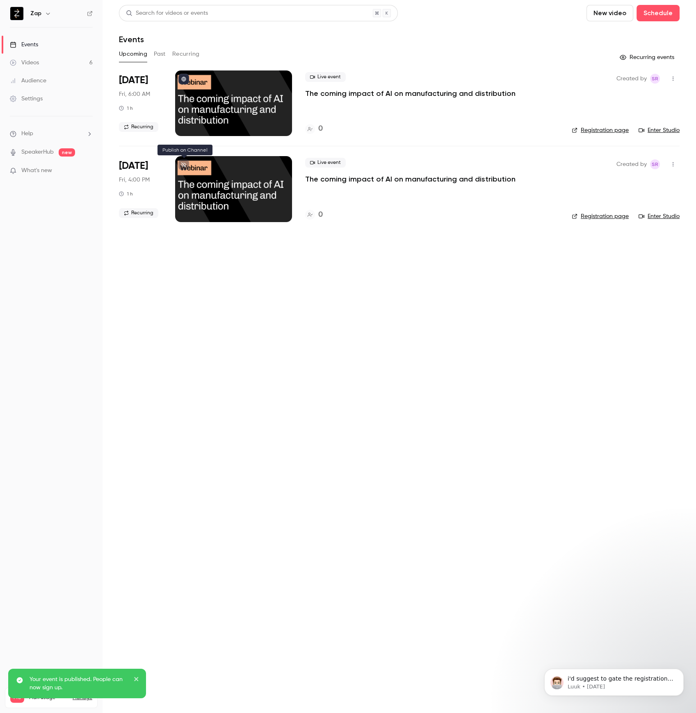
click at [181, 164] on icon at bounding box center [183, 164] width 5 height 5
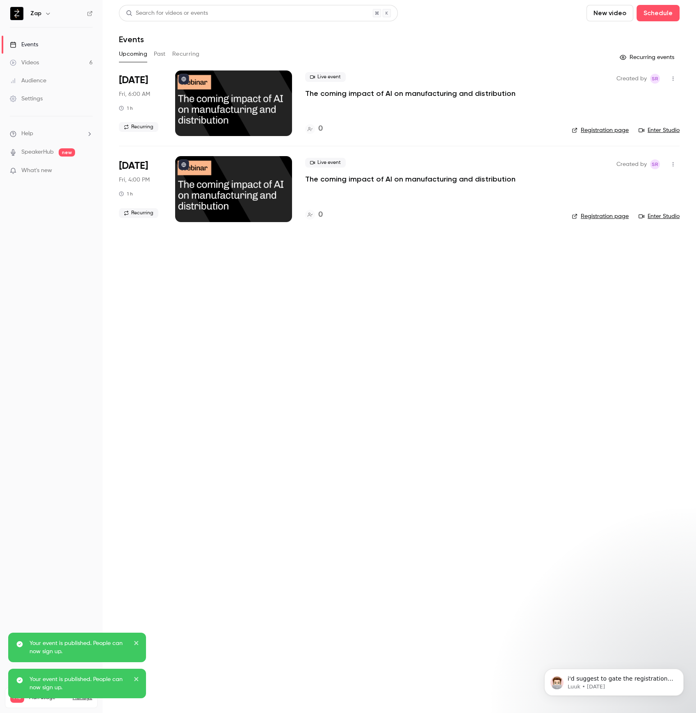
click at [91, 12] on icon at bounding box center [89, 13] width 5 height 5
click at [33, 97] on div "Settings" at bounding box center [26, 99] width 33 height 8
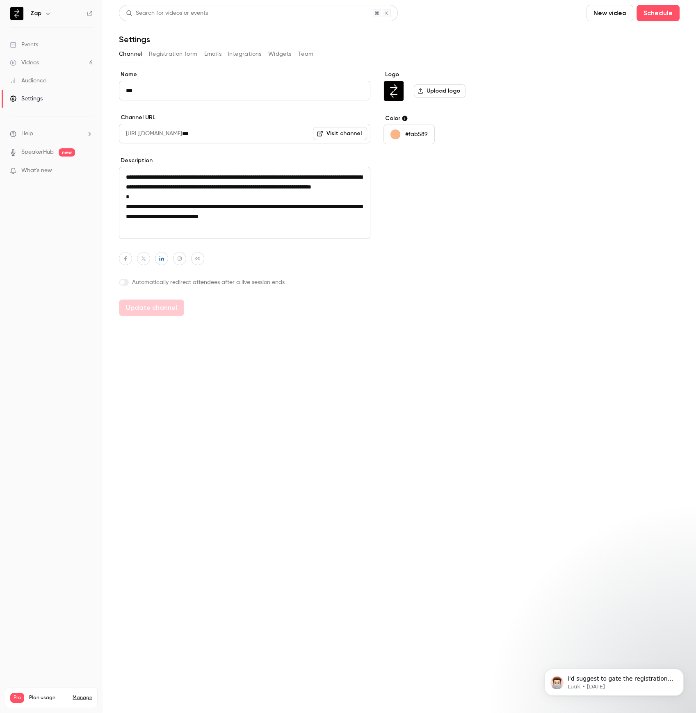
click at [253, 53] on button "Integrations" at bounding box center [245, 54] width 34 height 13
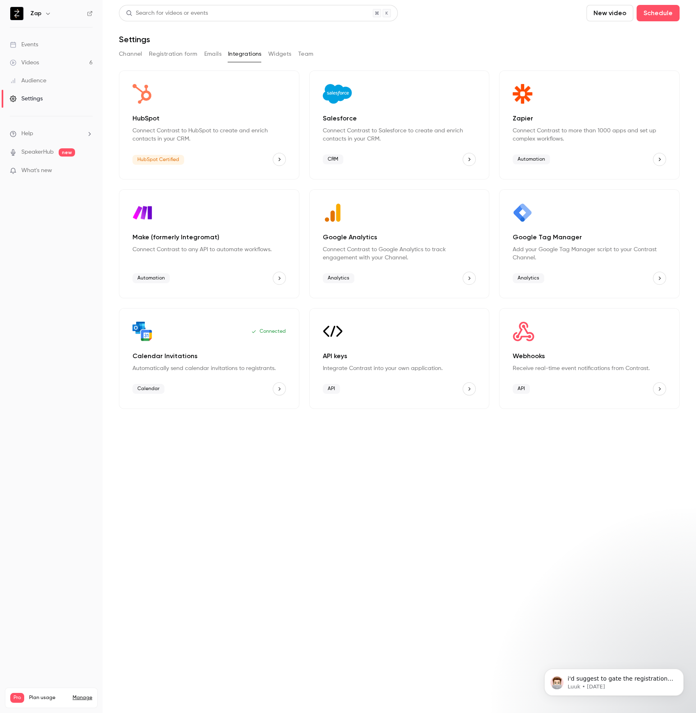
click at [275, 55] on button "Widgets" at bounding box center [279, 54] width 23 height 13
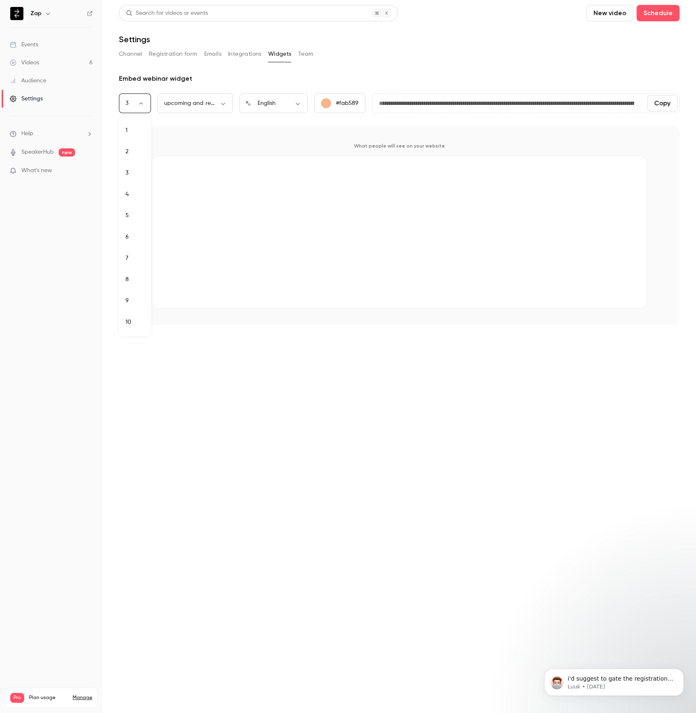
click at [145, 106] on body "**********" at bounding box center [348, 356] width 696 height 713
click at [133, 301] on li "9" at bounding box center [135, 300] width 32 height 21
type input "*"
type input "**********"
click at [33, 47] on div "Events" at bounding box center [24, 45] width 28 height 8
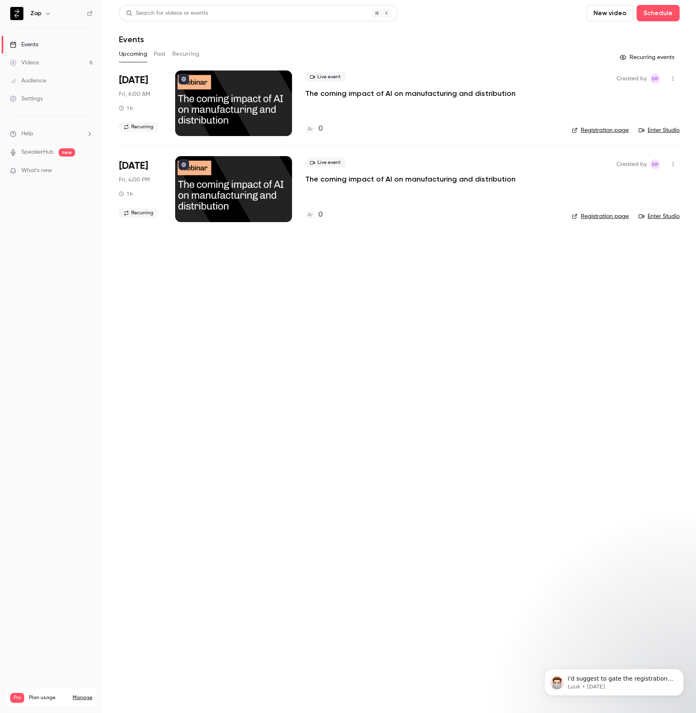
click at [198, 57] on button "Recurring" at bounding box center [185, 54] width 27 height 13
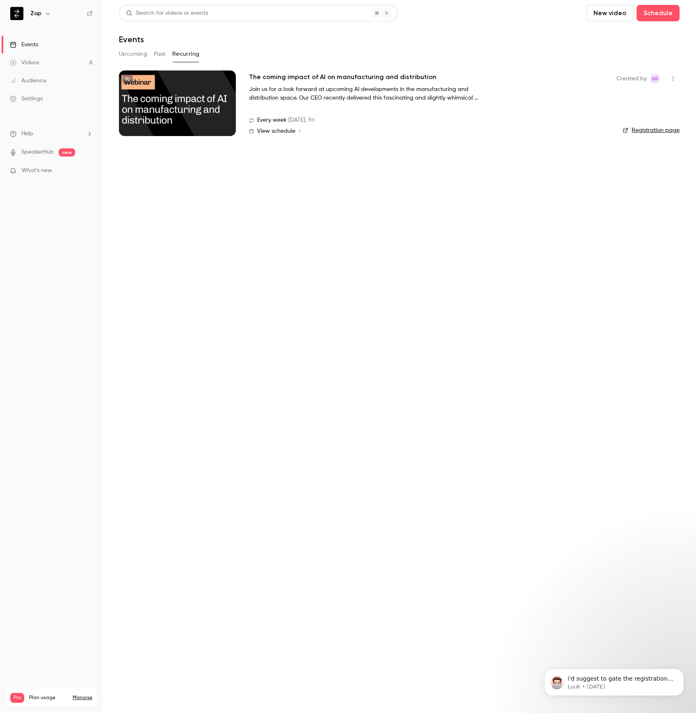
click at [131, 56] on button "Upcoming" at bounding box center [133, 54] width 28 height 13
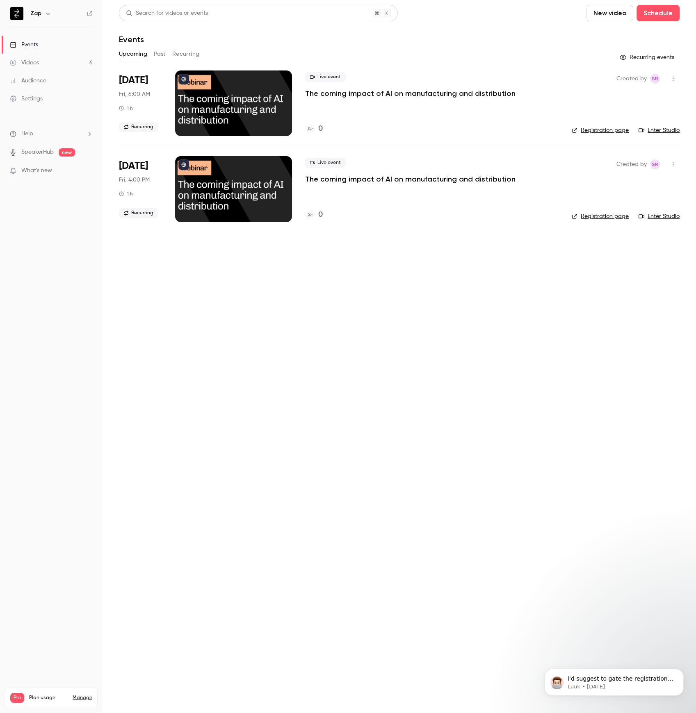
click at [671, 80] on icon "button" at bounding box center [673, 79] width 7 height 6
click at [671, 80] on div at bounding box center [348, 356] width 696 height 713
click at [367, 93] on p "The coming impact of AI on manufacturing and distribution" at bounding box center [410, 94] width 210 height 10
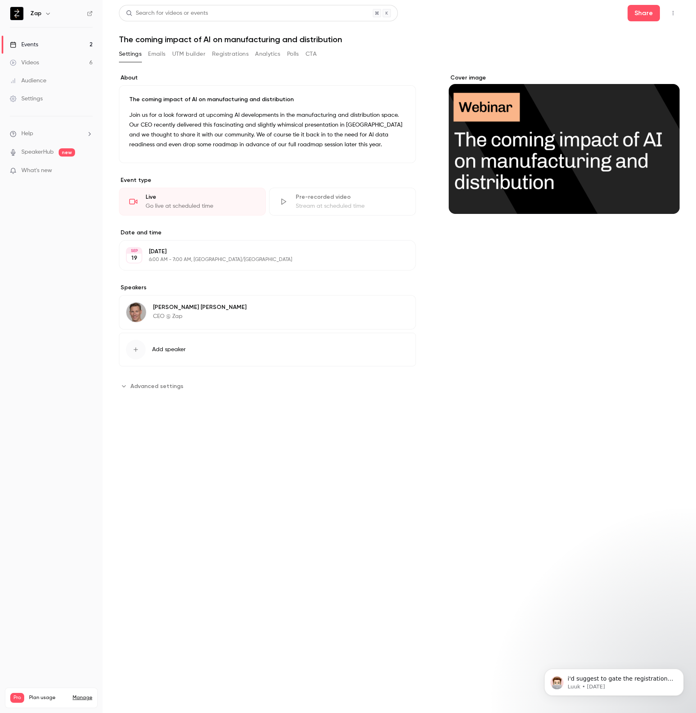
click at [385, 145] on icon "button" at bounding box center [383, 146] width 7 height 7
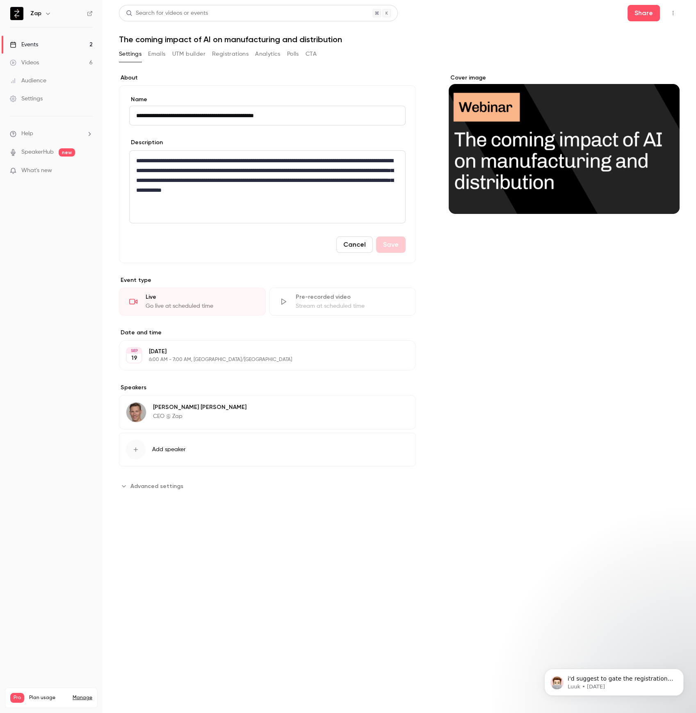
click at [329, 113] on input "**********" at bounding box center [267, 116] width 276 height 20
type input "**********"
click at [389, 248] on button "Save" at bounding box center [391, 245] width 30 height 16
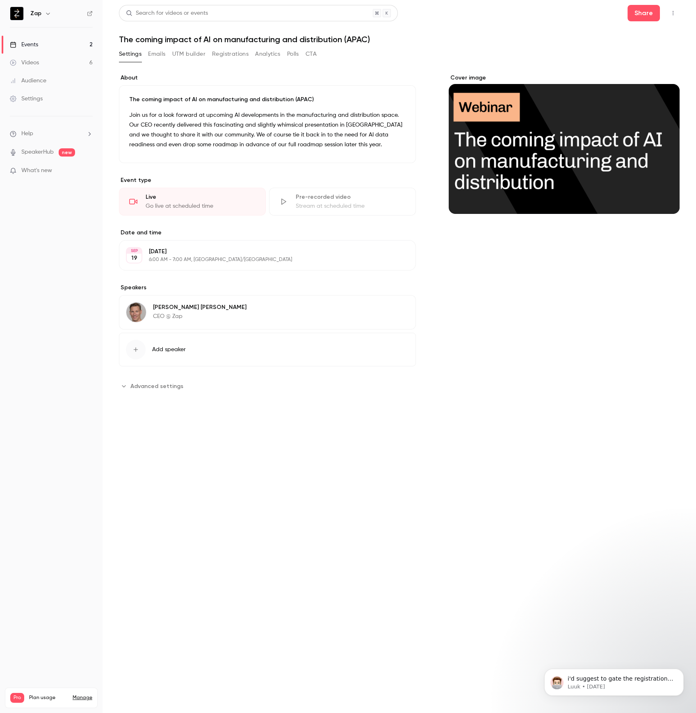
click at [30, 47] on div "Events" at bounding box center [24, 45] width 28 height 8
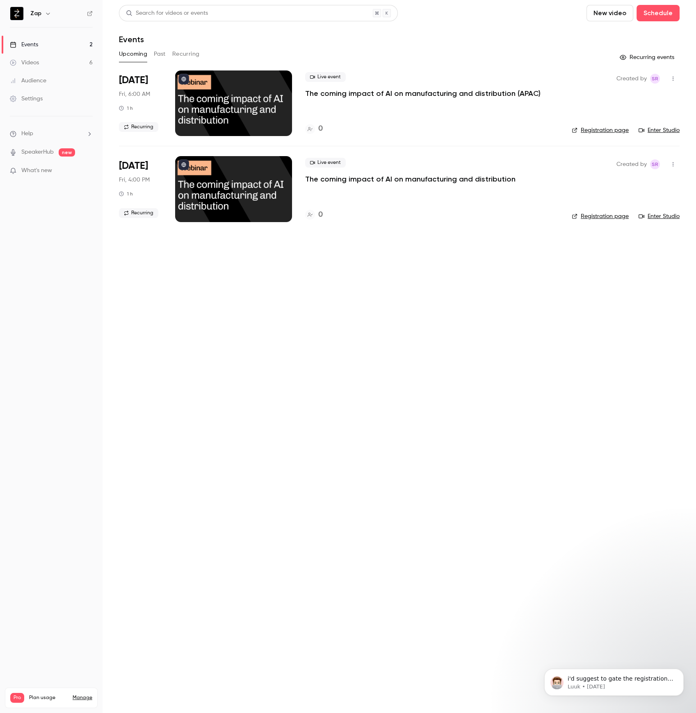
click at [467, 178] on p "The coming impact of AI on manufacturing and distribution" at bounding box center [410, 179] width 210 height 10
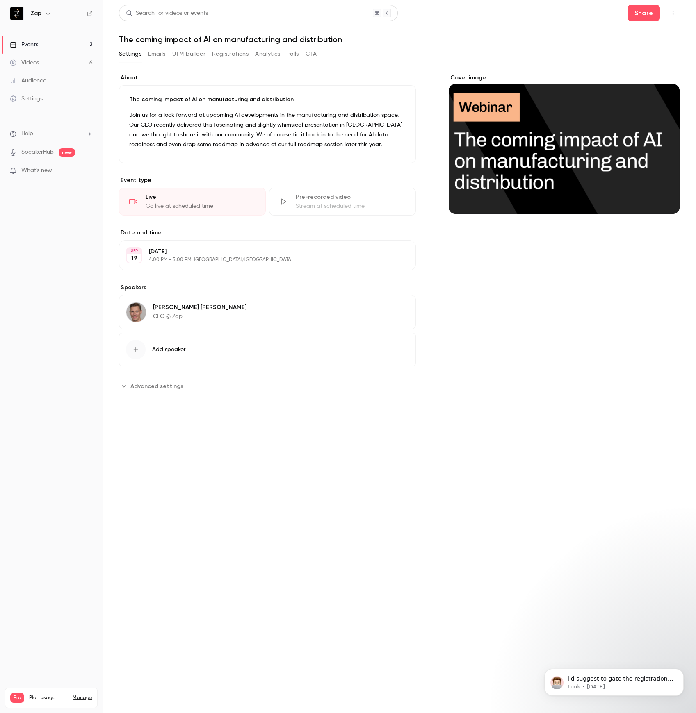
click at [383, 147] on icon "button" at bounding box center [383, 146] width 7 height 7
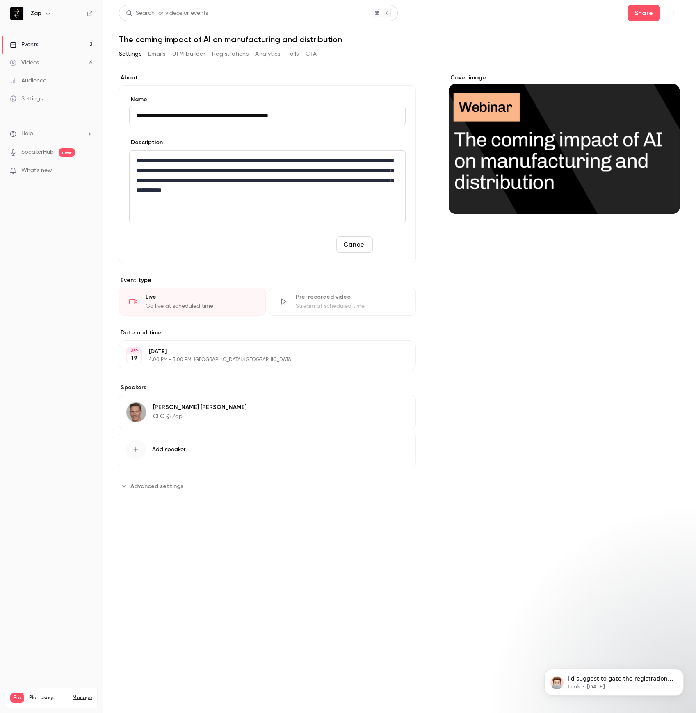
type input "**********"
click at [393, 251] on button "Save" at bounding box center [391, 245] width 30 height 16
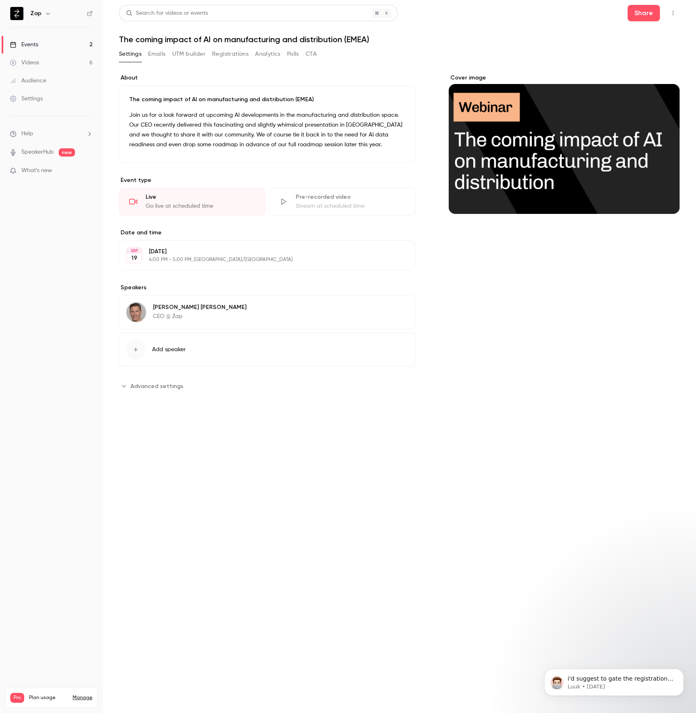
click at [29, 44] on div "Events" at bounding box center [24, 45] width 28 height 8
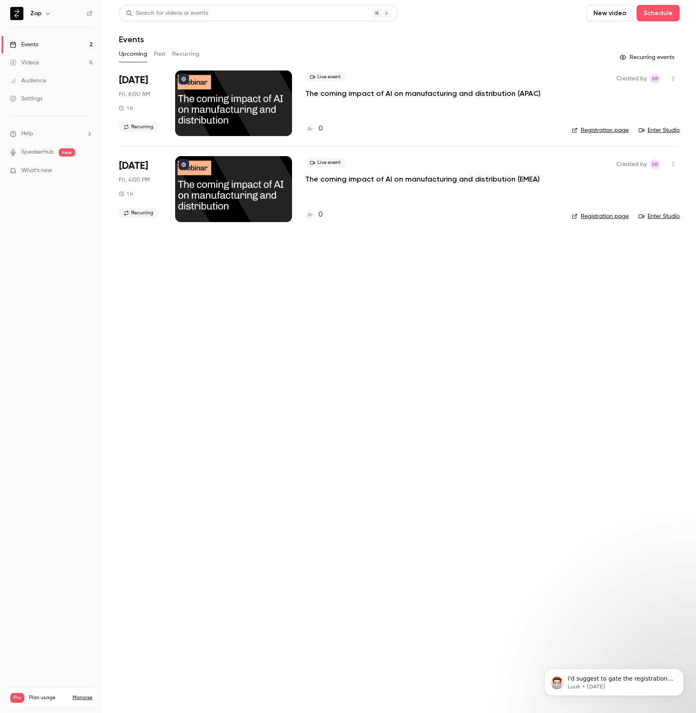
click at [177, 53] on button "Recurring" at bounding box center [185, 54] width 27 height 13
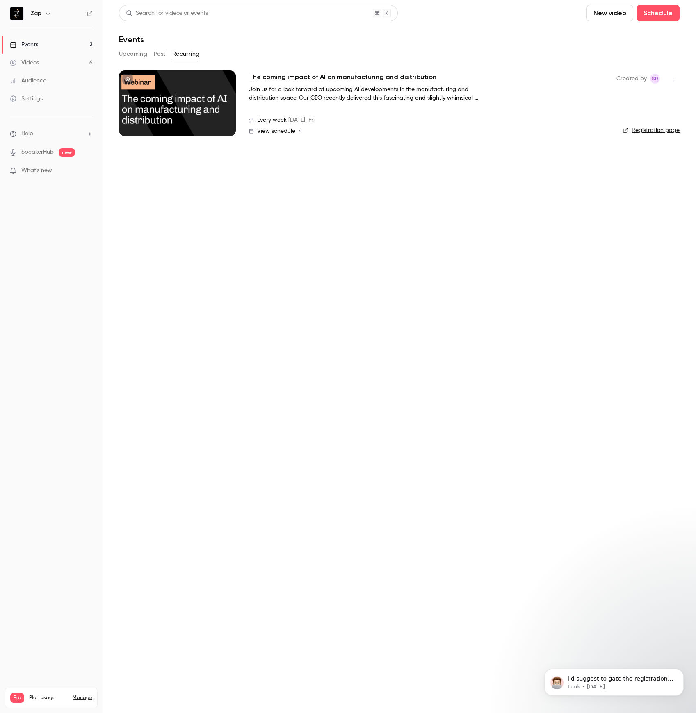
click at [348, 87] on p "Join us for a look forward at upcoming AI developments in the manufacturing and…" at bounding box center [372, 93] width 246 height 17
click at [216, 91] on div at bounding box center [177, 104] width 117 height 66
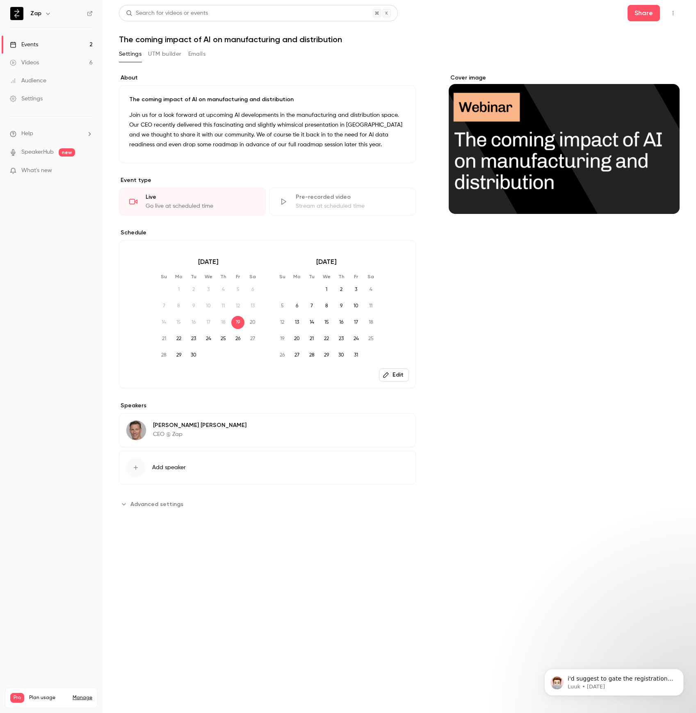
click at [45, 47] on link "Events 2" at bounding box center [51, 45] width 102 height 18
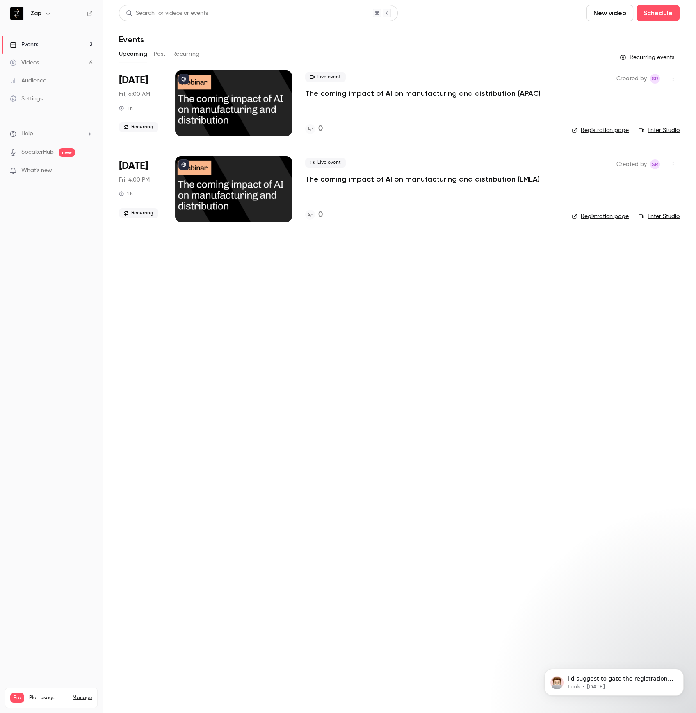
click at [672, 78] on icon "button" at bounding box center [673, 79] width 7 height 6
click at [188, 56] on div at bounding box center [348, 356] width 696 height 713
click at [192, 53] on button "Recurring" at bounding box center [185, 54] width 27 height 13
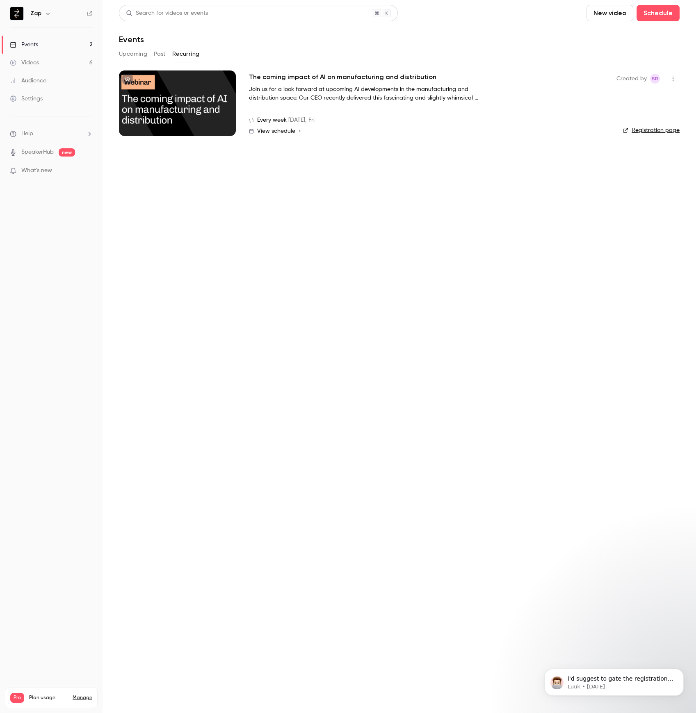
click at [671, 79] on icon "button" at bounding box center [673, 79] width 7 height 6
click at [616, 123] on div "Delete" at bounding box center [641, 121] width 62 height 8
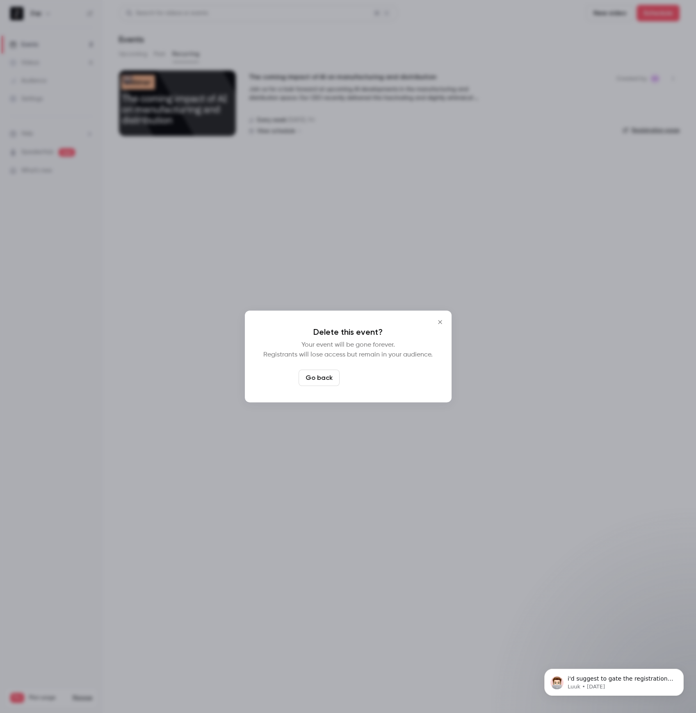
click at [361, 376] on button "Delete event" at bounding box center [370, 378] width 55 height 16
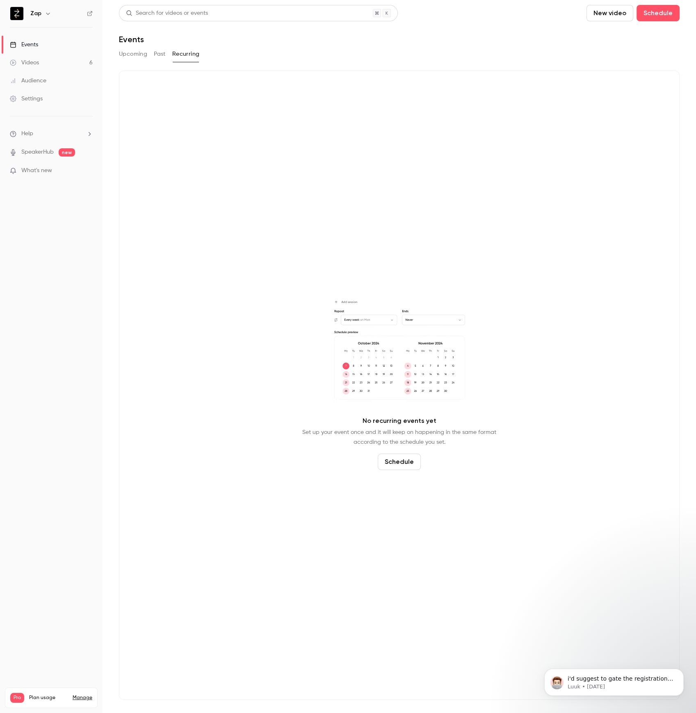
click at [134, 54] on button "Upcoming" at bounding box center [133, 54] width 28 height 13
click at [657, 12] on button "Schedule" at bounding box center [657, 13] width 43 height 16
click at [640, 33] on div "One time event" at bounding box center [641, 36] width 62 height 8
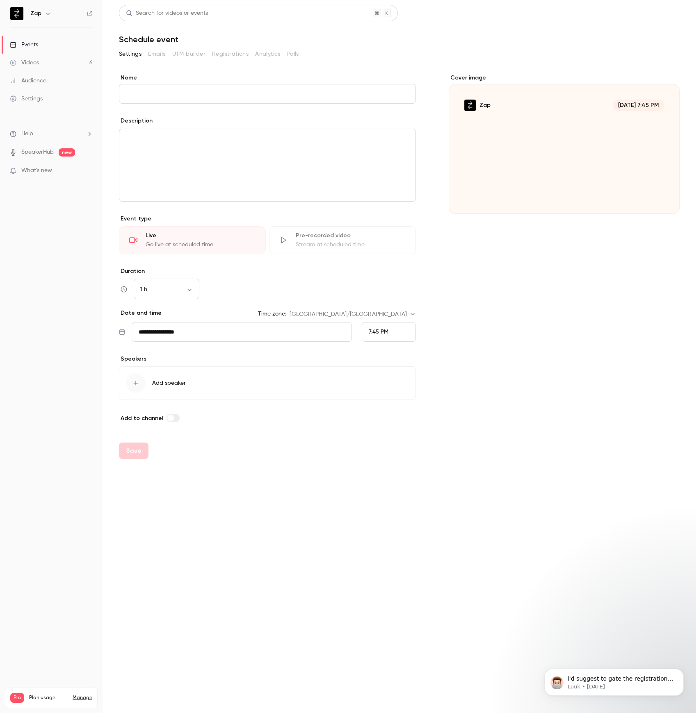
click at [551, 138] on div "Cover image" at bounding box center [564, 144] width 231 height 140
click at [0, 0] on input "Zap Sep 10, 7:45 PM" at bounding box center [0, 0] width 0 height 0
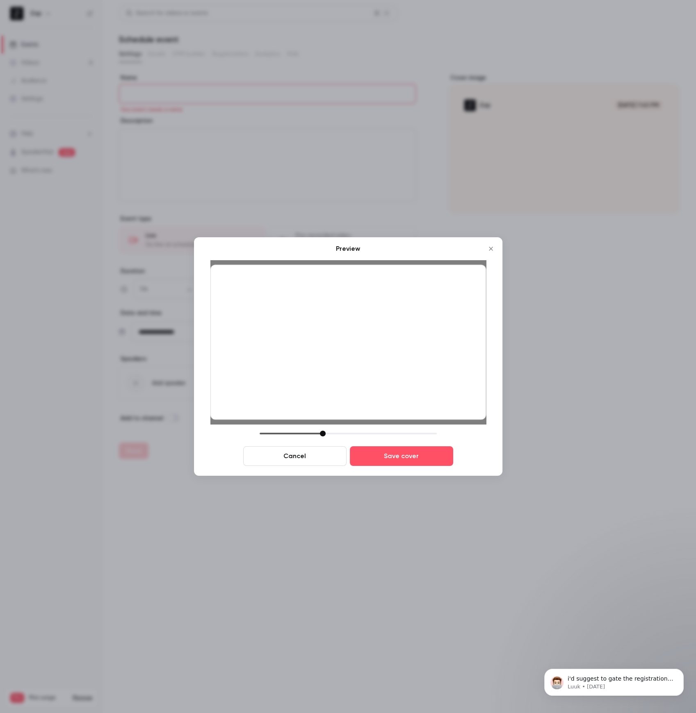
drag, startPoint x: 318, startPoint y: 432, endPoint x: 323, endPoint y: 432, distance: 4.9
click at [323, 432] on div at bounding box center [323, 434] width 6 height 6
click at [408, 457] on button "Save cover" at bounding box center [401, 456] width 103 height 20
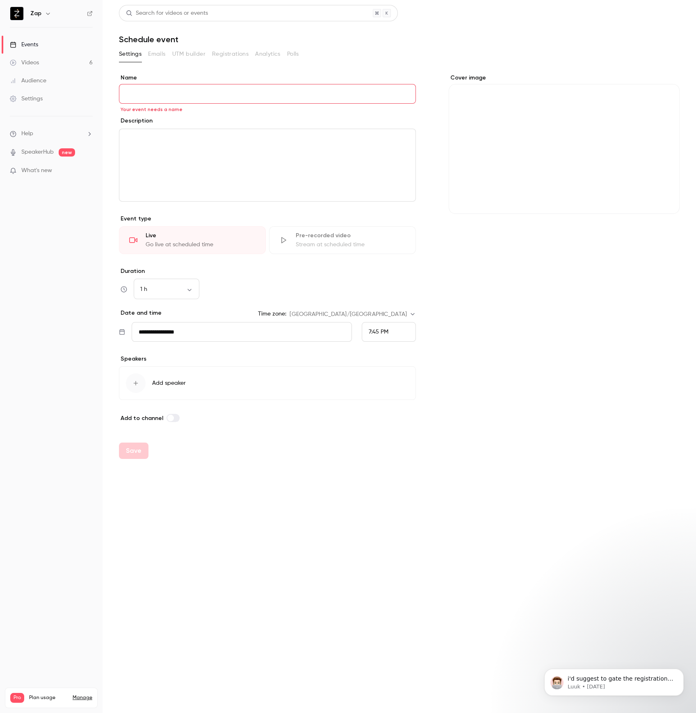
click at [209, 95] on input "Name" at bounding box center [267, 94] width 297 height 20
click at [189, 93] on input "Name" at bounding box center [267, 94] width 297 height 20
paste input "**********"
type input "**********"
click at [204, 154] on div "editor" at bounding box center [267, 165] width 296 height 72
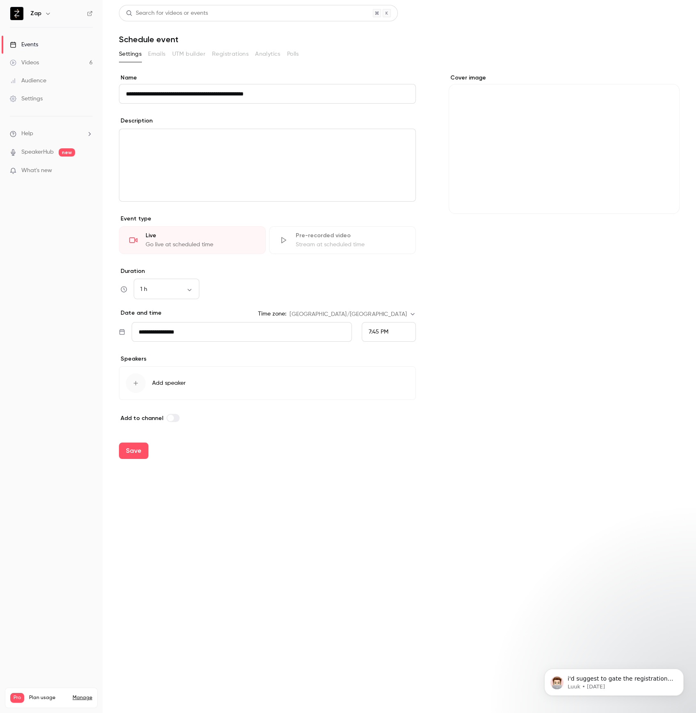
click at [189, 161] on div "editor" at bounding box center [267, 165] width 296 height 72
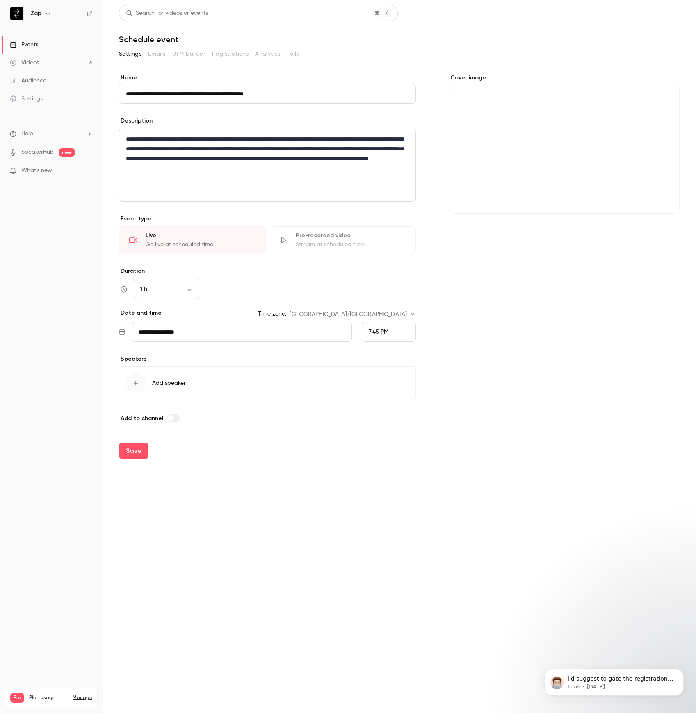
click at [390, 141] on p "**********" at bounding box center [267, 153] width 283 height 39
click at [170, 379] on span "Add speaker" at bounding box center [169, 383] width 34 height 8
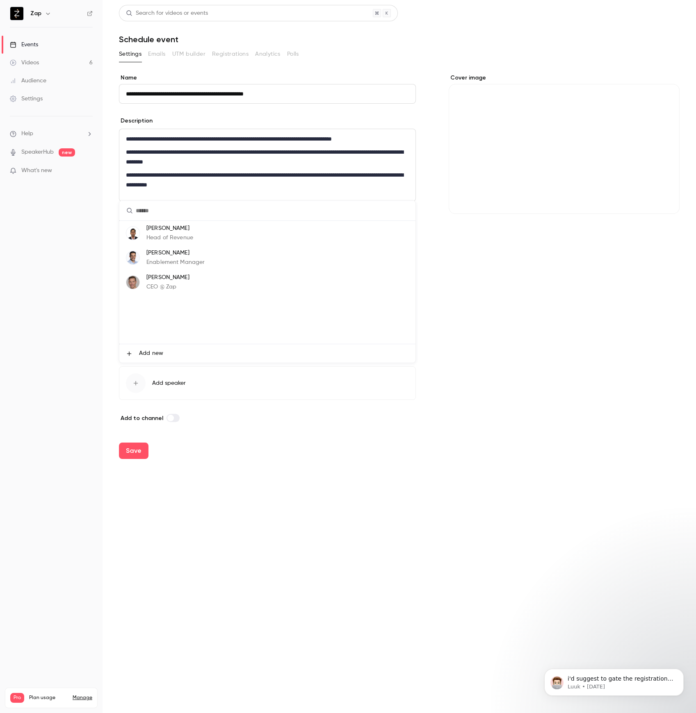
click at [178, 280] on p "[PERSON_NAME]" at bounding box center [167, 277] width 43 height 9
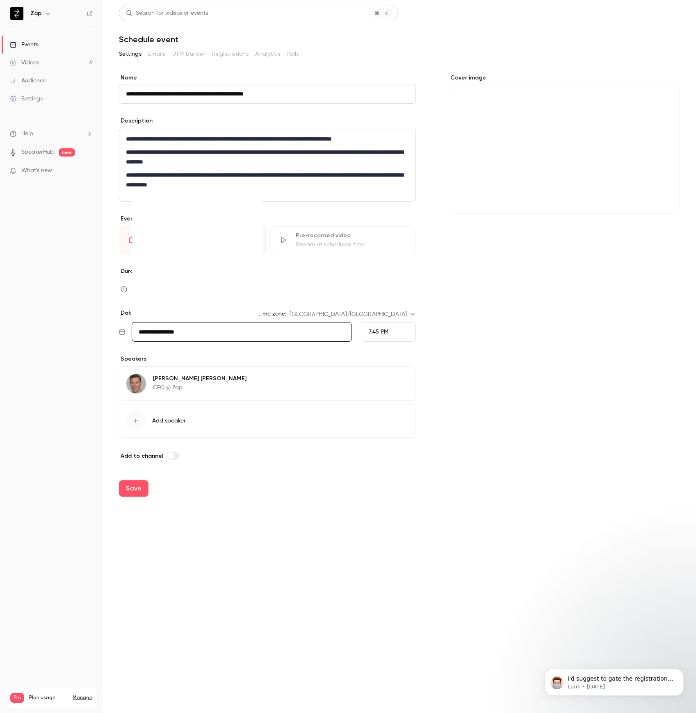
click at [195, 328] on input "**********" at bounding box center [242, 332] width 220 height 20
click at [228, 261] on div "19" at bounding box center [230, 264] width 13 height 12
type input "**********"
click at [394, 330] on div "7:45 PM" at bounding box center [389, 332] width 54 height 20
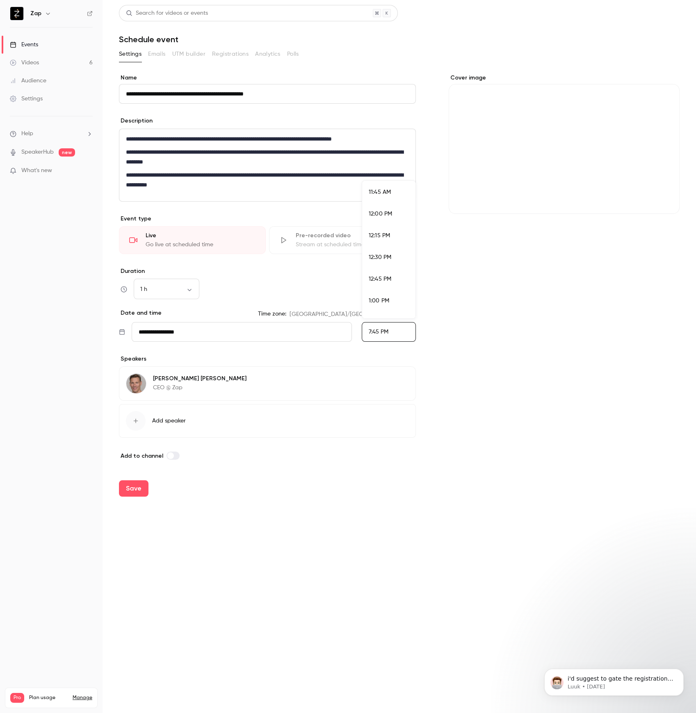
click at [394, 222] on li "12:00 PM" at bounding box center [388, 214] width 53 height 22
click at [138, 491] on button "Save" at bounding box center [134, 488] width 30 height 16
type input "**********"
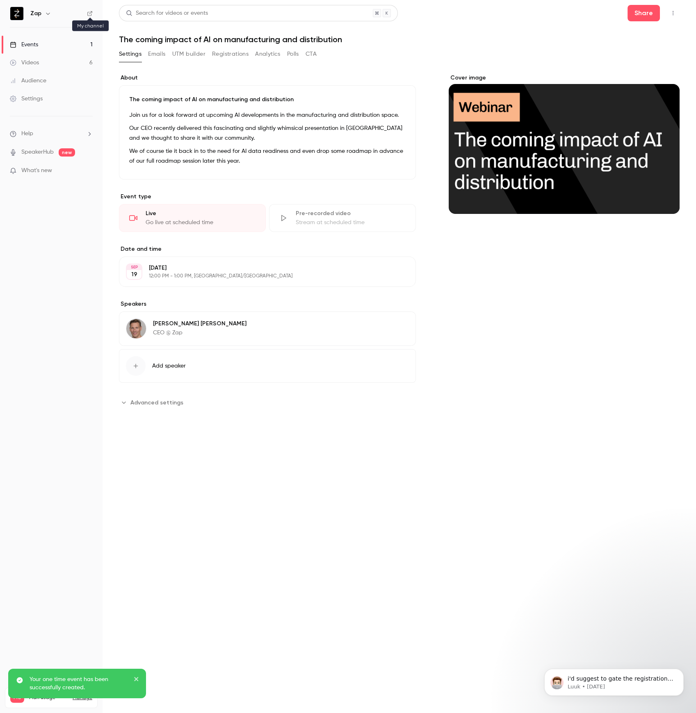
click at [89, 15] on icon at bounding box center [89, 13] width 5 height 5
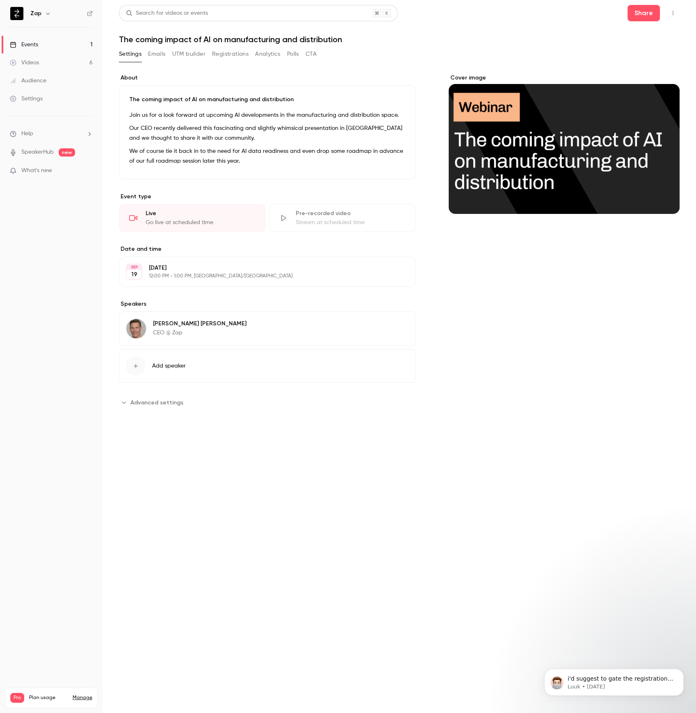
click at [318, 134] on p "Our CEO recently delivered this fascinating and slightly whimsical presentation…" at bounding box center [267, 133] width 276 height 20
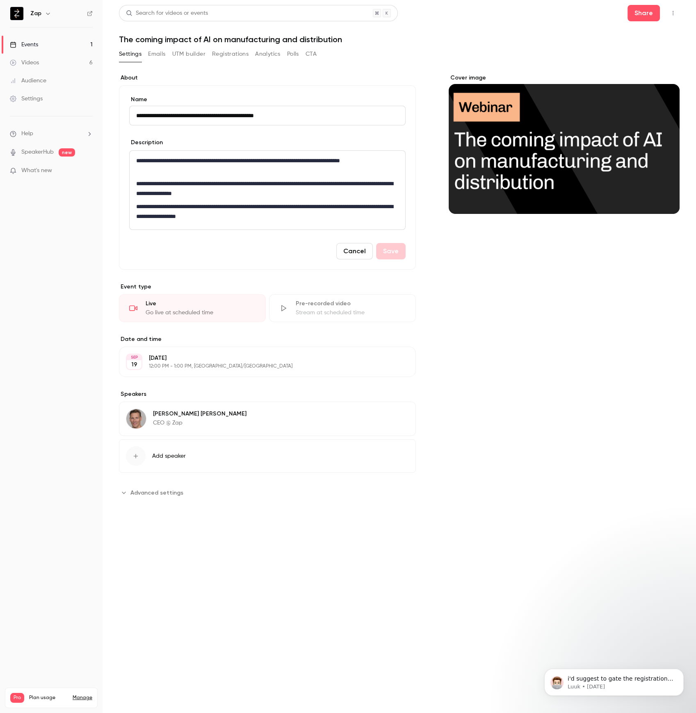
click at [357, 250] on button "Cancel" at bounding box center [354, 251] width 36 height 16
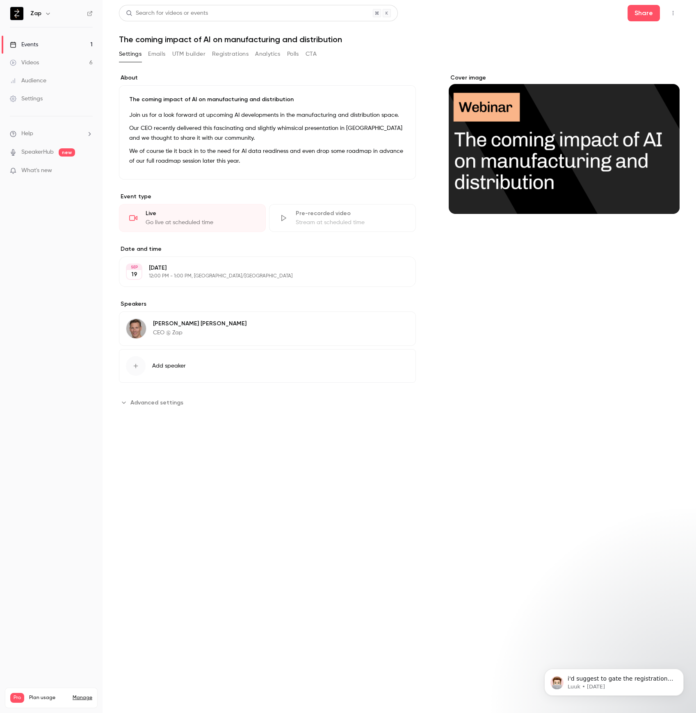
click at [42, 43] on link "Events 1" at bounding box center [51, 45] width 102 height 18
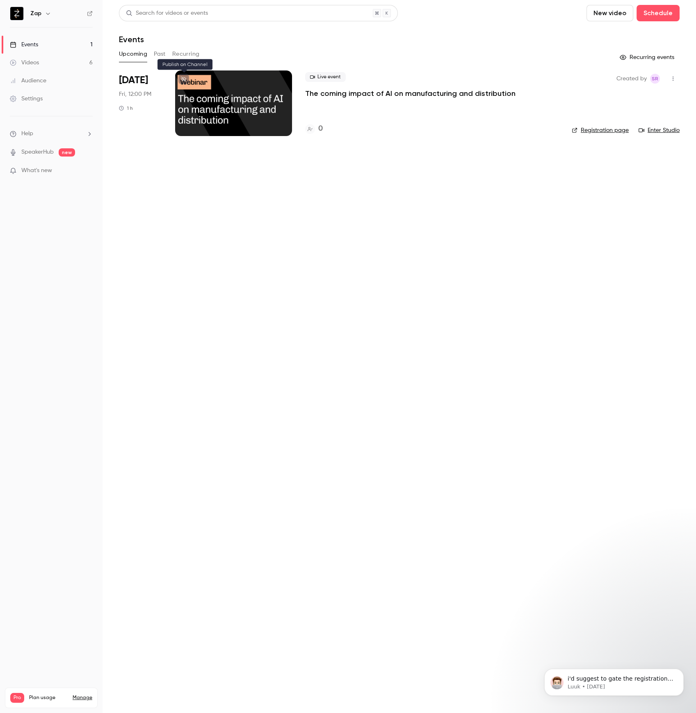
click at [184, 76] on button at bounding box center [183, 79] width 11 height 11
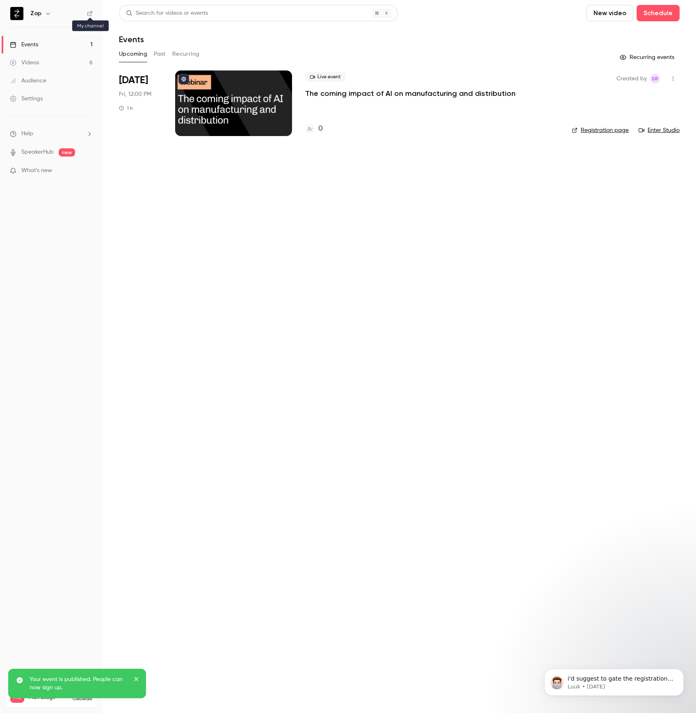
click at [90, 14] on icon at bounding box center [90, 14] width 6 height 6
click at [36, 95] on div "Settings" at bounding box center [26, 99] width 33 height 8
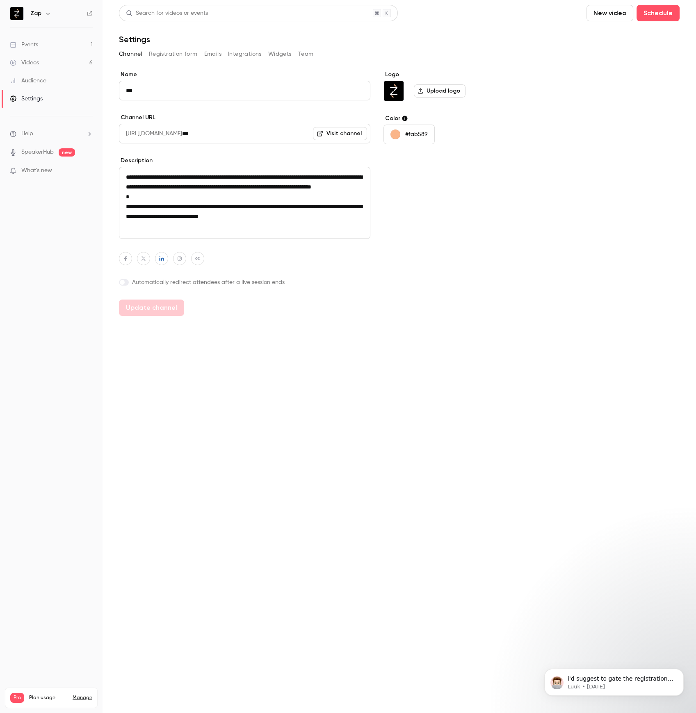
click at [275, 54] on button "Widgets" at bounding box center [279, 54] width 23 height 13
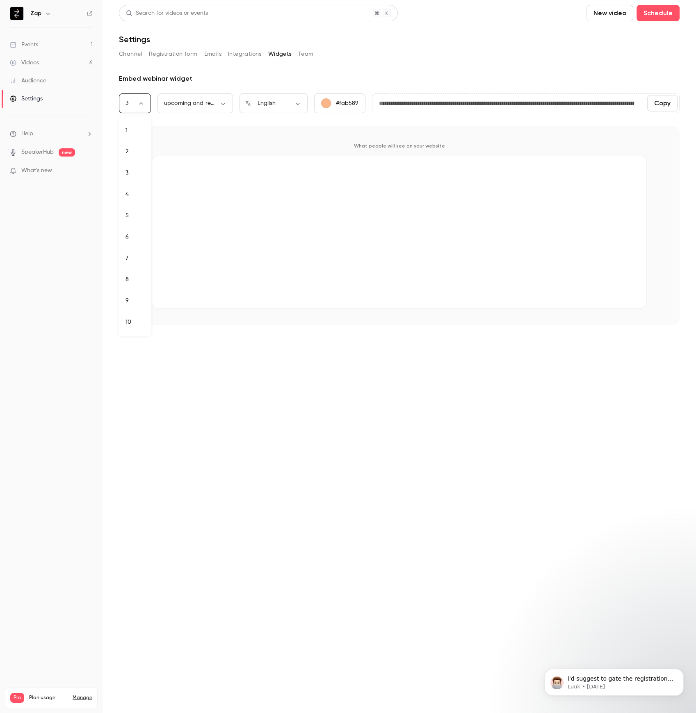
click at [137, 100] on body "**********" at bounding box center [348, 356] width 696 height 713
click at [131, 279] on li "8" at bounding box center [135, 279] width 32 height 21
type input "*"
type input "**********"
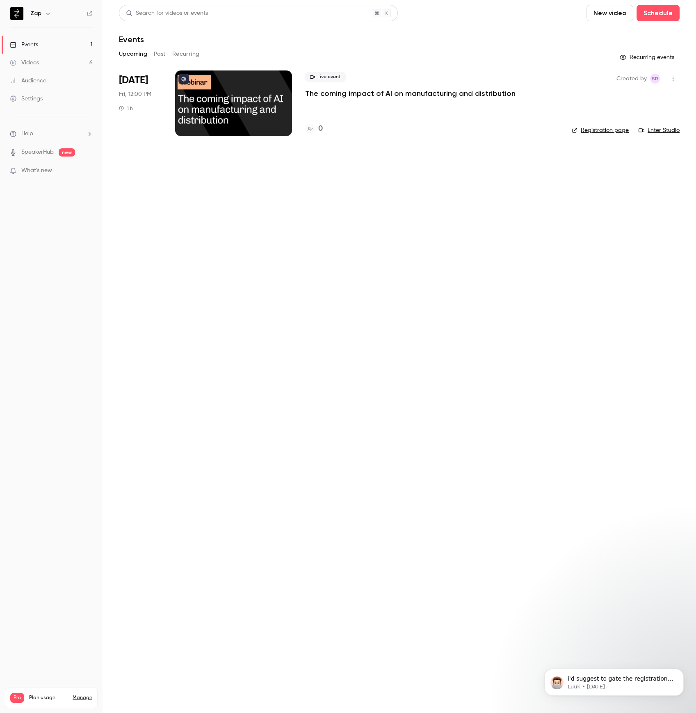
click at [253, 103] on div at bounding box center [233, 104] width 117 height 66
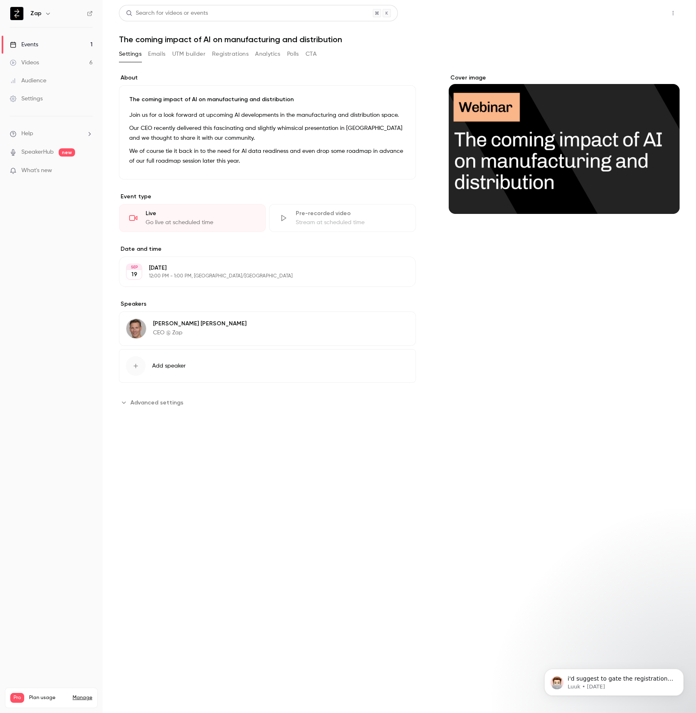
click at [644, 13] on button "Share" at bounding box center [643, 13] width 32 height 16
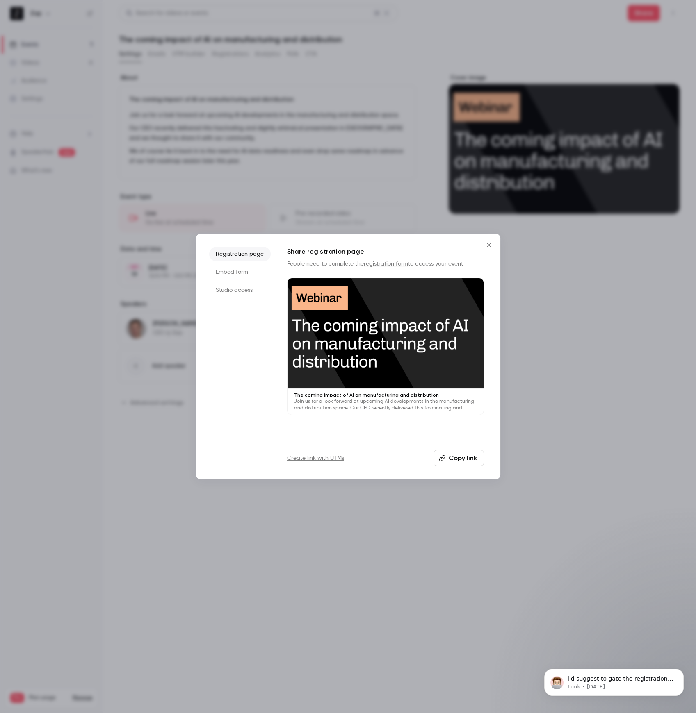
click at [451, 457] on button "Copy link" at bounding box center [458, 458] width 50 height 16
click at [487, 245] on icon "Close" at bounding box center [489, 245] width 10 height 7
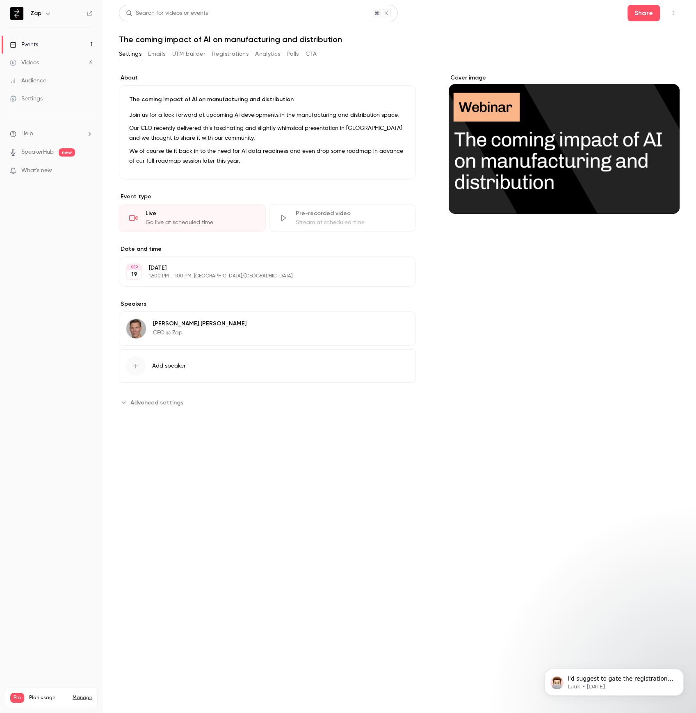
click at [226, 55] on button "Registrations" at bounding box center [230, 54] width 36 height 13
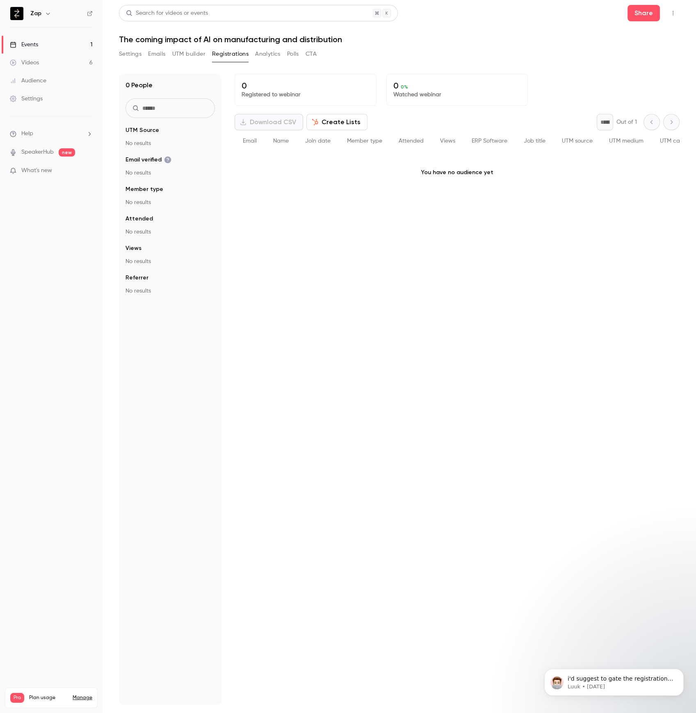
click at [178, 53] on button "UTM builder" at bounding box center [188, 54] width 33 height 13
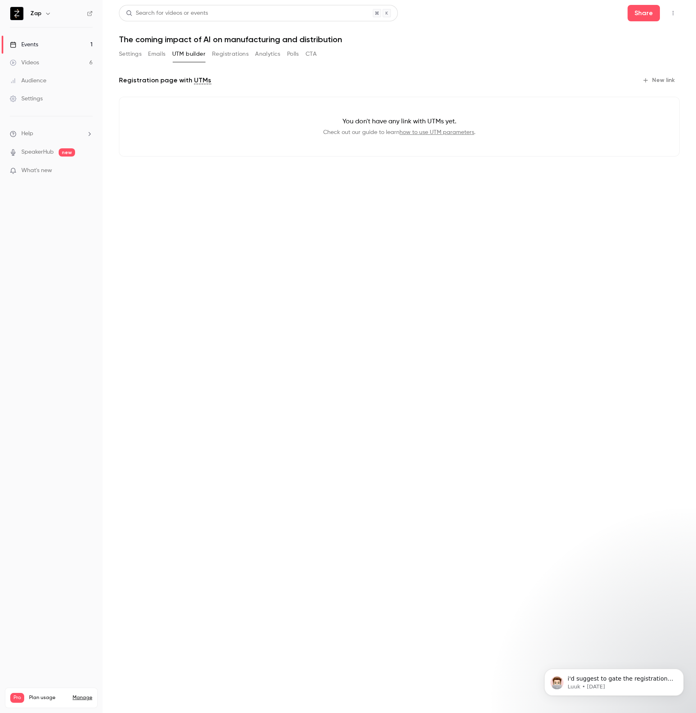
click at [157, 55] on button "Emails" at bounding box center [156, 54] width 17 height 13
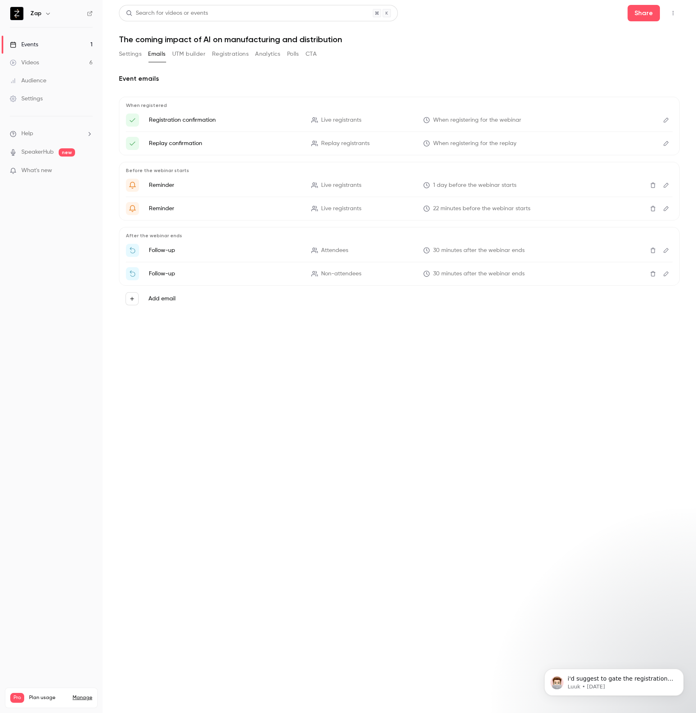
click at [130, 54] on button "Settings" at bounding box center [130, 54] width 23 height 13
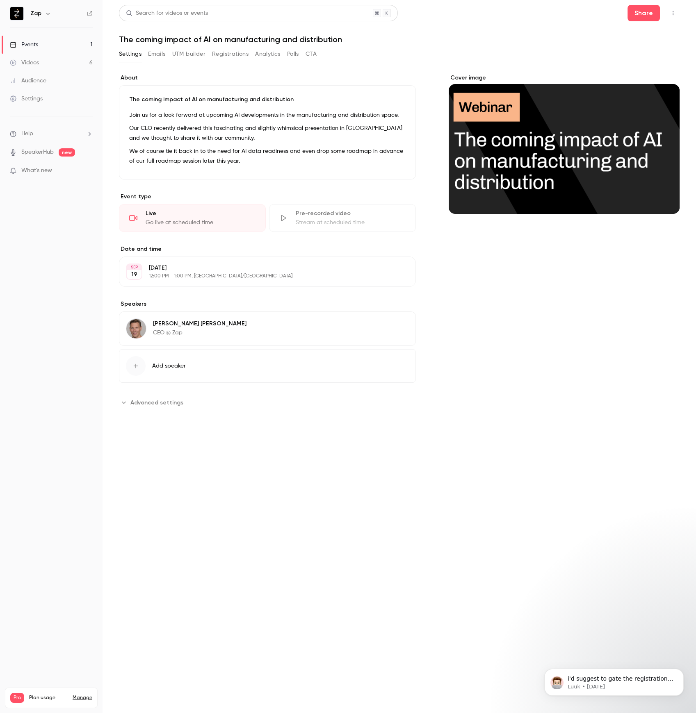
click at [36, 60] on div "Videos" at bounding box center [24, 63] width 29 height 8
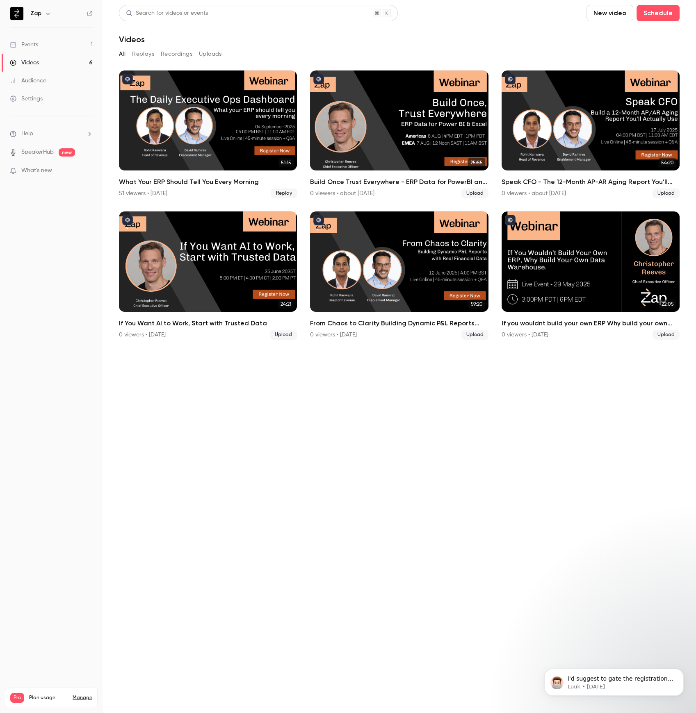
click at [148, 55] on button "Replays" at bounding box center [143, 54] width 22 height 13
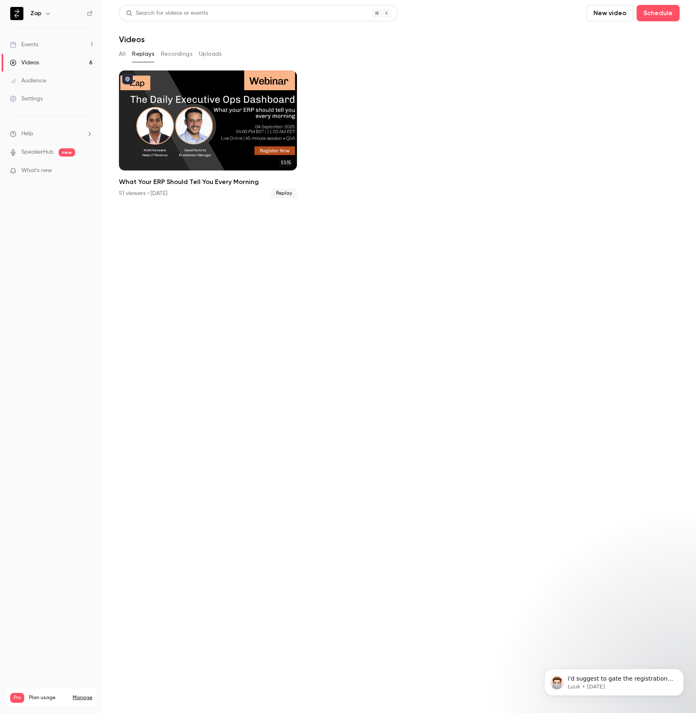
click at [35, 45] on div "Events" at bounding box center [24, 45] width 28 height 8
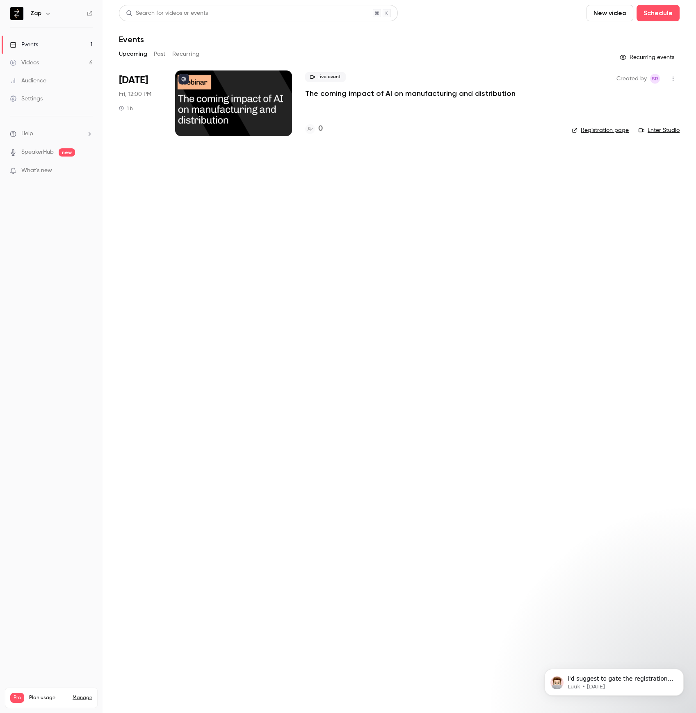
click at [673, 78] on icon "button" at bounding box center [672, 79] width 1 height 5
click at [623, 187] on div "Delete" at bounding box center [641, 185] width 62 height 8
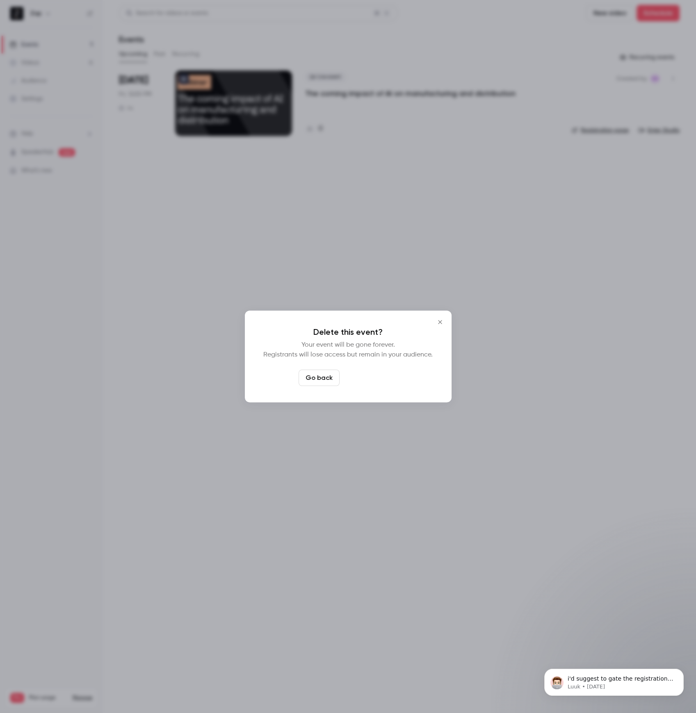
click at [359, 382] on button "Delete event" at bounding box center [370, 378] width 55 height 16
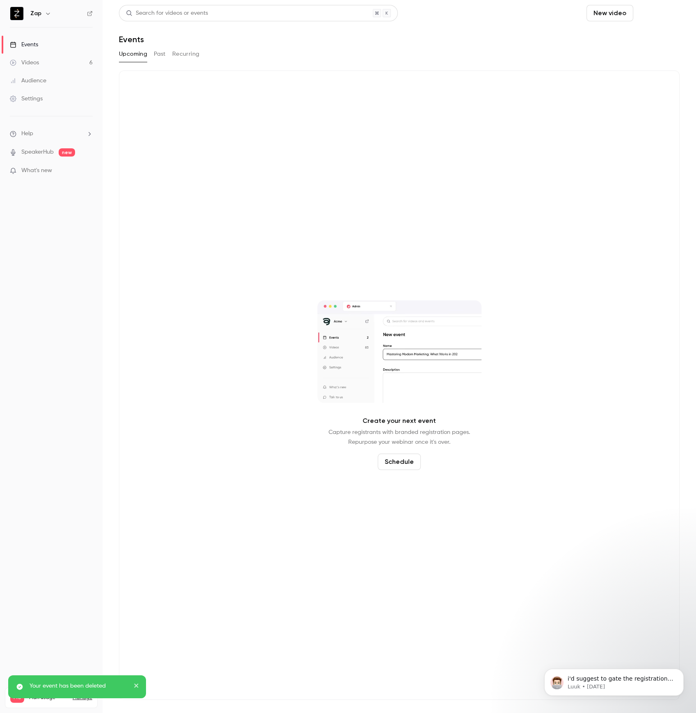
click at [652, 13] on button "Schedule" at bounding box center [657, 13] width 43 height 16
click at [626, 37] on div "One time event" at bounding box center [641, 36] width 62 height 8
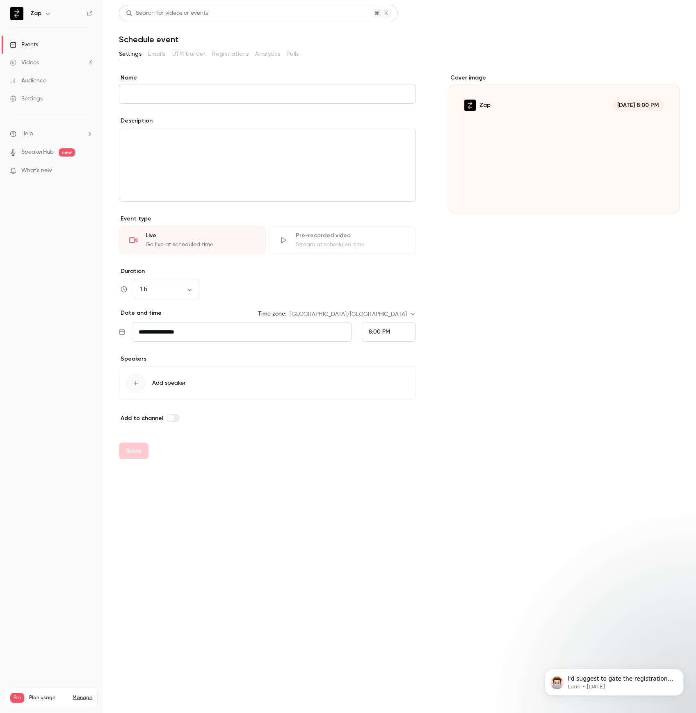
click at [157, 98] on input "Name" at bounding box center [267, 94] width 297 height 20
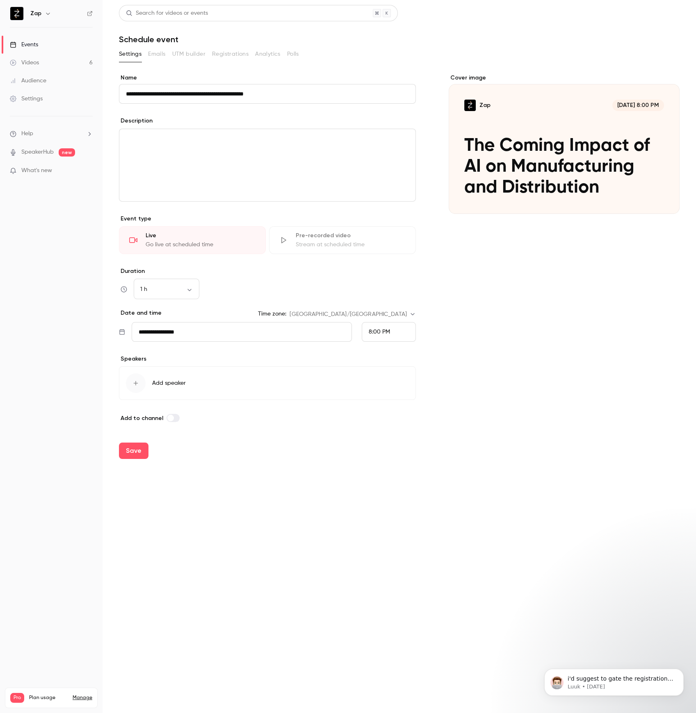
type input "**********"
click at [223, 150] on div "editor" at bounding box center [267, 165] width 296 height 72
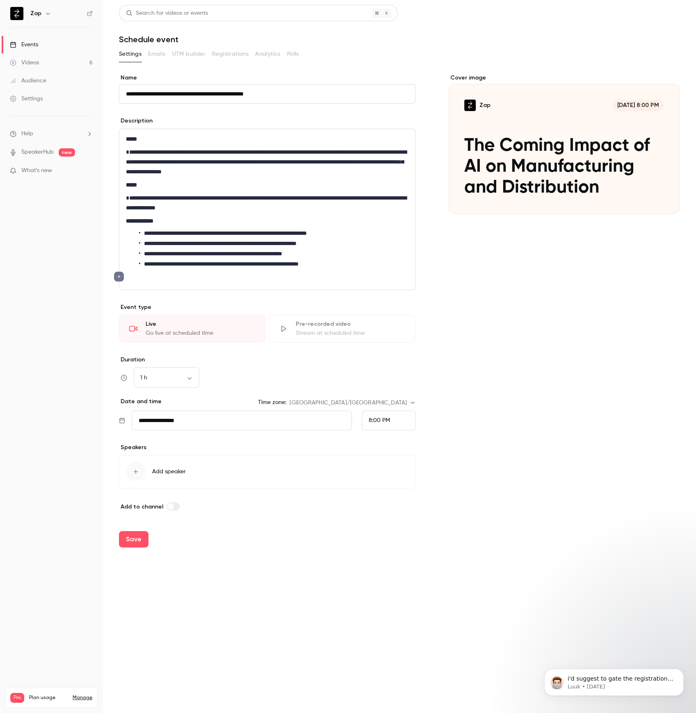
click at [159, 151] on p "**********" at bounding box center [267, 162] width 283 height 30
click at [551, 143] on div "Cover image" at bounding box center [564, 144] width 231 height 140
click at [0, 0] on input "Zap [DATE] 8:00 PM The Coming Impact of AI on Manufacturing and Distribution" at bounding box center [0, 0] width 0 height 0
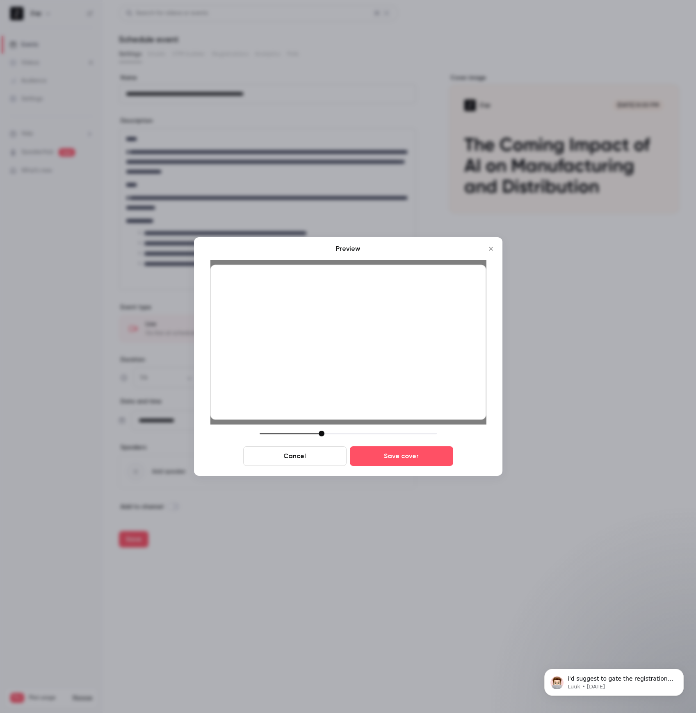
click at [322, 433] on div at bounding box center [322, 434] width 6 height 6
click at [421, 460] on button "Save cover" at bounding box center [401, 456] width 103 height 20
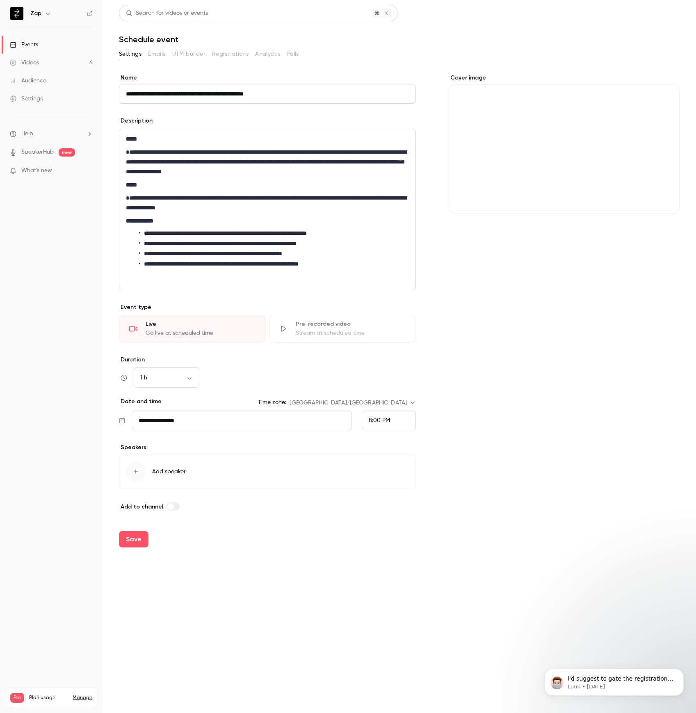
click at [308, 423] on input "**********" at bounding box center [242, 421] width 220 height 20
click at [233, 353] on div "19" at bounding box center [230, 352] width 13 height 12
type input "**********"
click at [390, 421] on div "8:00 PM" at bounding box center [389, 421] width 54 height 20
click at [389, 304] on span "6:00 AM" at bounding box center [380, 306] width 22 height 6
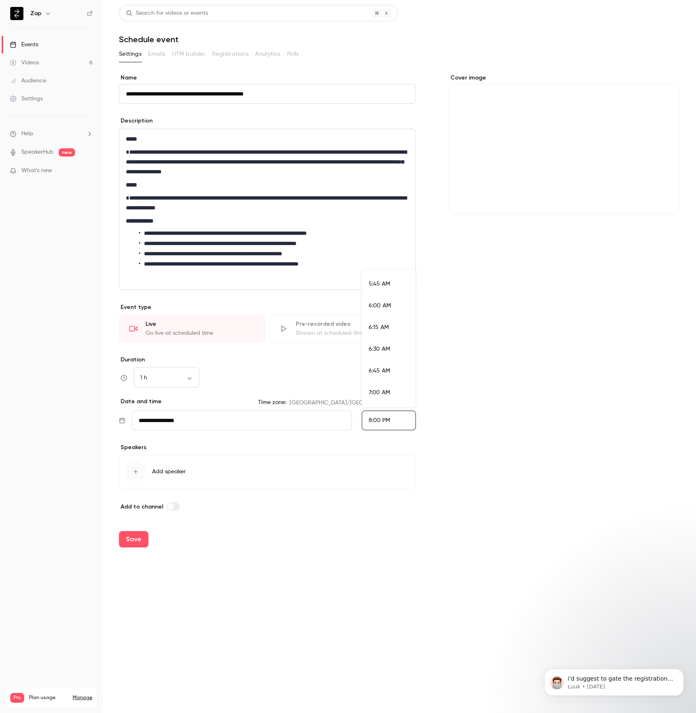
scroll to position [1680, 0]
click at [190, 467] on button "Add speaker" at bounding box center [267, 472] width 297 height 34
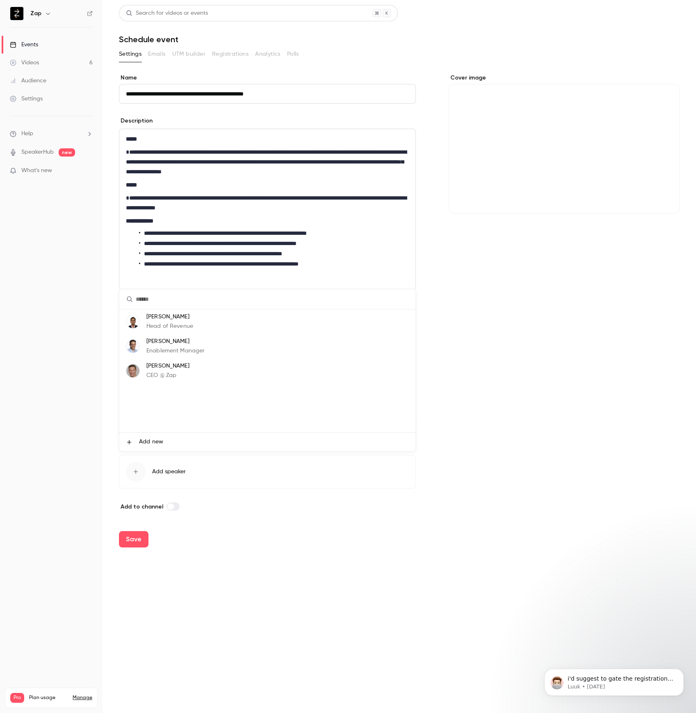
click at [162, 373] on p "CEO @ Zap" at bounding box center [167, 375] width 43 height 9
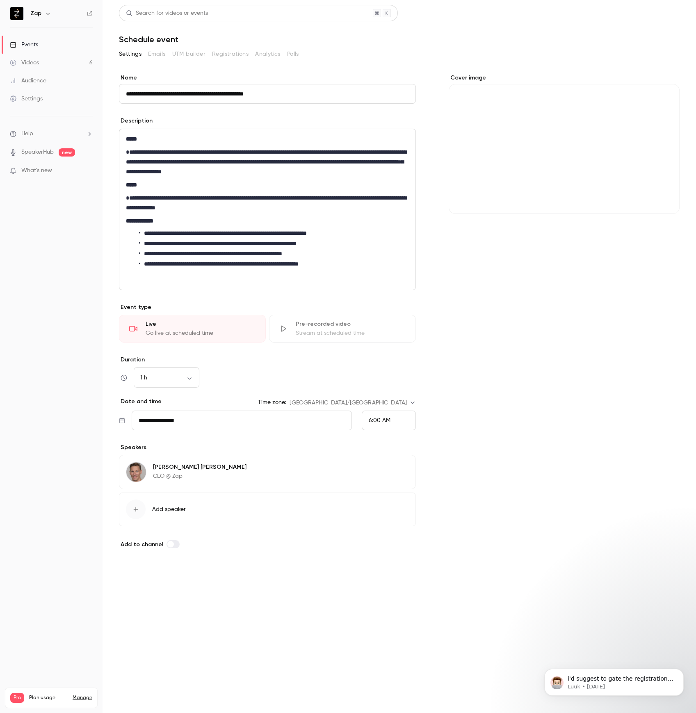
click at [134, 581] on button "Save" at bounding box center [134, 577] width 30 height 16
type input "**********"
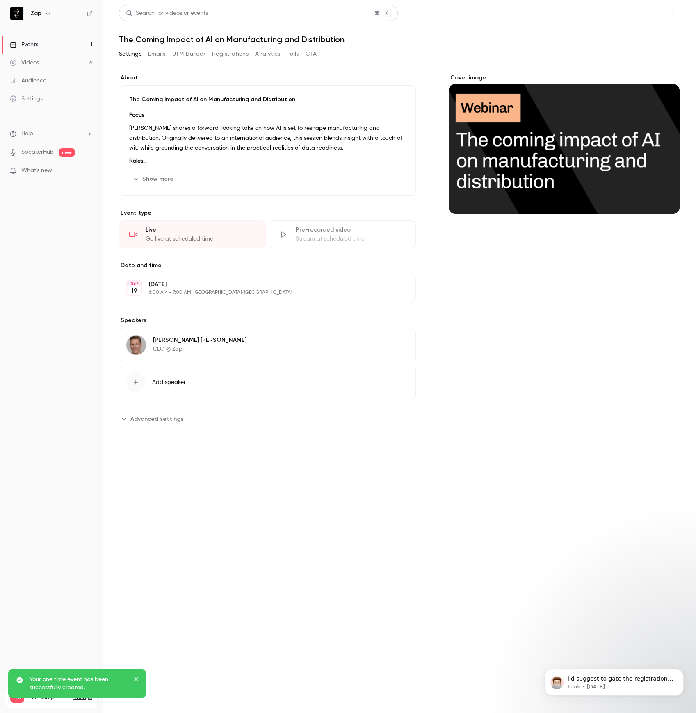
click at [643, 13] on button "Share" at bounding box center [643, 13] width 32 height 16
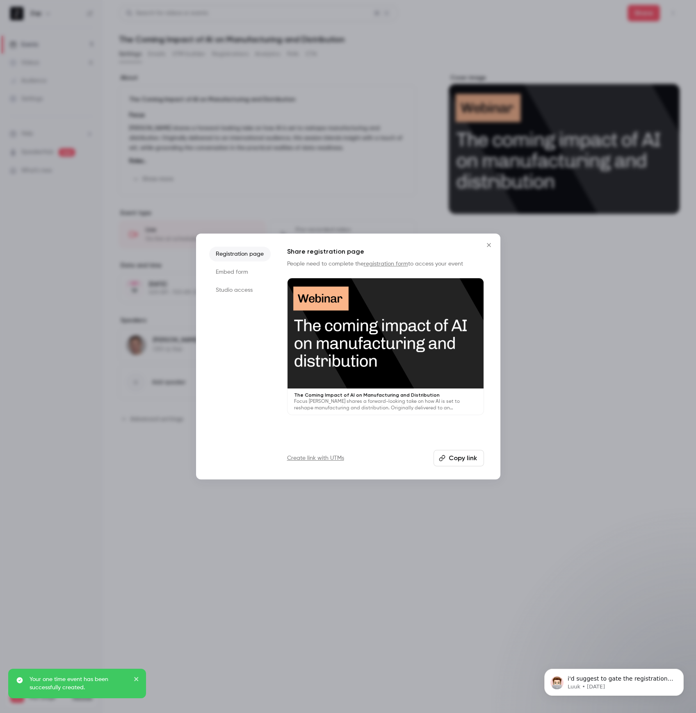
click at [471, 460] on button "Copy link" at bounding box center [458, 458] width 50 height 16
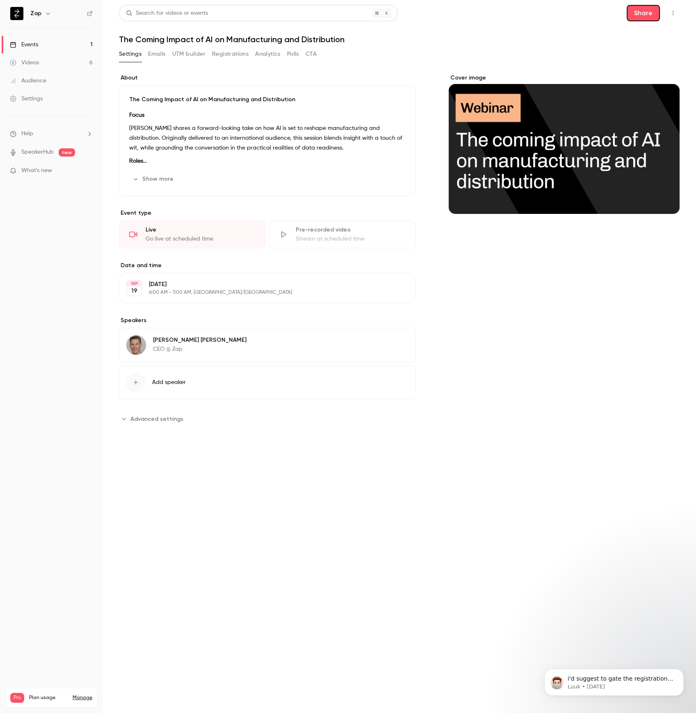
click at [30, 133] on span "Help" at bounding box center [27, 134] width 12 height 9
click at [134, 125] on link "Talk to [GEOGRAPHIC_DATA]" at bounding box center [151, 125] width 90 height 22
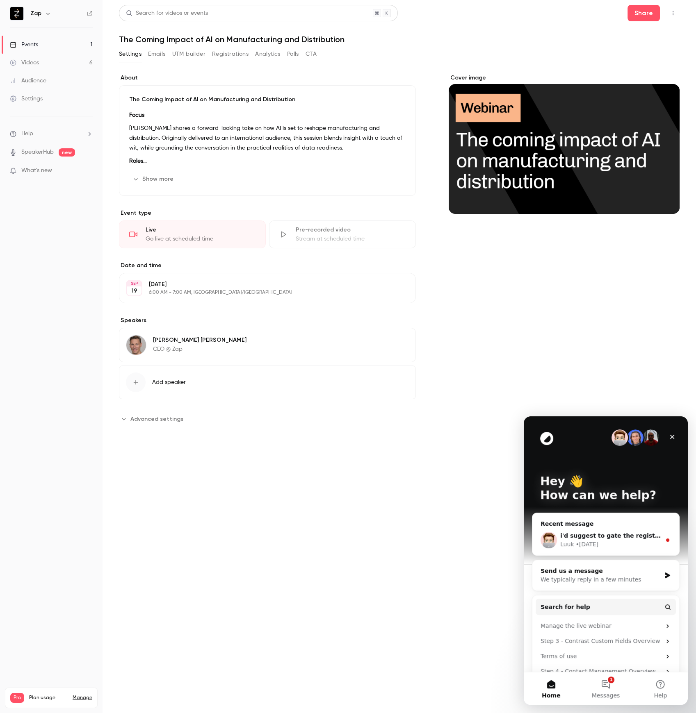
click at [630, 576] on div "We typically reply in a few minutes" at bounding box center [600, 580] width 120 height 9
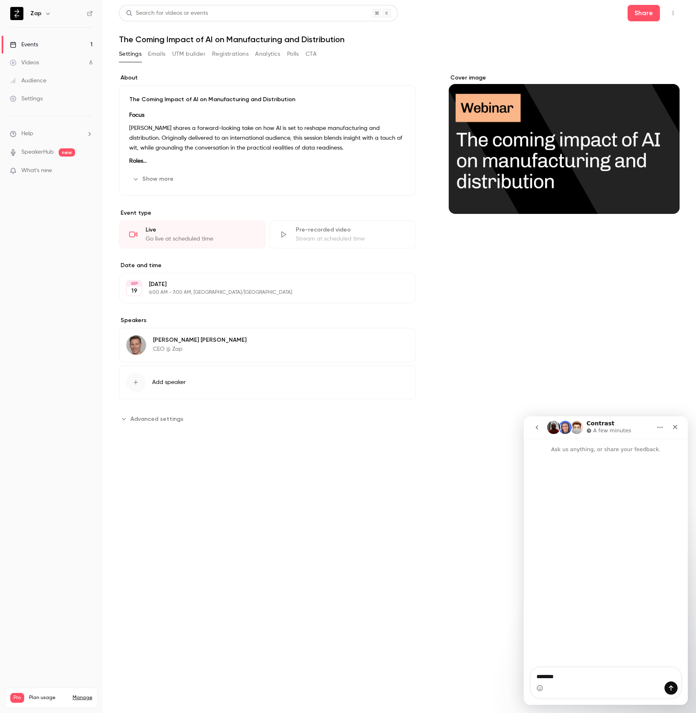
click at [42, 98] on div "Settings" at bounding box center [26, 99] width 33 height 8
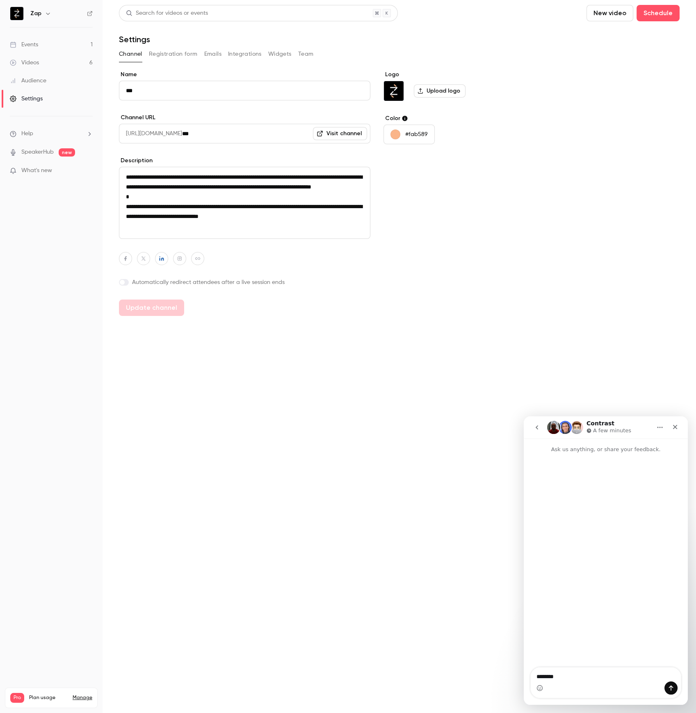
click at [173, 51] on button "Registration form" at bounding box center [173, 54] width 49 height 13
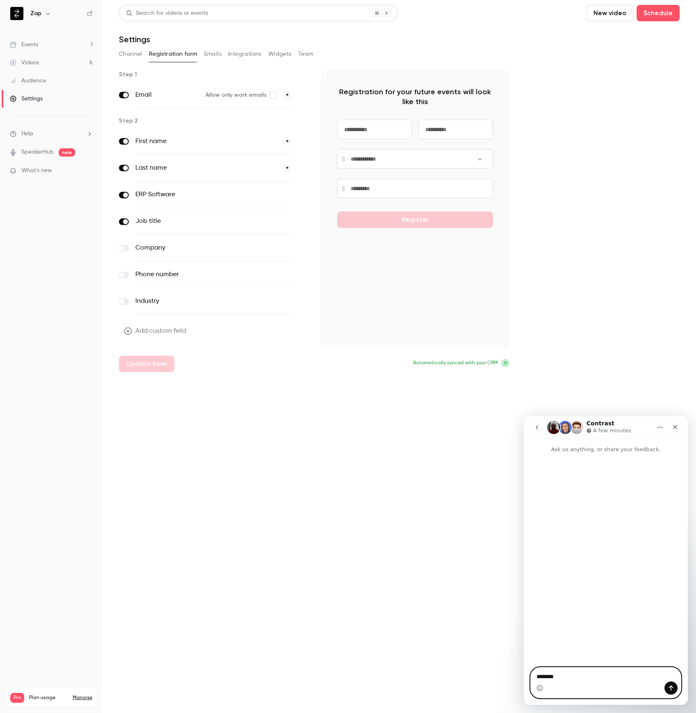
click at [569, 679] on textarea "********" at bounding box center [606, 675] width 150 height 14
type textarea "**********"
type textarea "**"
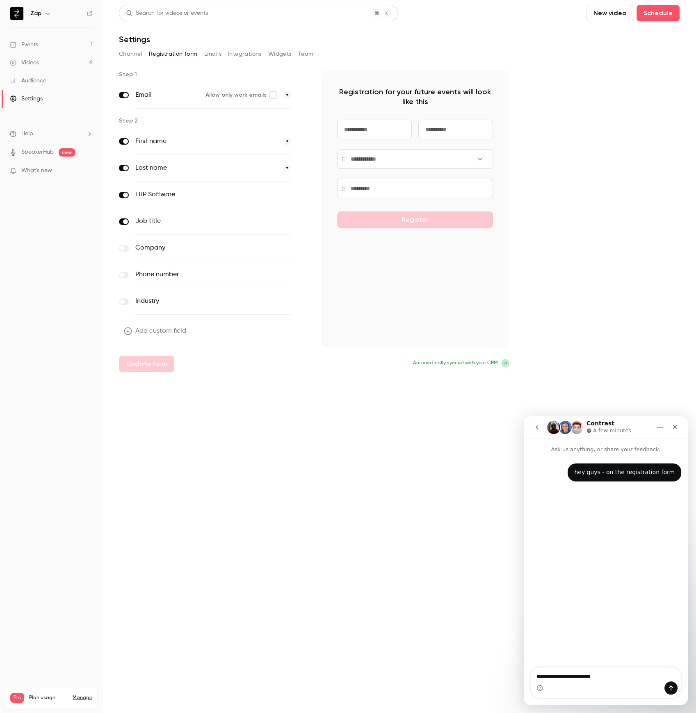
type textarea "**********"
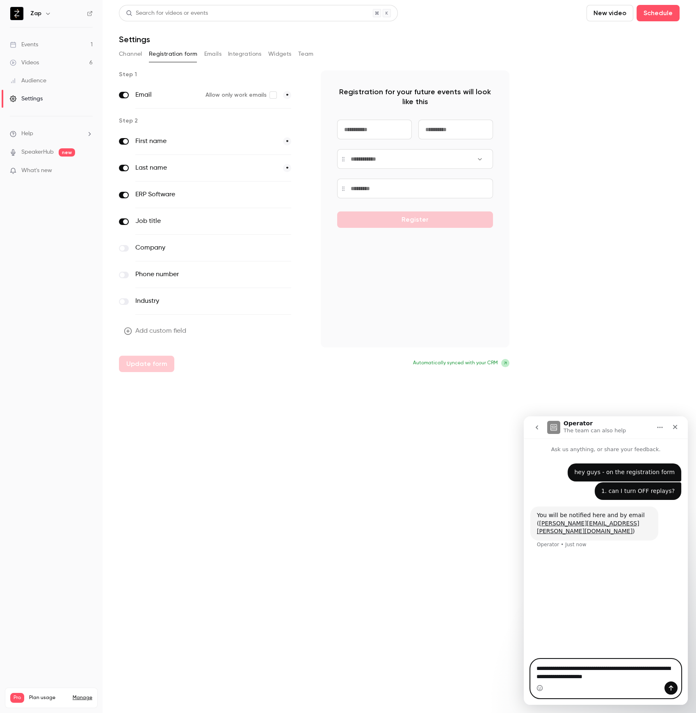
type textarea "**********"
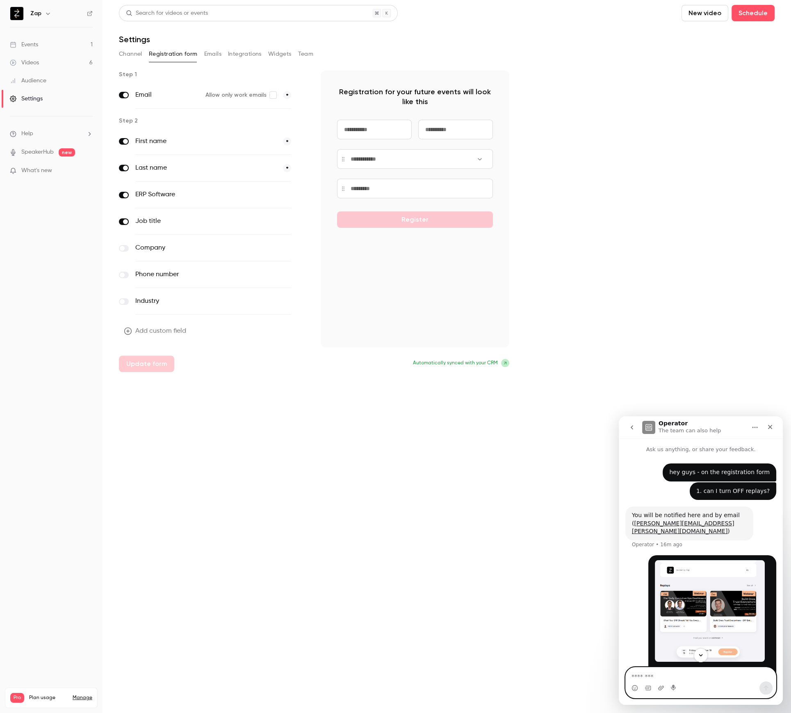
scroll to position [28, 0]
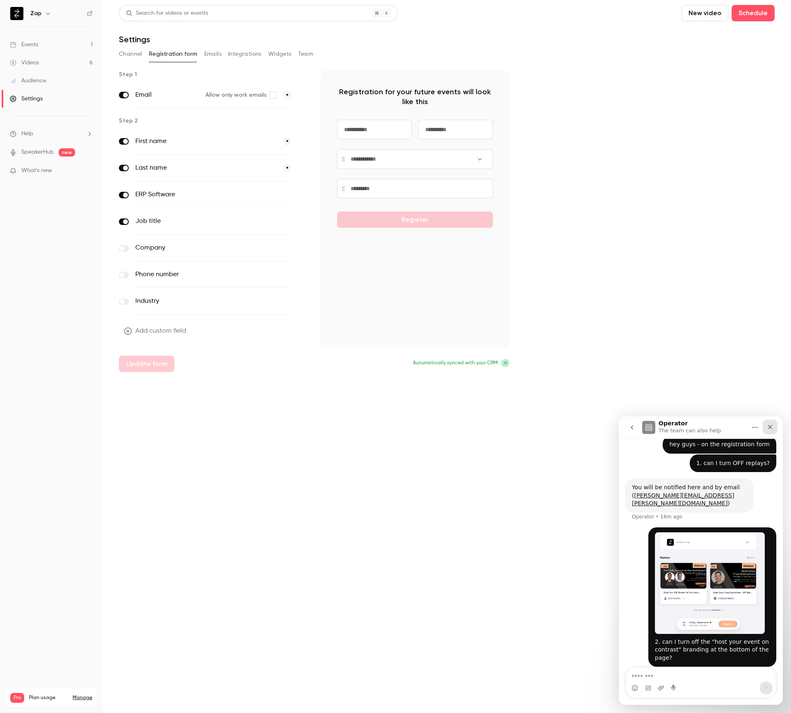
click at [695, 428] on icon "Close" at bounding box center [770, 427] width 5 height 5
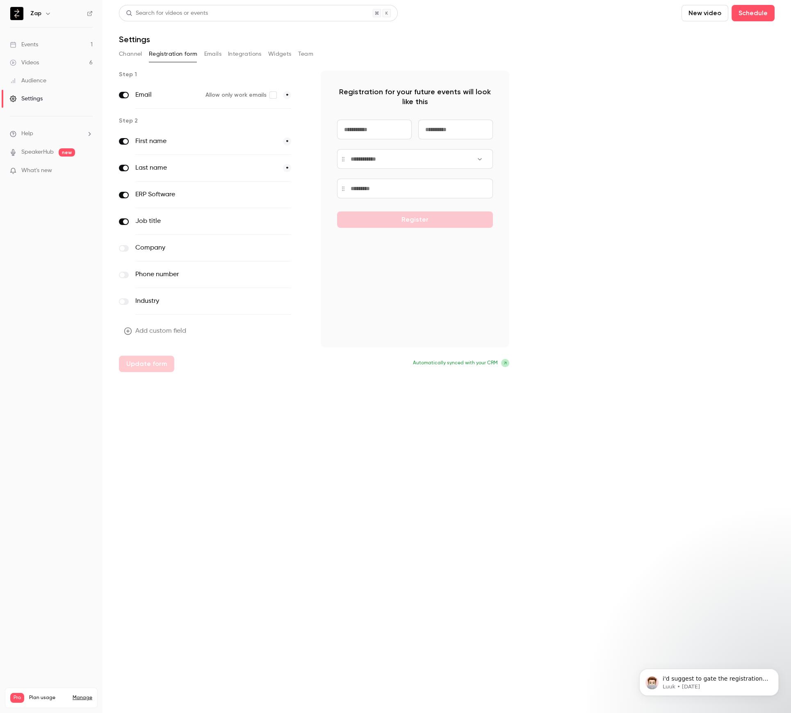
click at [134, 54] on button "Channel" at bounding box center [130, 54] width 23 height 13
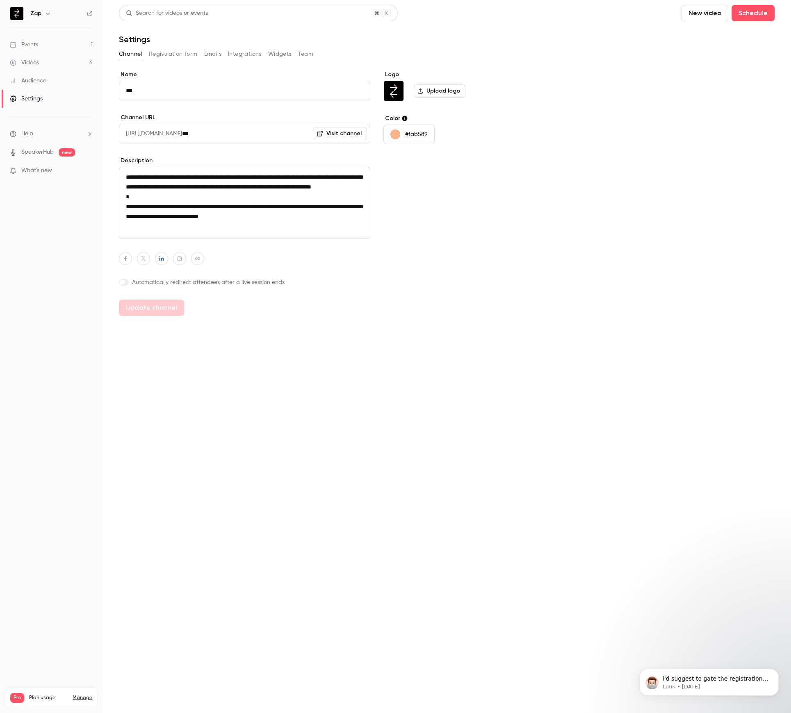
click at [31, 44] on div "Events" at bounding box center [24, 45] width 28 height 8
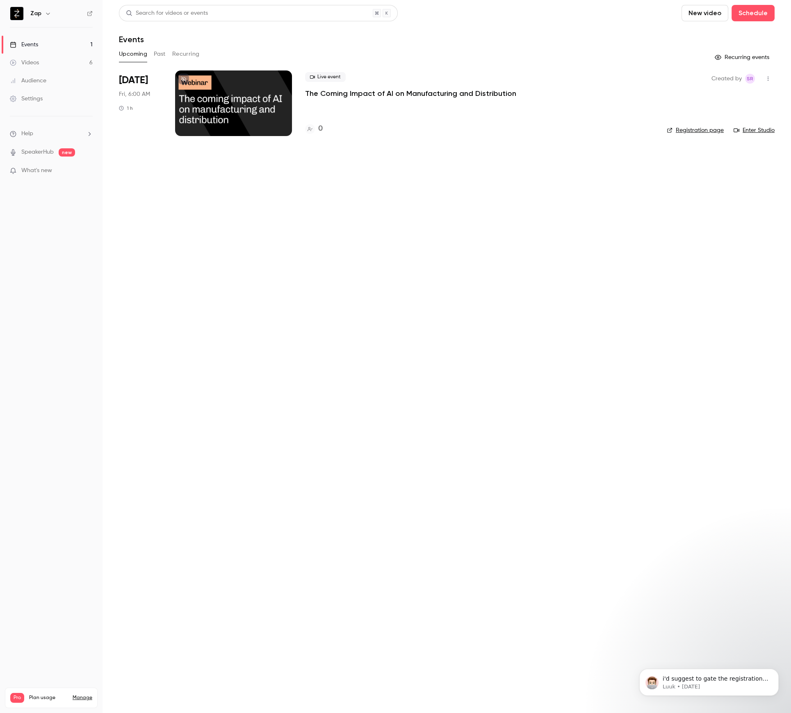
click at [241, 107] on div at bounding box center [233, 104] width 117 height 66
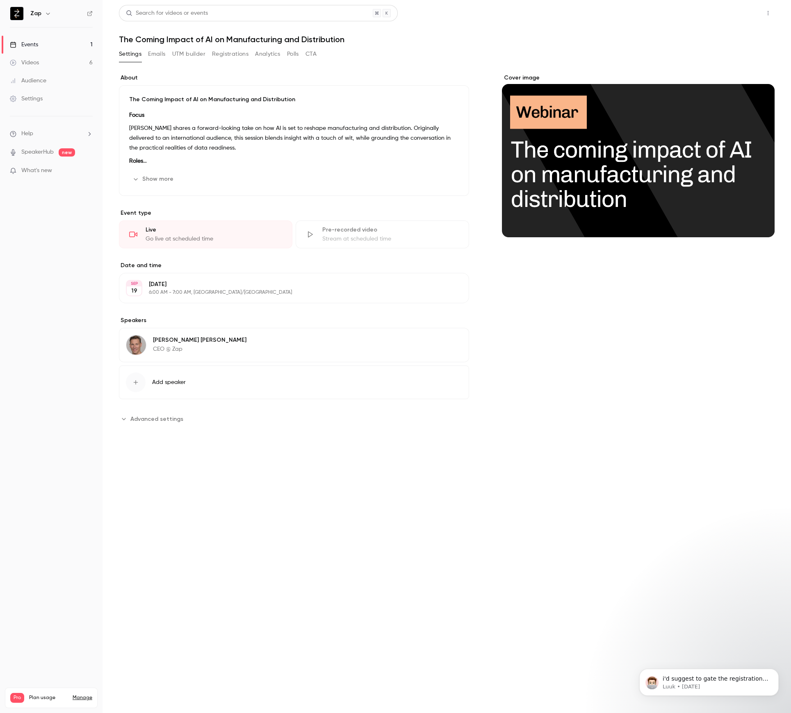
click at [695, 16] on button "Share" at bounding box center [738, 13] width 32 height 16
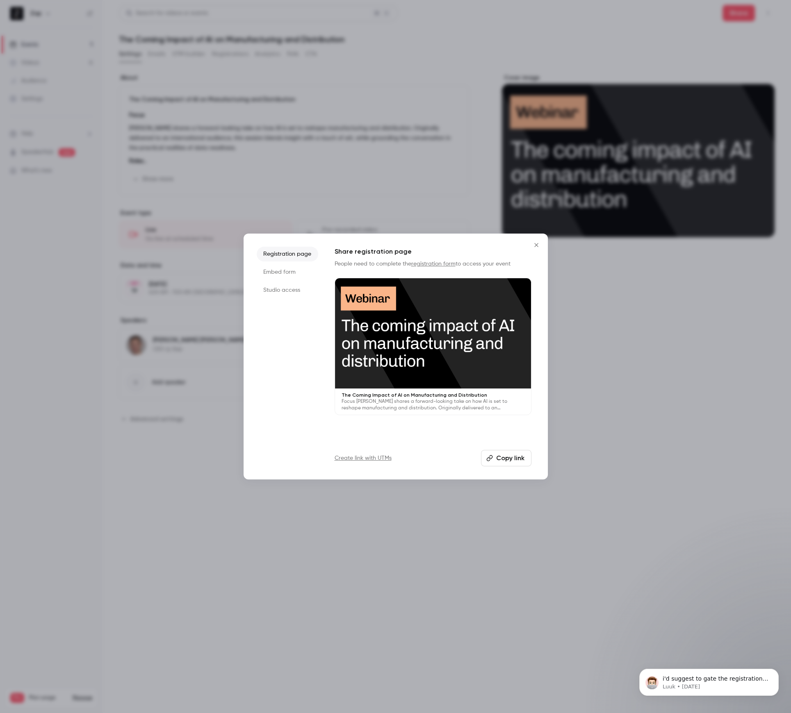
click at [284, 289] on li "Studio access" at bounding box center [287, 290] width 61 height 15
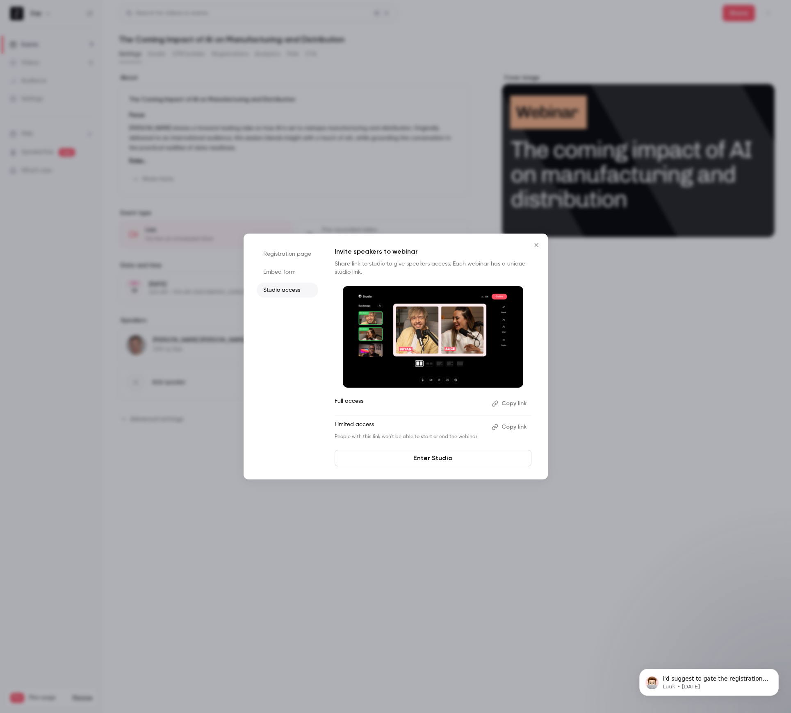
click at [535, 244] on icon "Close" at bounding box center [536, 245] width 4 height 4
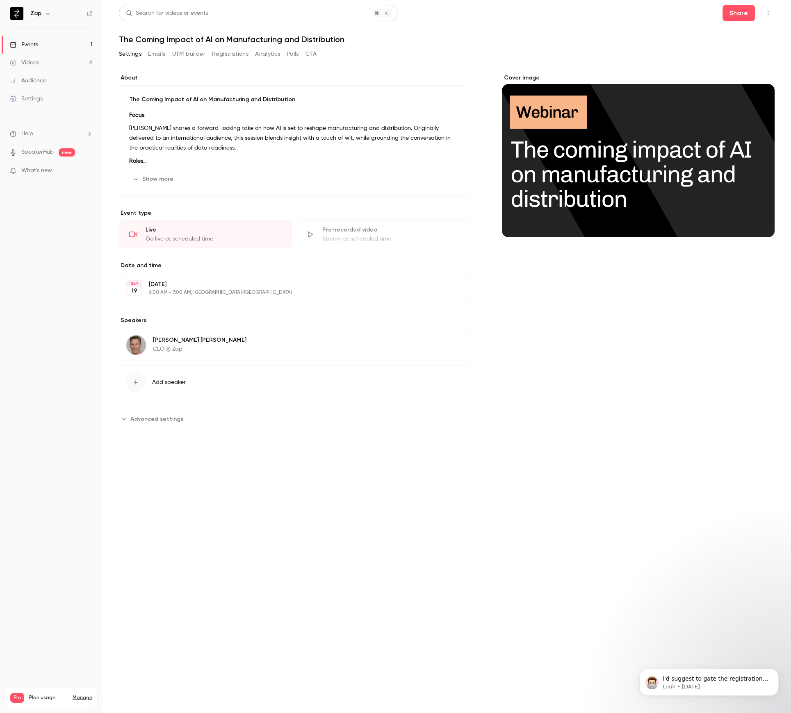
click at [145, 176] on button "Show more" at bounding box center [153, 179] width 49 height 13
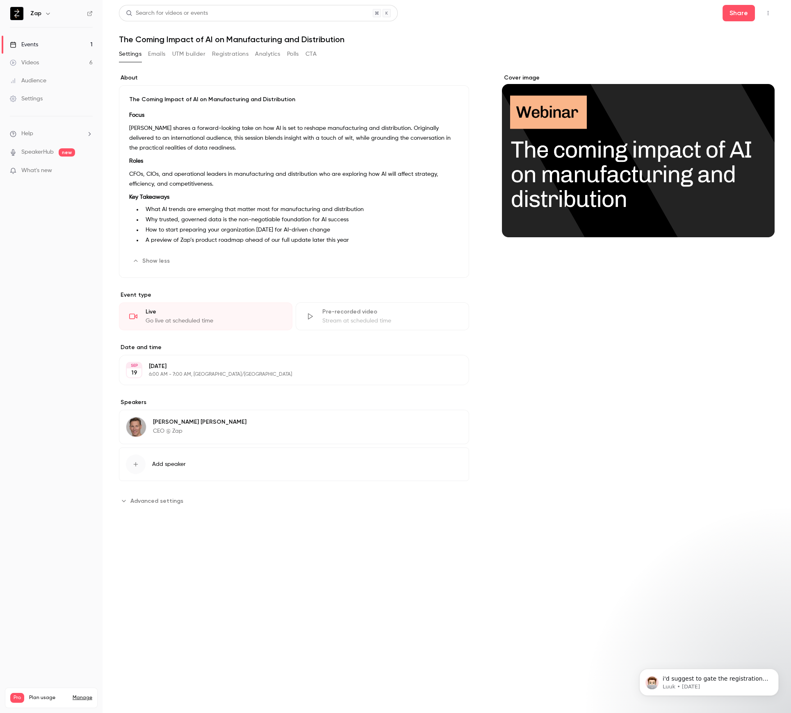
click at [265, 130] on p "[PERSON_NAME] shares a forward-looking take on how AI is set to reshape manufac…" at bounding box center [294, 138] width 330 height 30
